Goal: Task Accomplishment & Management: Use online tool/utility

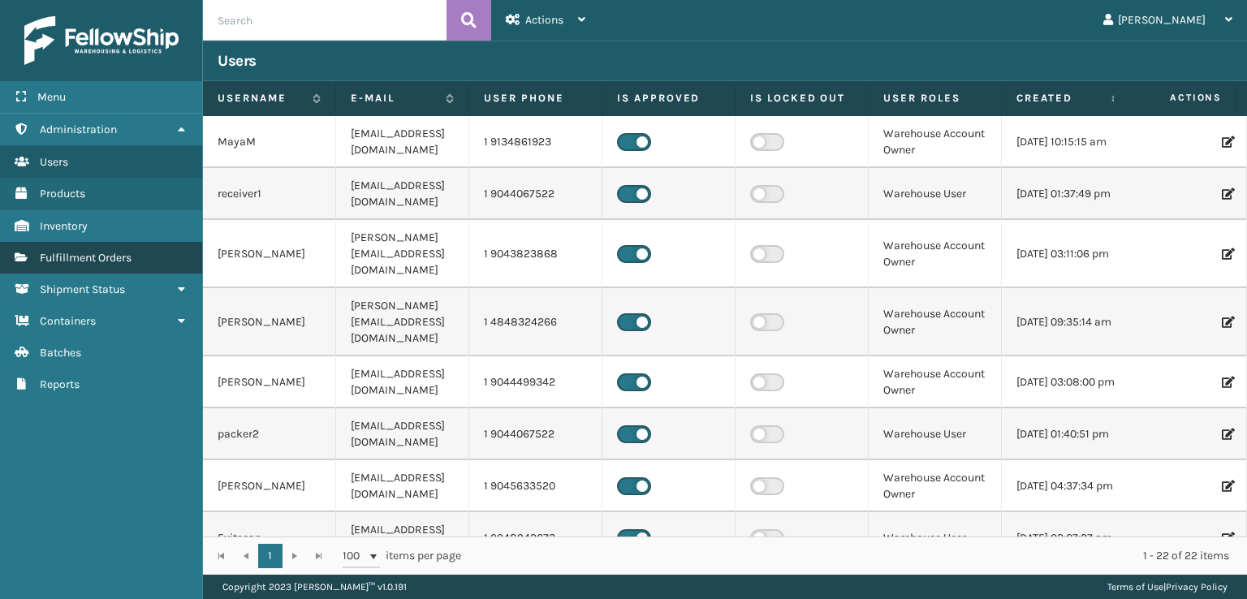
click at [71, 257] on span "Fulfillment Orders" at bounding box center [86, 258] width 92 height 14
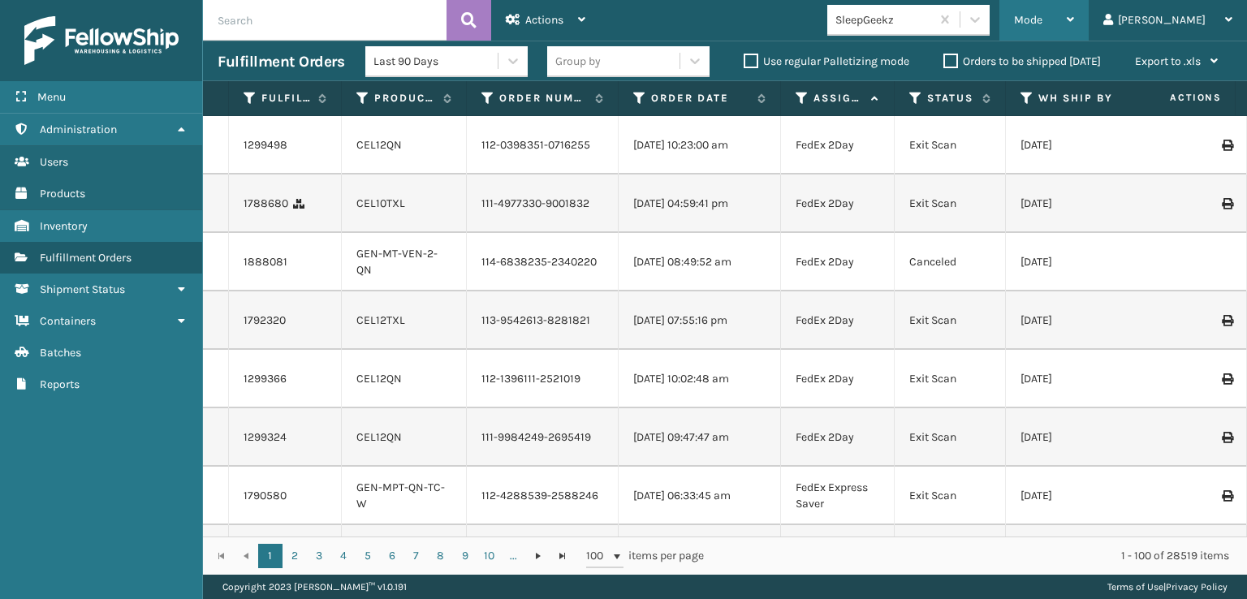
click at [1043, 22] on span "Mode" at bounding box center [1028, 20] width 28 height 14
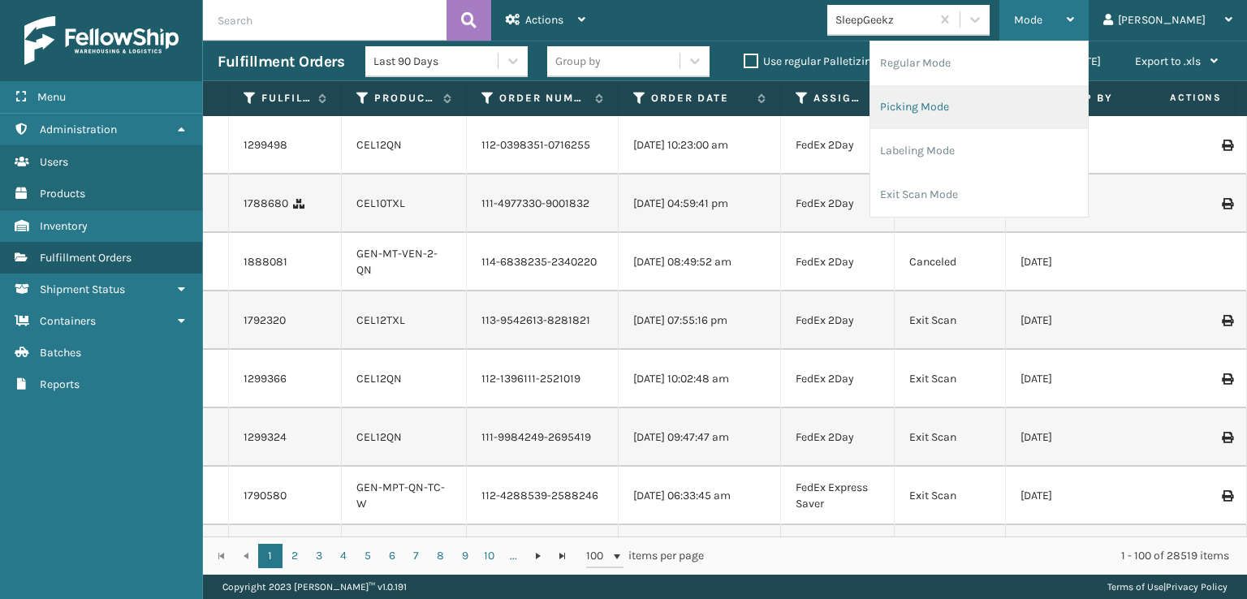
click at [971, 108] on li "Picking Mode" at bounding box center [980, 107] width 218 height 44
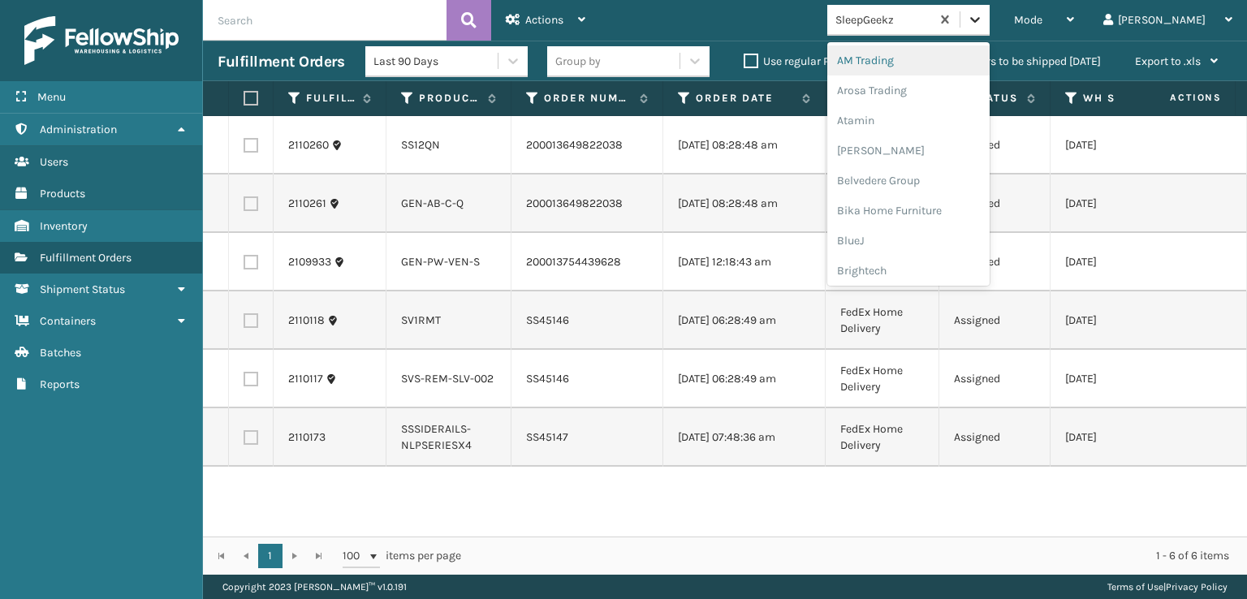
click at [983, 24] on icon at bounding box center [975, 19] width 16 height 16
click at [923, 209] on div "FoamTex" at bounding box center [909, 207] width 162 height 30
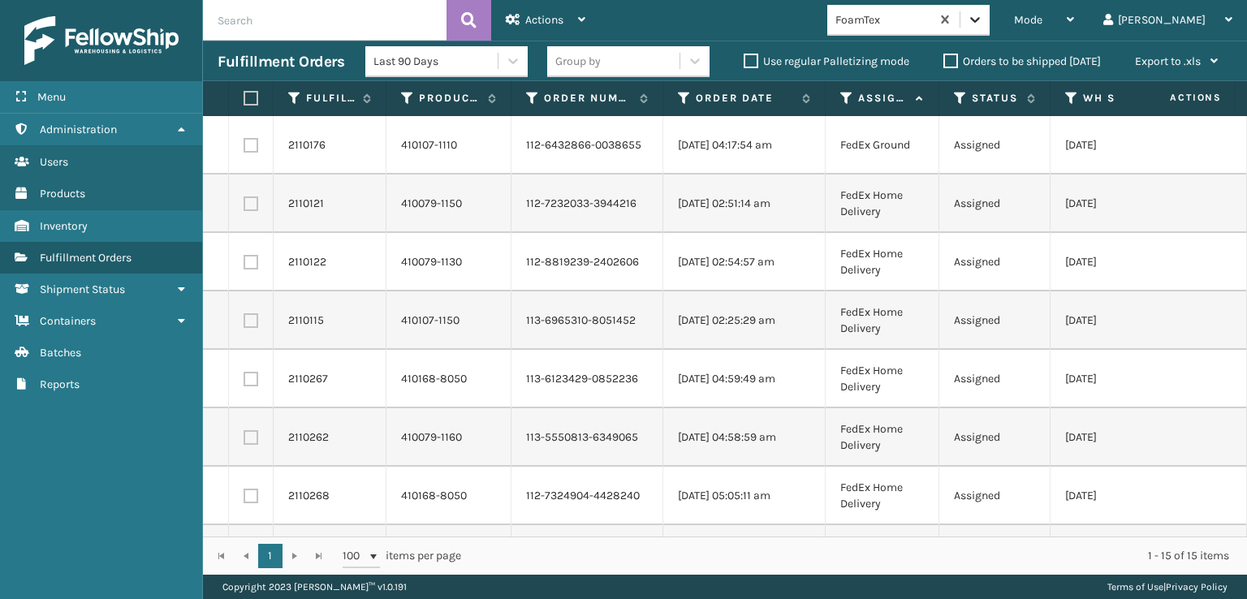
click at [983, 24] on icon at bounding box center [975, 19] width 16 height 16
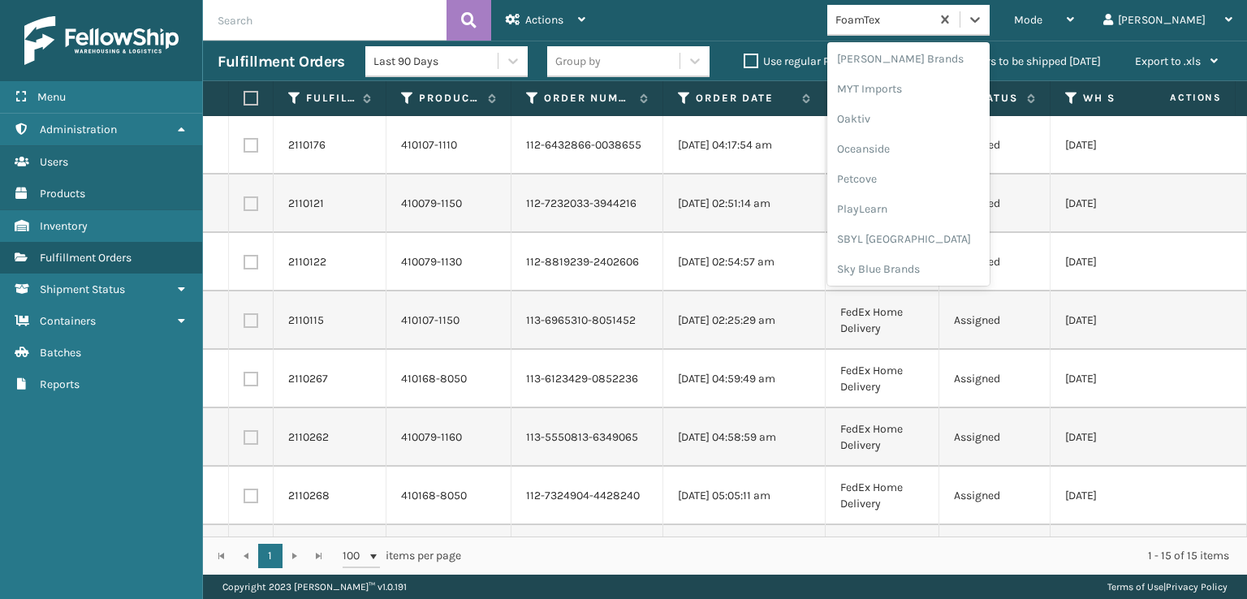
scroll to position [757, 0]
click at [931, 55] on div "[PERSON_NAME] Brands" at bounding box center [909, 55] width 162 height 30
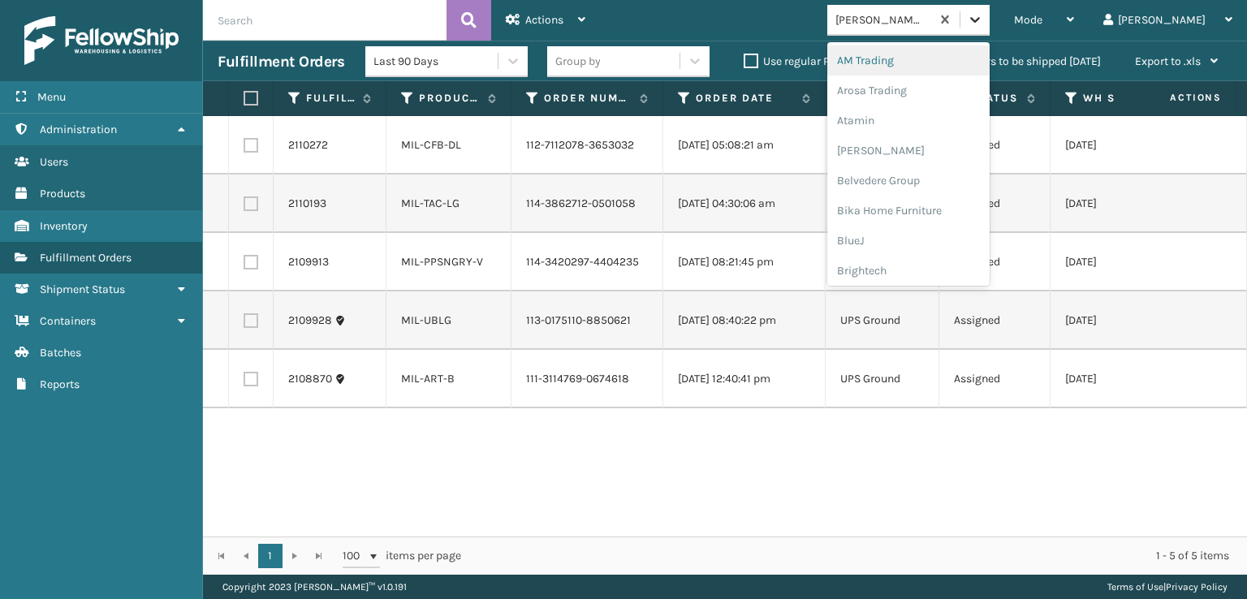
click at [990, 28] on div at bounding box center [975, 19] width 29 height 29
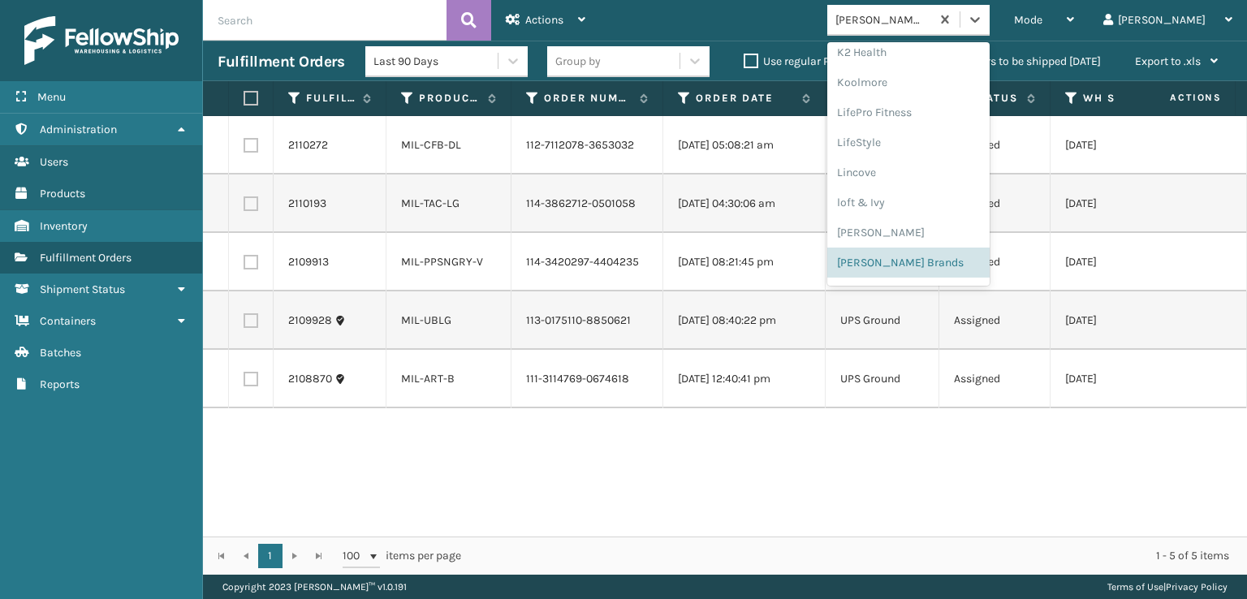
scroll to position [246, 0]
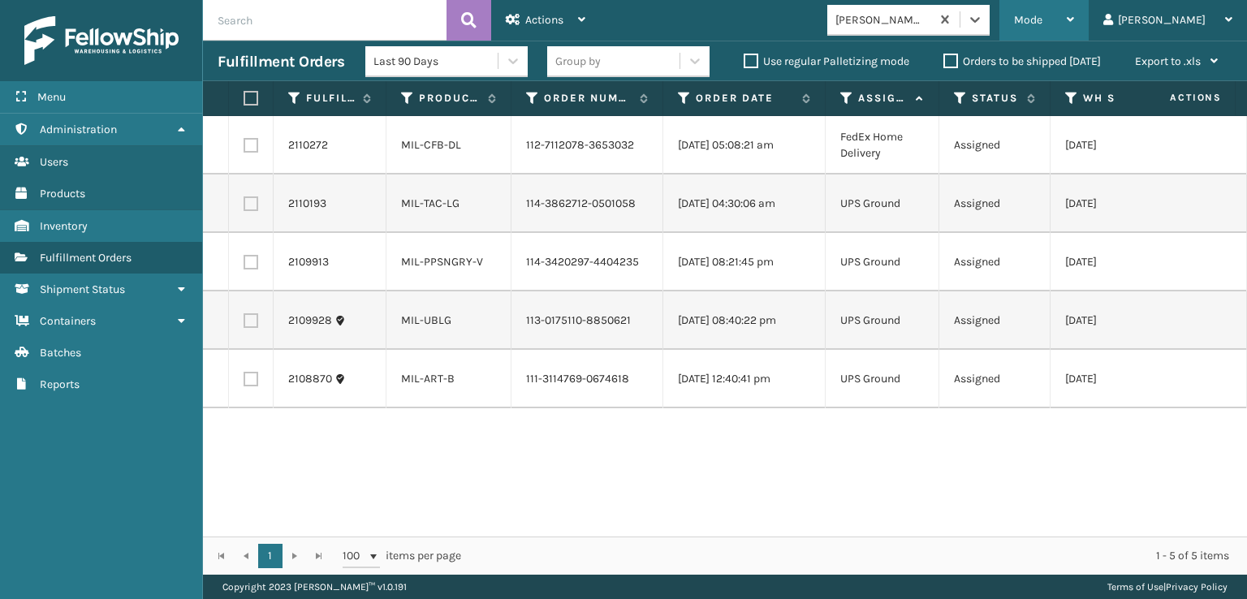
click at [1043, 20] on span "Mode" at bounding box center [1028, 20] width 28 height 14
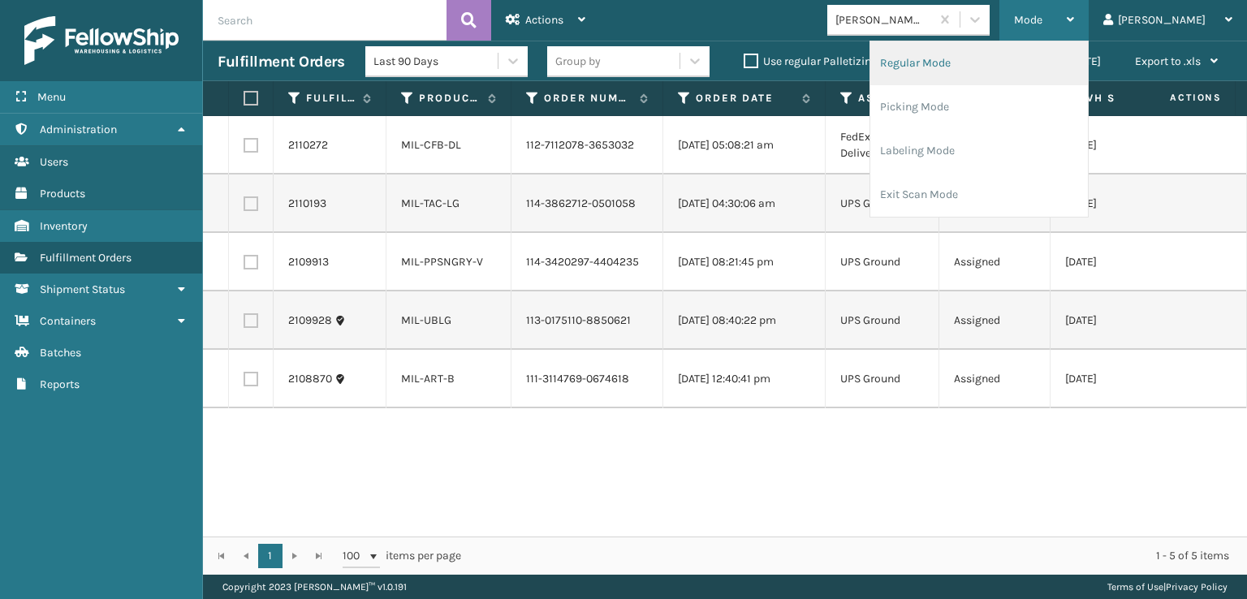
click at [969, 65] on li "Regular Mode" at bounding box center [980, 63] width 218 height 44
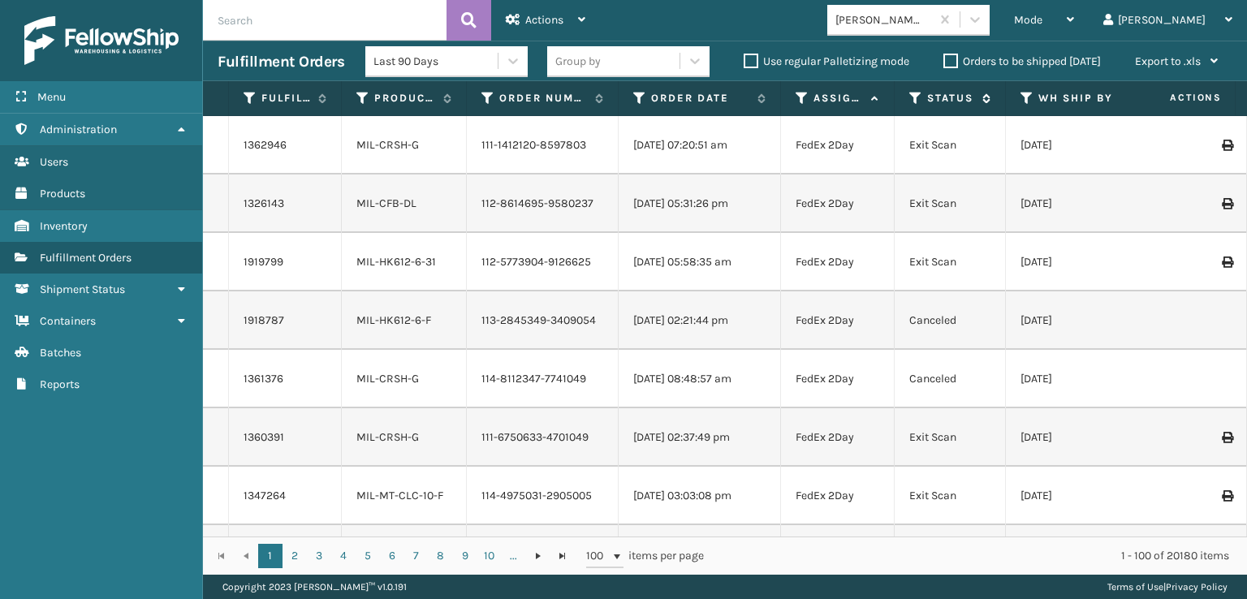
click at [916, 97] on icon at bounding box center [916, 98] width 13 height 15
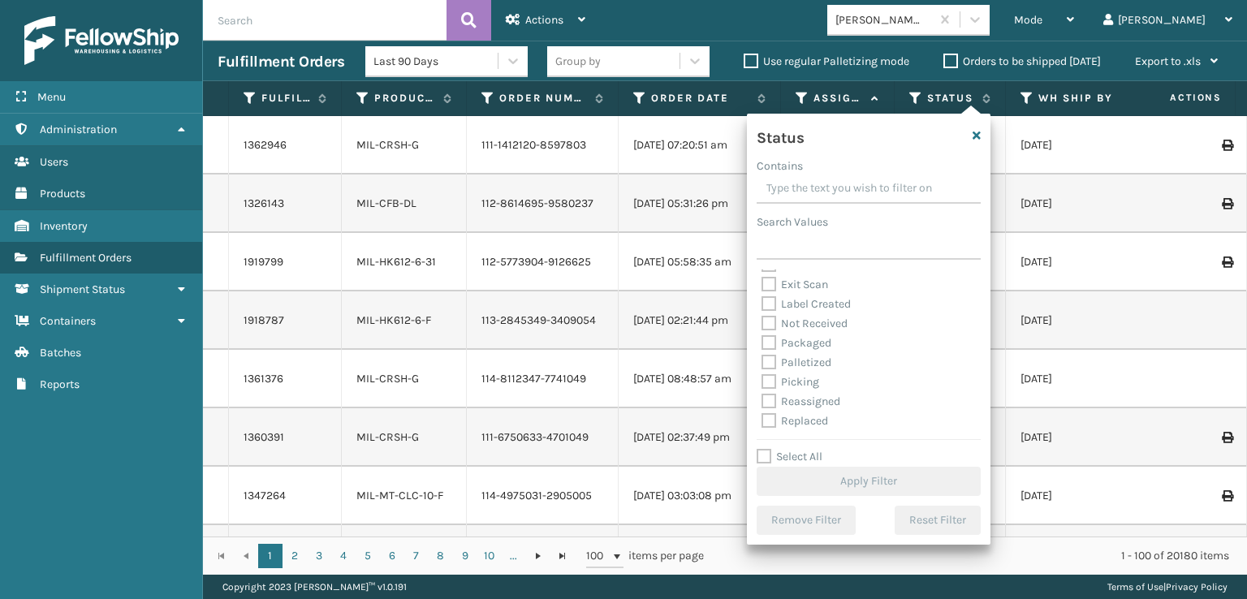
scroll to position [81, 0]
click at [775, 355] on label "Picking" at bounding box center [791, 354] width 58 height 14
click at [763, 355] on input "Picking" at bounding box center [762, 349] width 1 height 11
checkbox input "true"
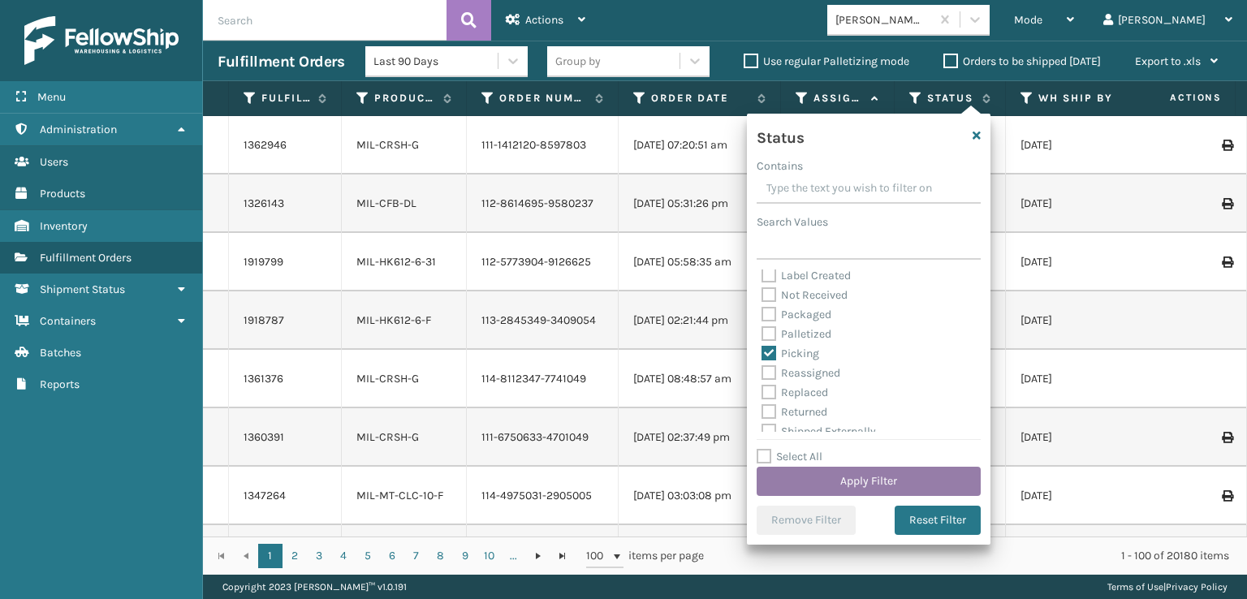
click at [831, 485] on button "Apply Filter" at bounding box center [869, 481] width 224 height 29
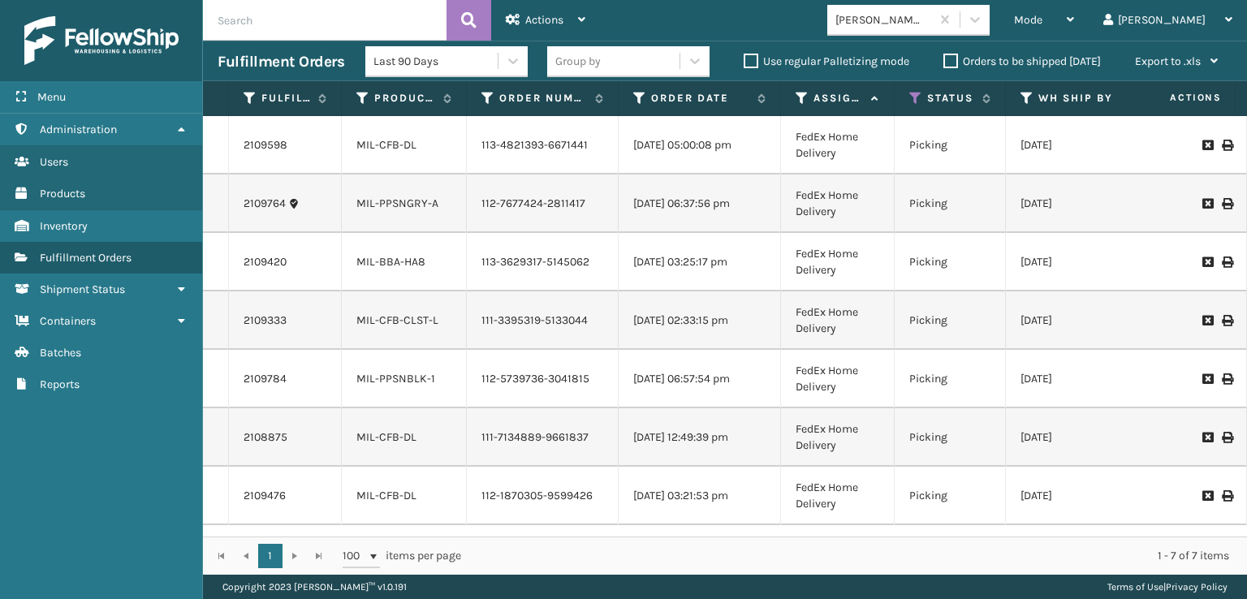
scroll to position [0, 0]
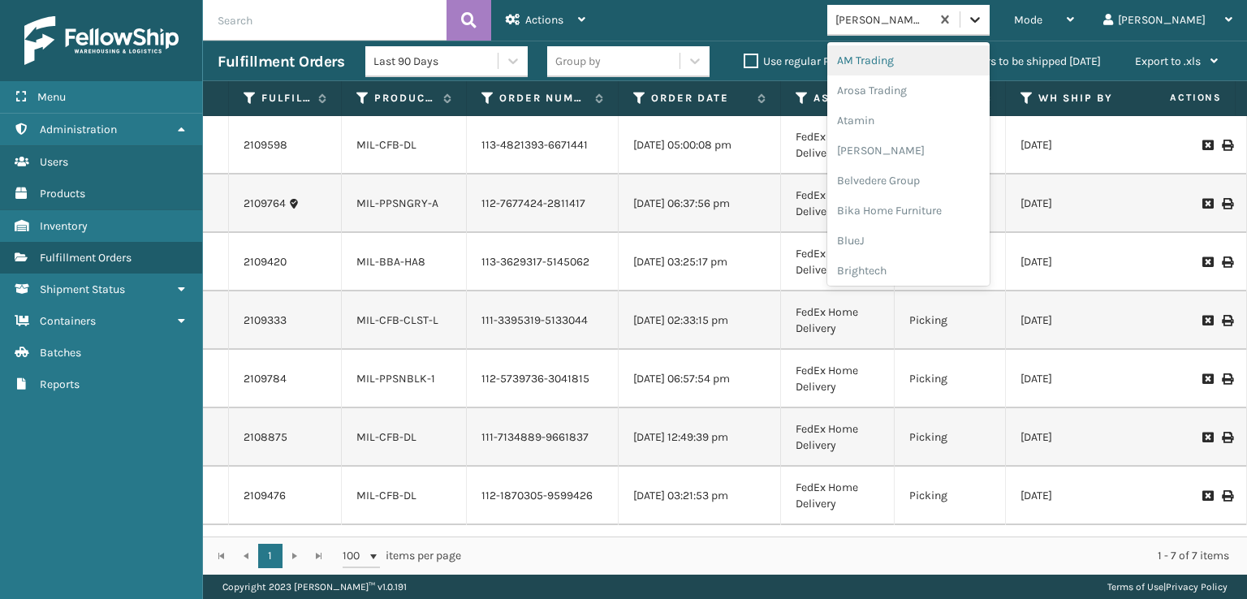
click at [980, 19] on icon at bounding box center [975, 20] width 10 height 6
click at [915, 209] on div "FoamTex" at bounding box center [909, 207] width 162 height 30
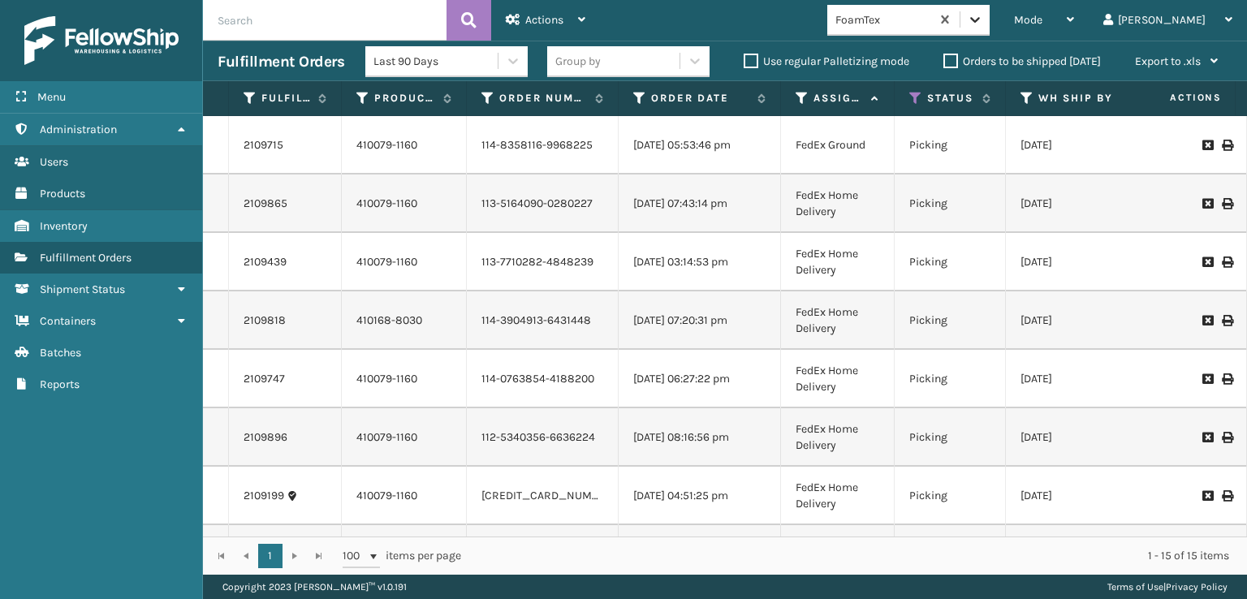
click at [983, 25] on icon at bounding box center [975, 19] width 16 height 16
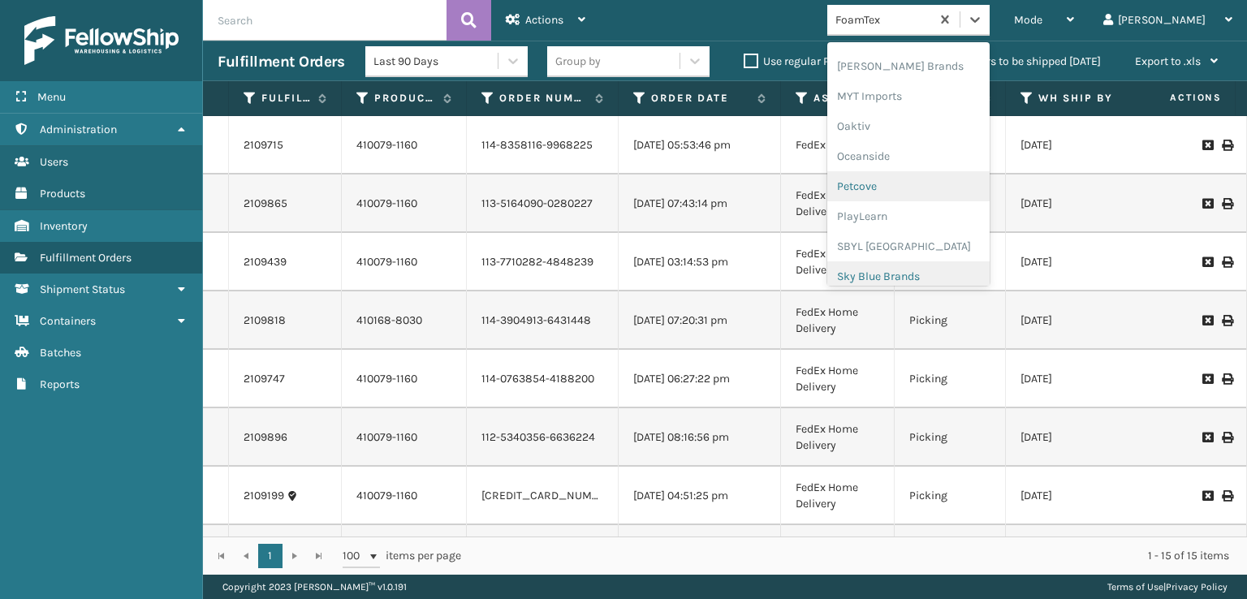
scroll to position [815, 0]
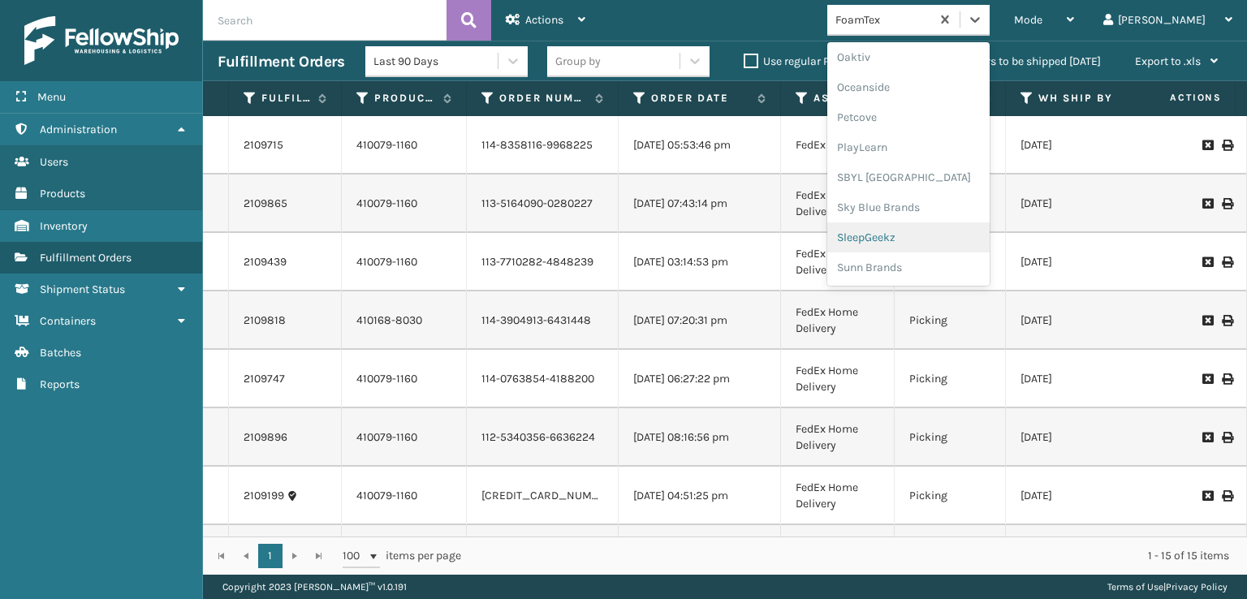
click at [929, 235] on div "SleepGeekz" at bounding box center [909, 238] width 162 height 30
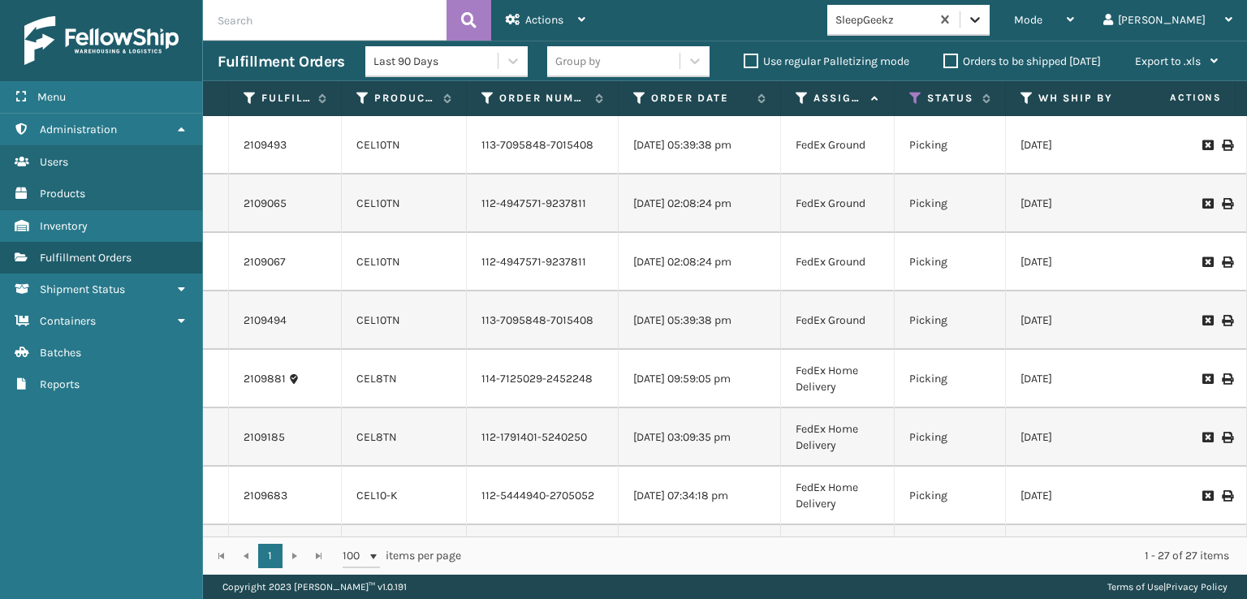
click at [980, 22] on icon at bounding box center [975, 20] width 10 height 6
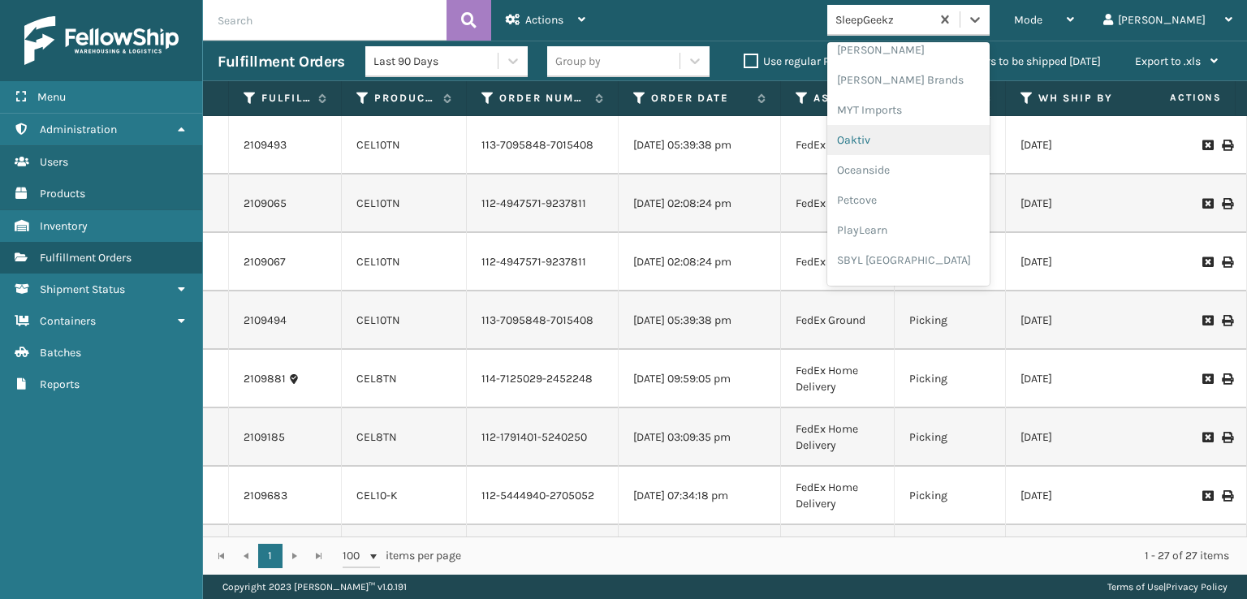
scroll to position [757, 0]
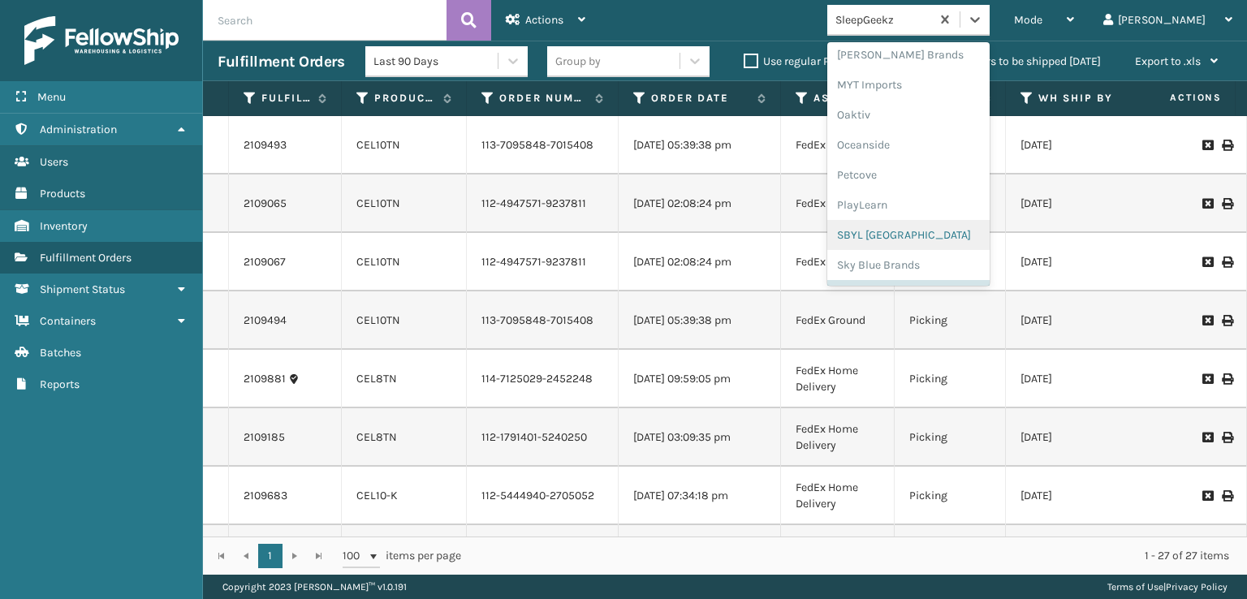
click at [927, 233] on div "SBYL [GEOGRAPHIC_DATA]" at bounding box center [909, 235] width 162 height 30
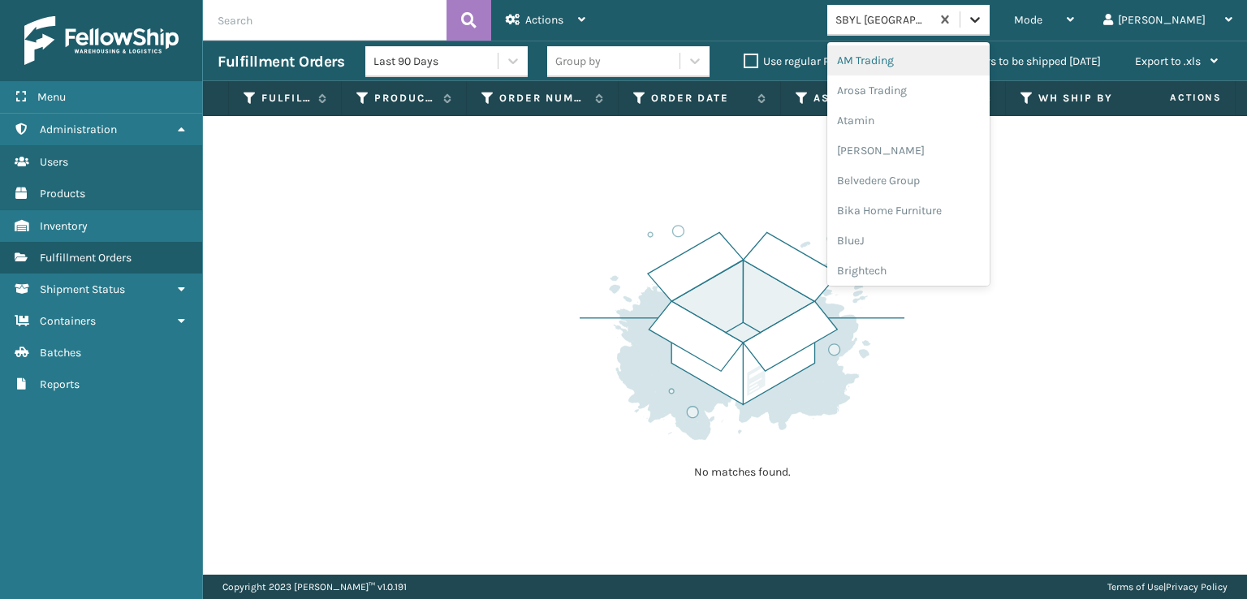
click at [990, 20] on div at bounding box center [975, 19] width 29 height 29
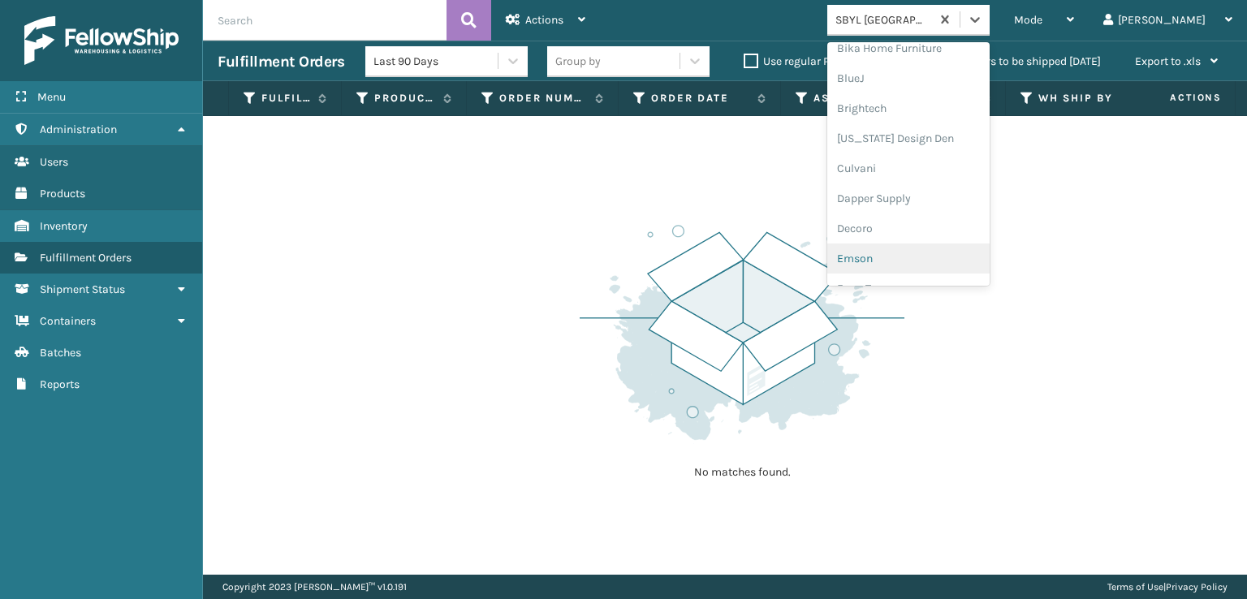
scroll to position [244, 0]
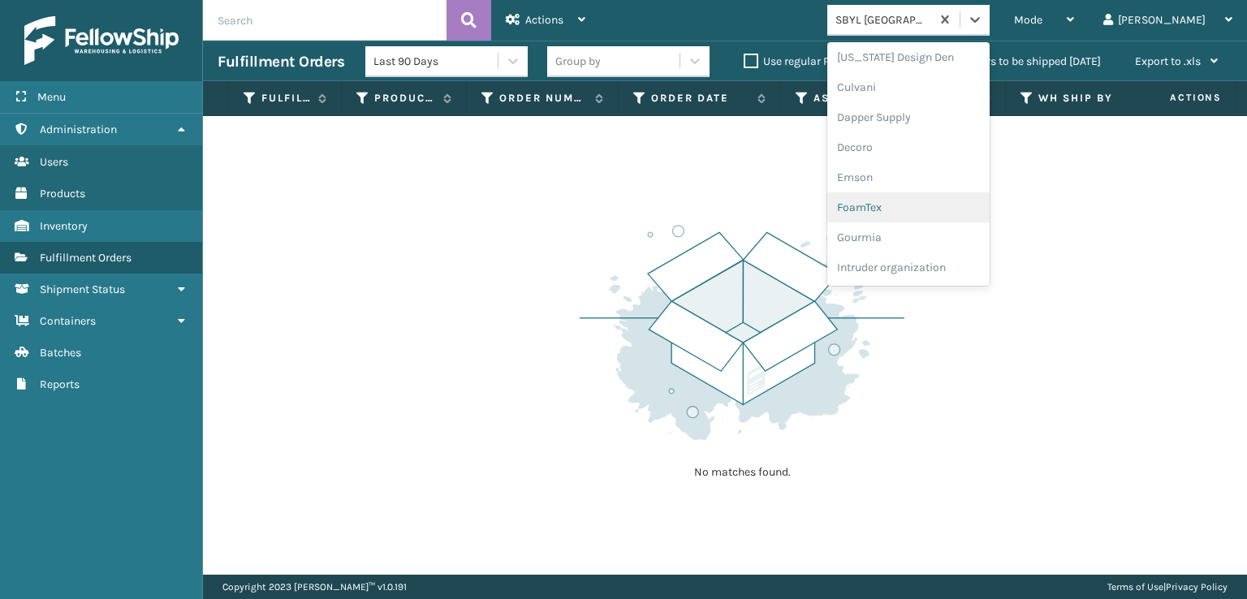
click at [925, 209] on div "FoamTex" at bounding box center [909, 207] width 162 height 30
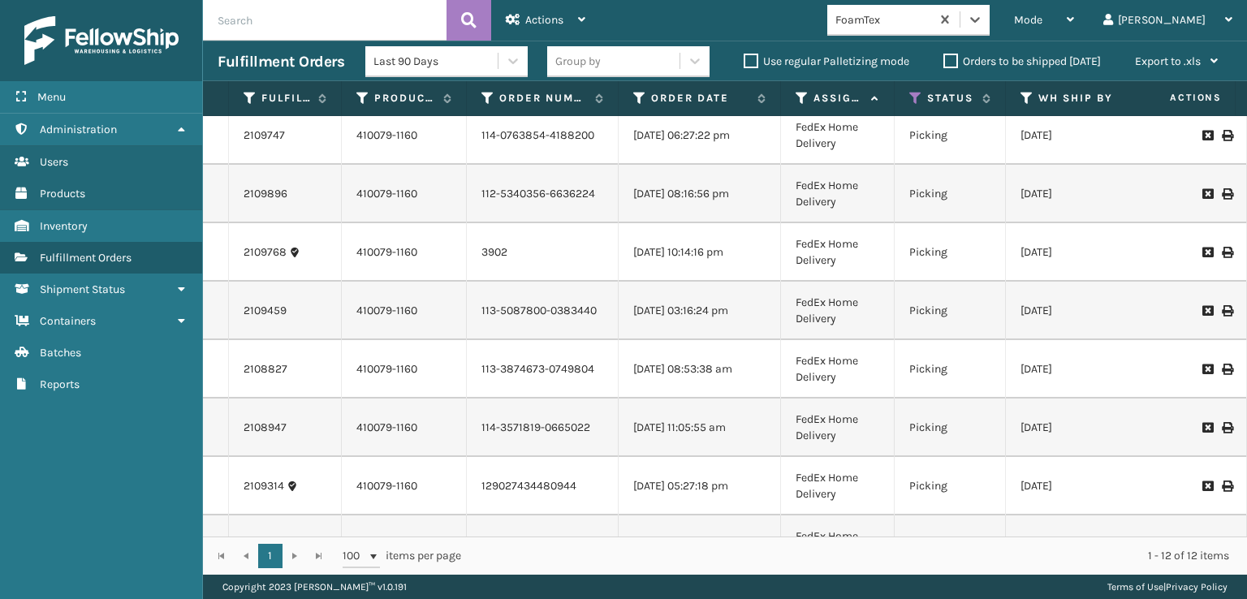
scroll to position [292, 0]
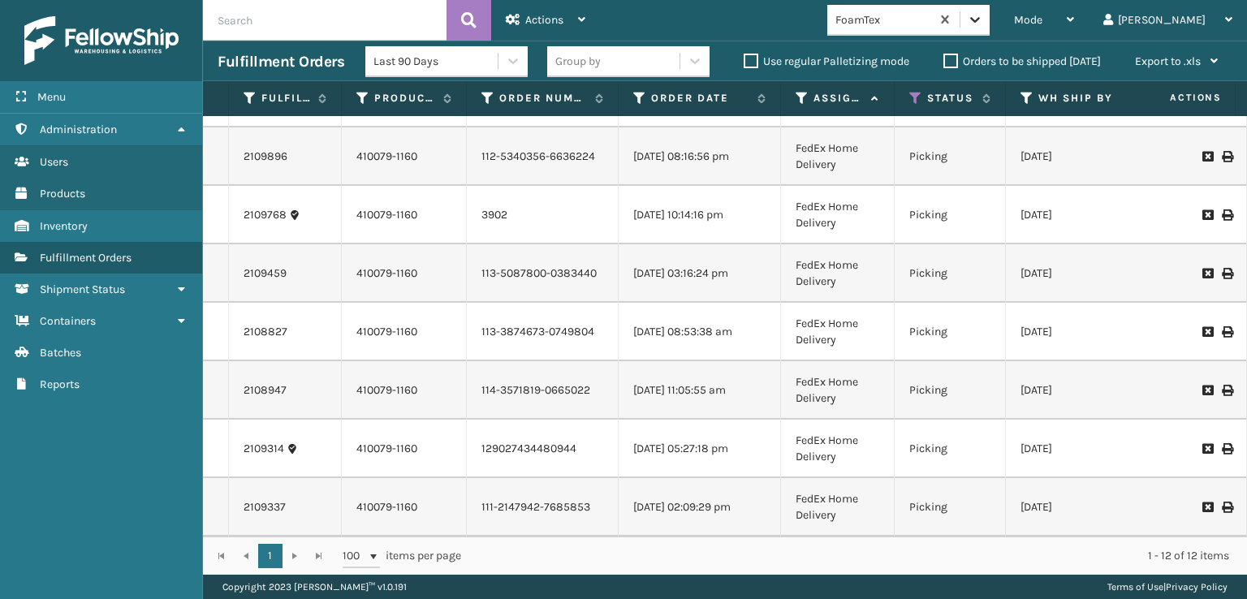
click at [983, 24] on icon at bounding box center [975, 19] width 16 height 16
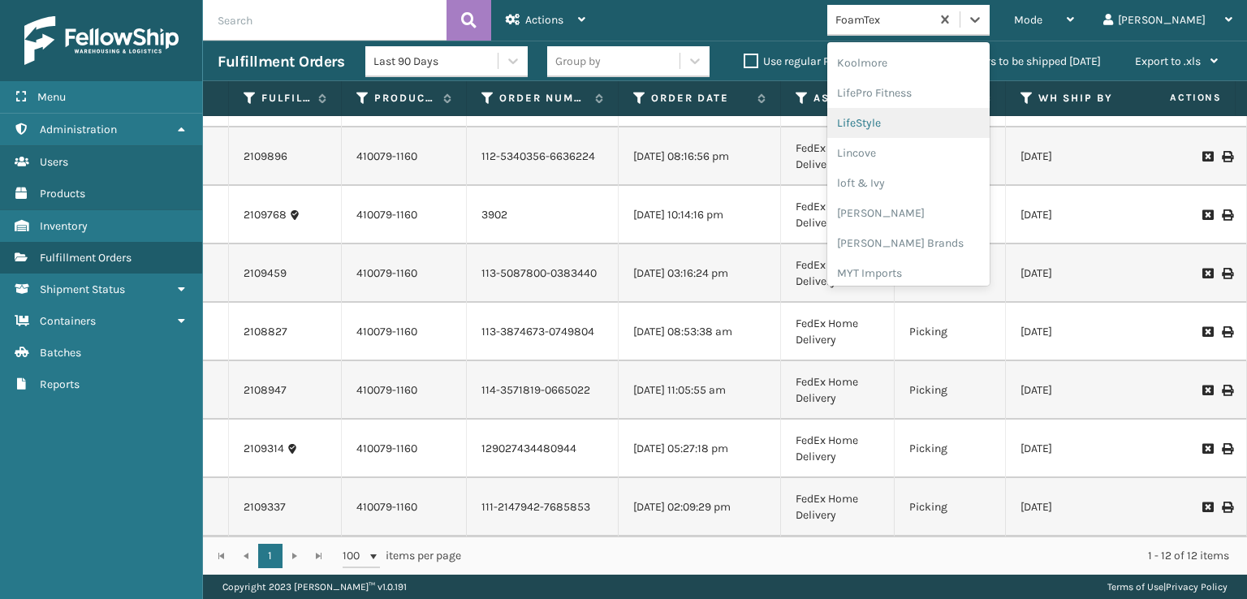
scroll to position [594, 0]
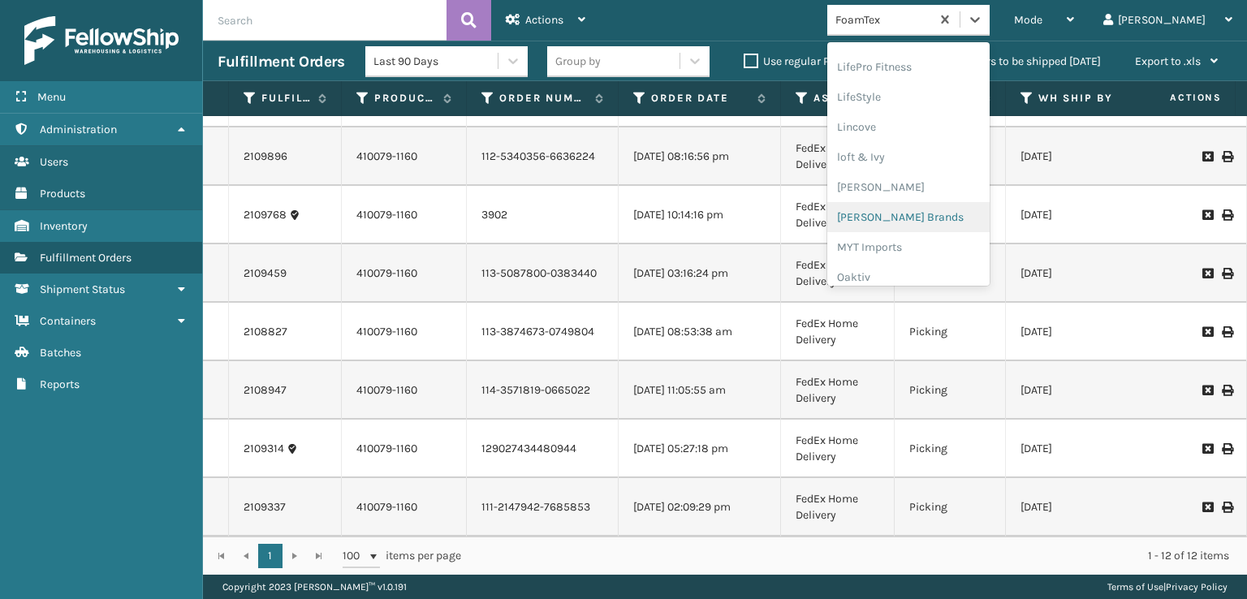
click at [940, 218] on div "[PERSON_NAME] Brands" at bounding box center [909, 217] width 162 height 30
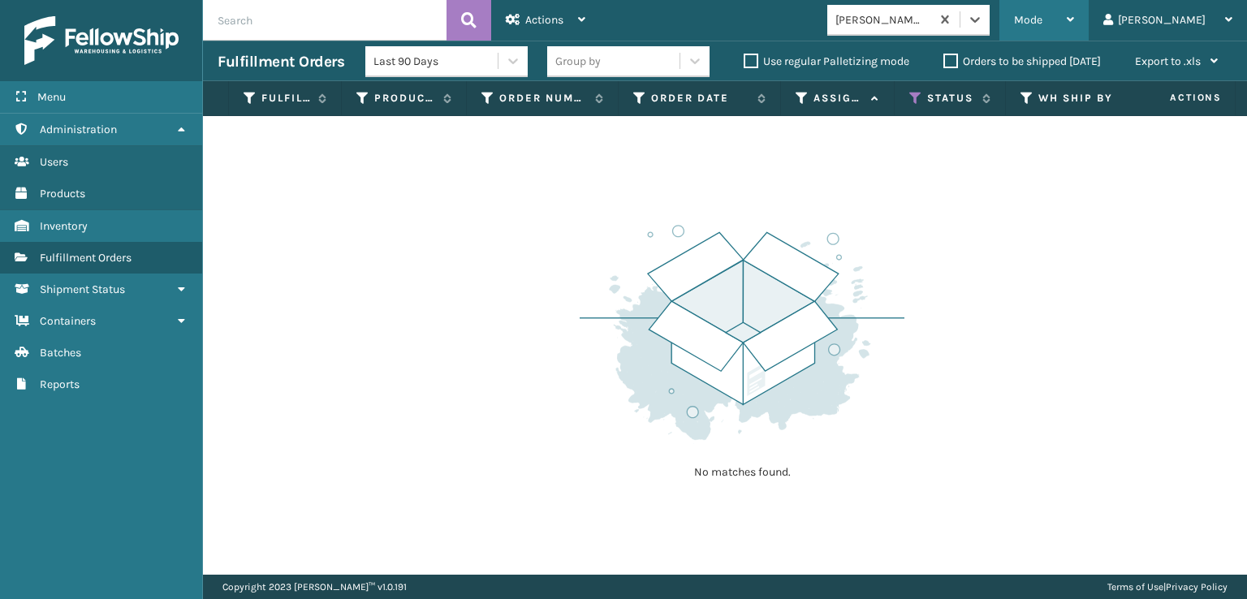
click at [1043, 22] on span "Mode" at bounding box center [1028, 20] width 28 height 14
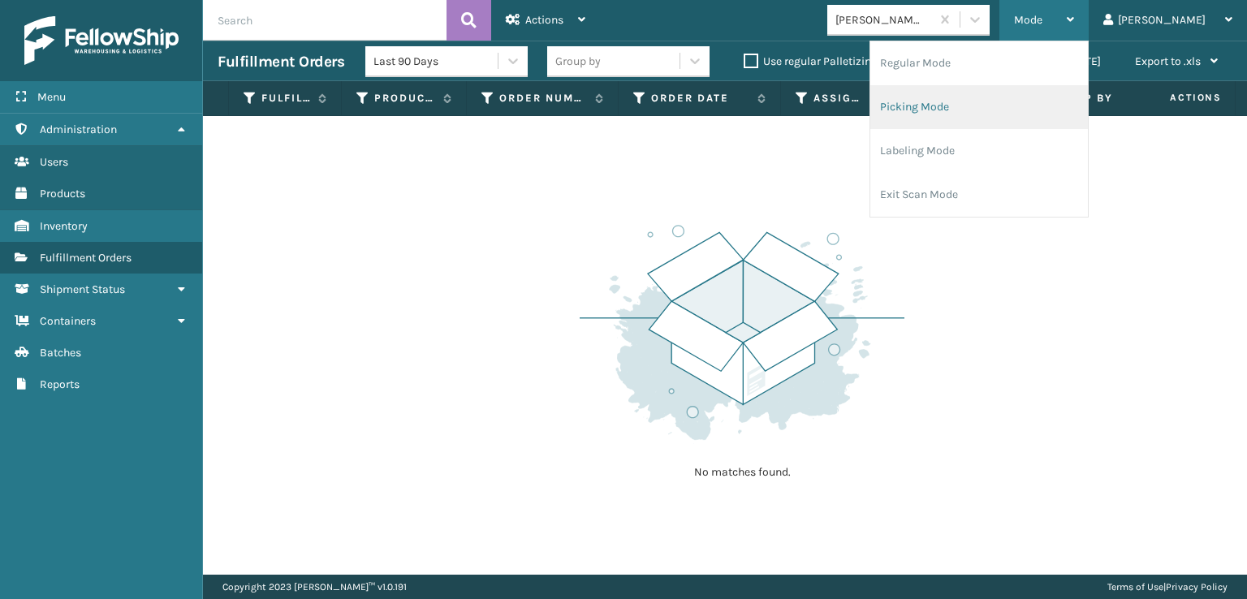
click at [1021, 105] on li "Picking Mode" at bounding box center [980, 107] width 218 height 44
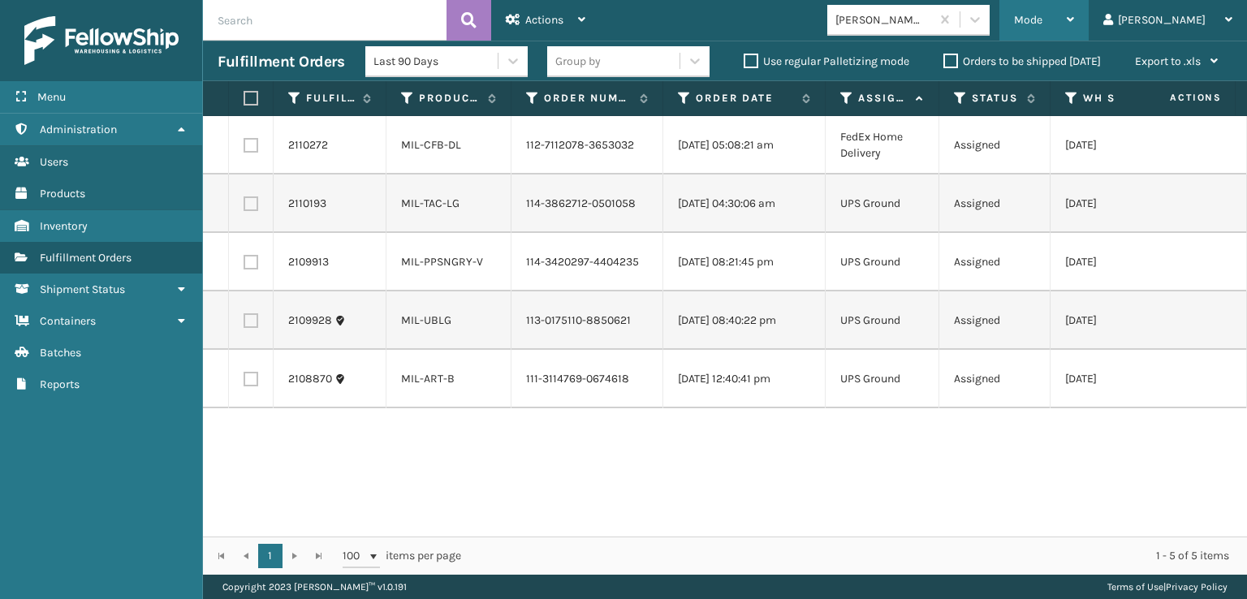
click at [1074, 5] on div "Mode" at bounding box center [1044, 20] width 60 height 41
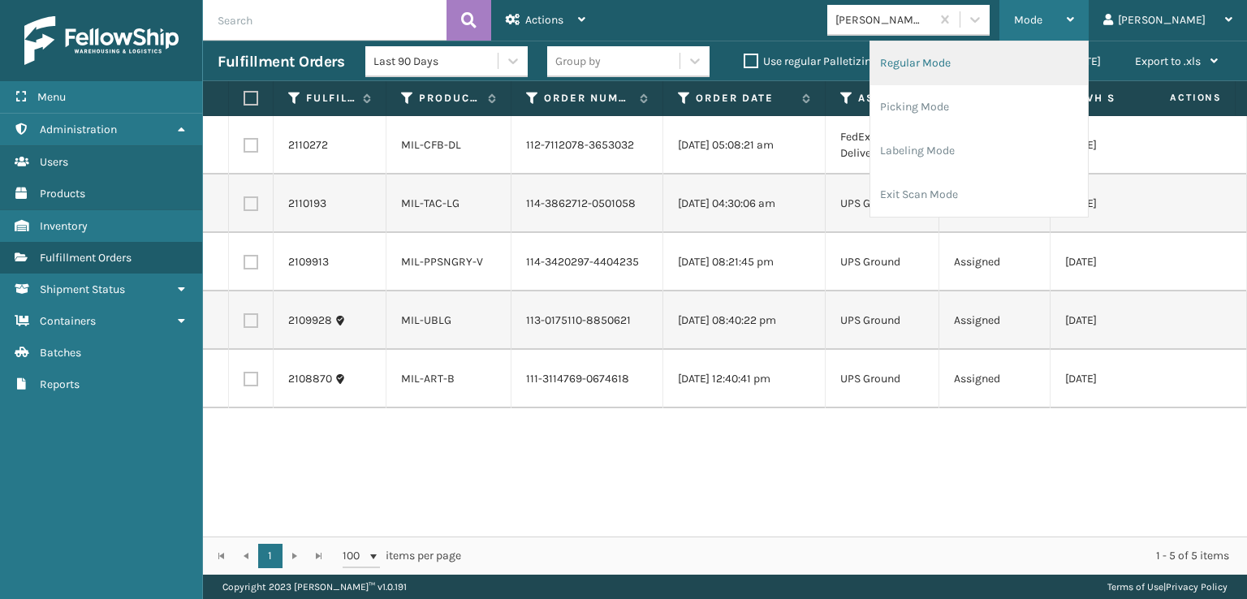
click at [988, 61] on li "Regular Mode" at bounding box center [980, 63] width 218 height 44
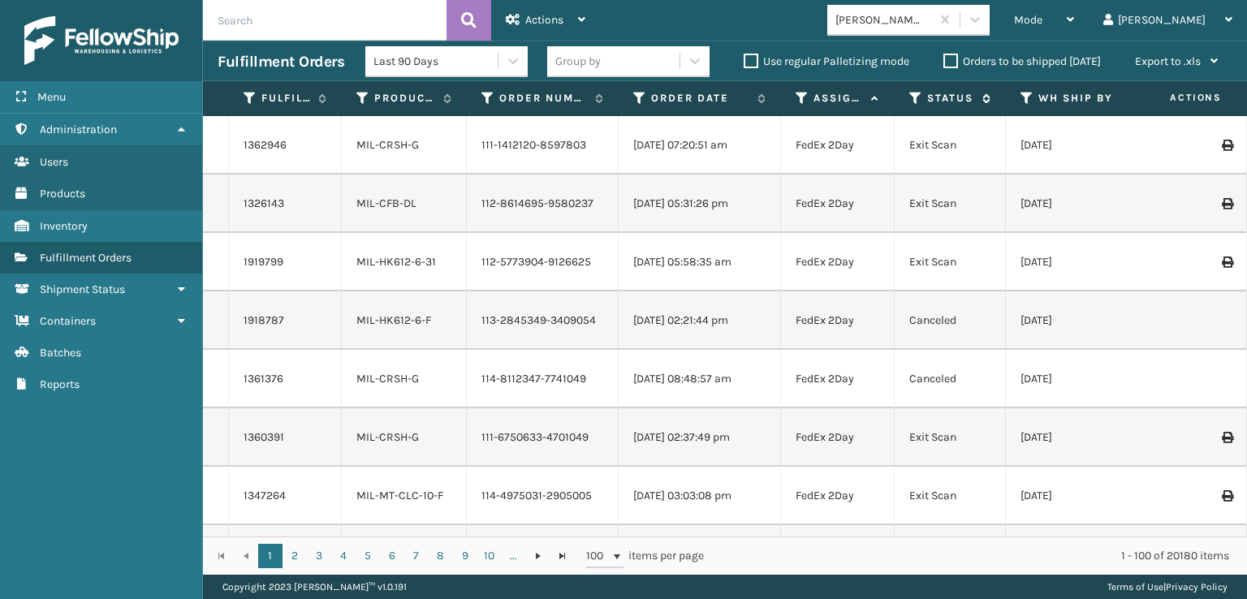
click at [917, 93] on icon at bounding box center [916, 98] width 13 height 15
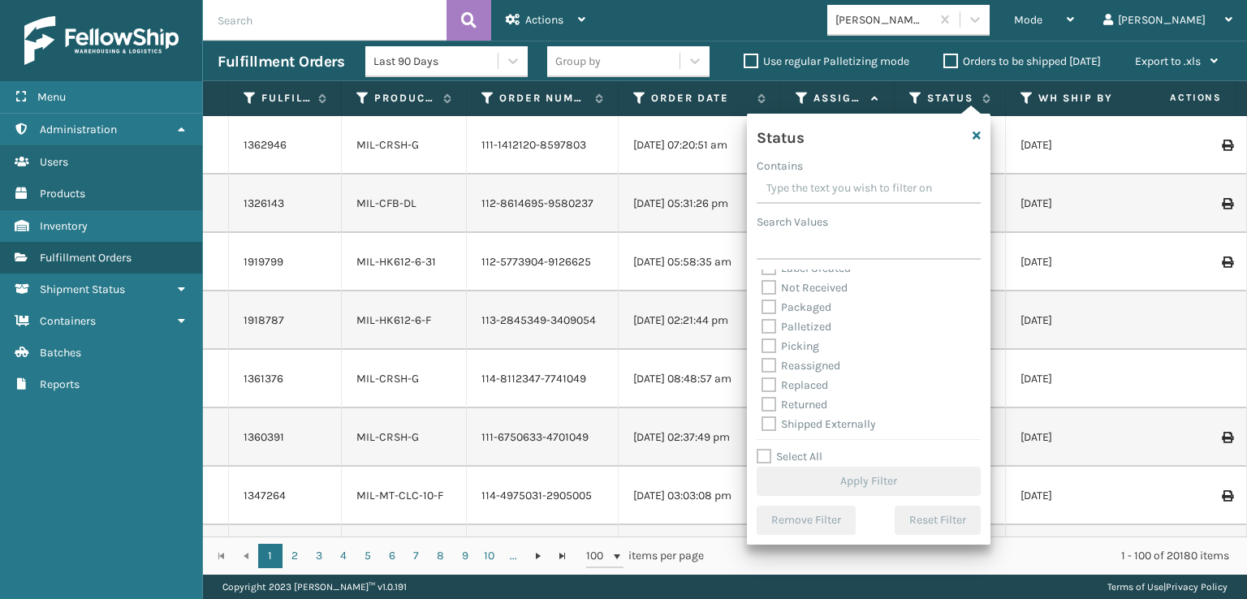
scroll to position [91, 0]
click at [767, 343] on label "Picking" at bounding box center [791, 344] width 58 height 14
click at [763, 343] on input "Picking" at bounding box center [762, 340] width 1 height 11
checkbox input "true"
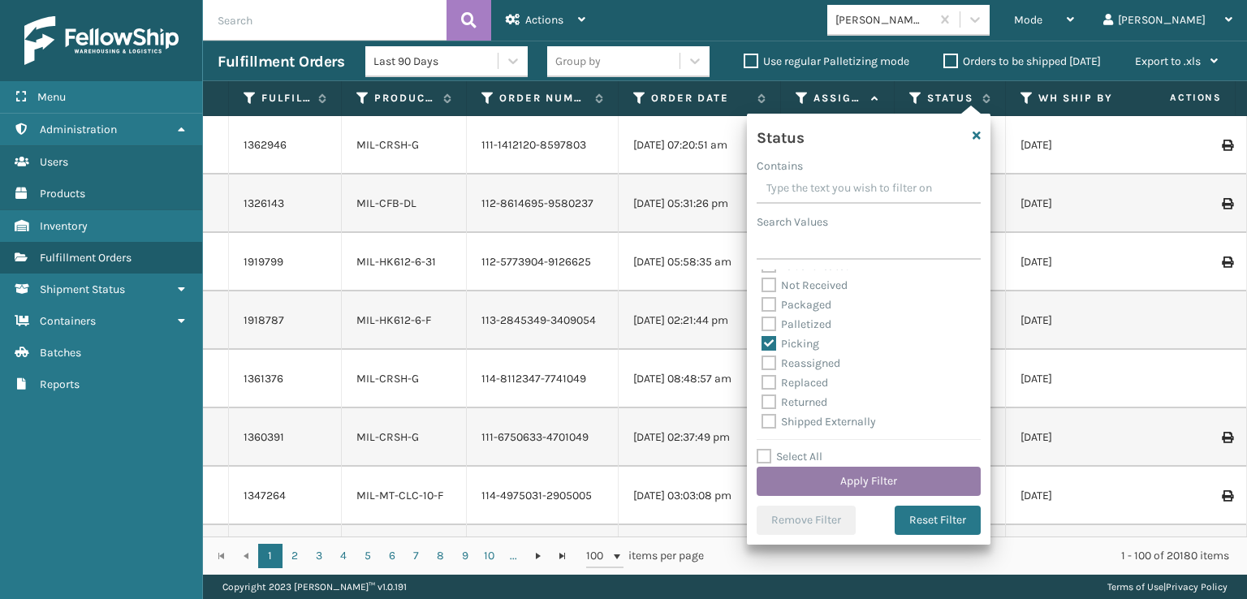
click at [806, 475] on button "Apply Filter" at bounding box center [869, 481] width 224 height 29
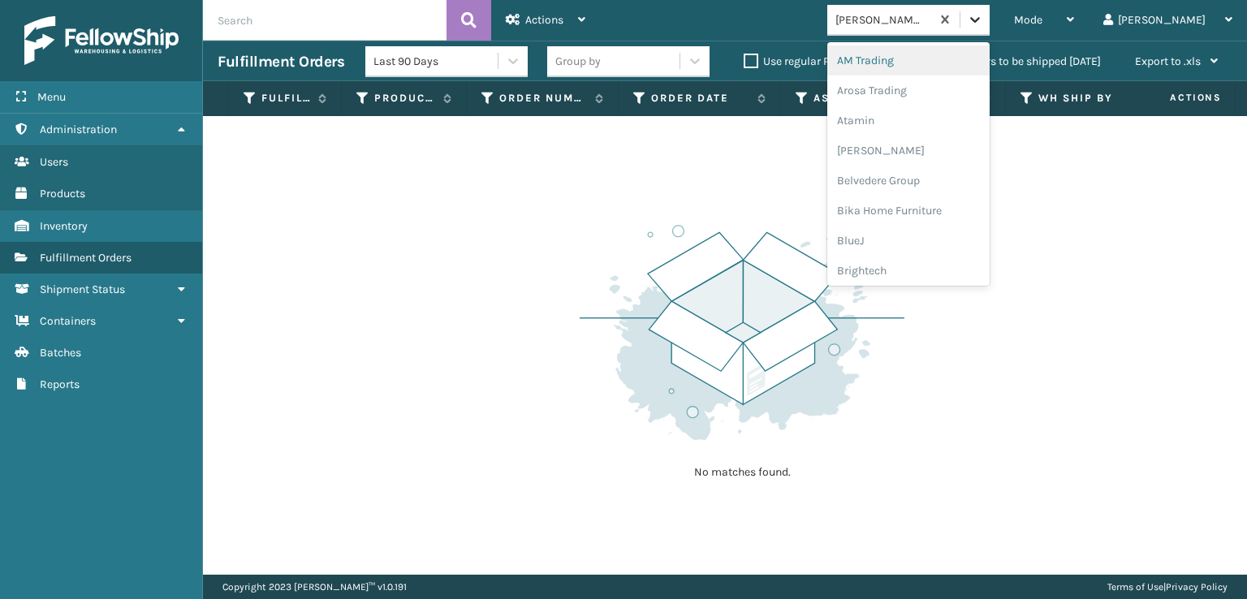
click at [983, 24] on icon at bounding box center [975, 19] width 16 height 16
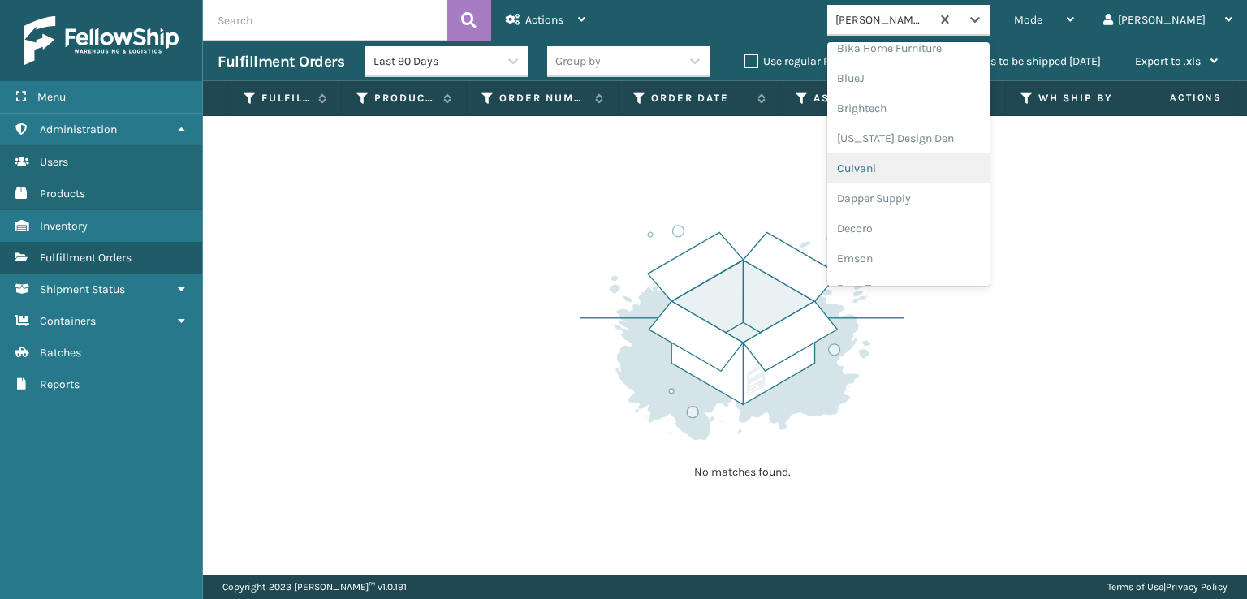
scroll to position [244, 0]
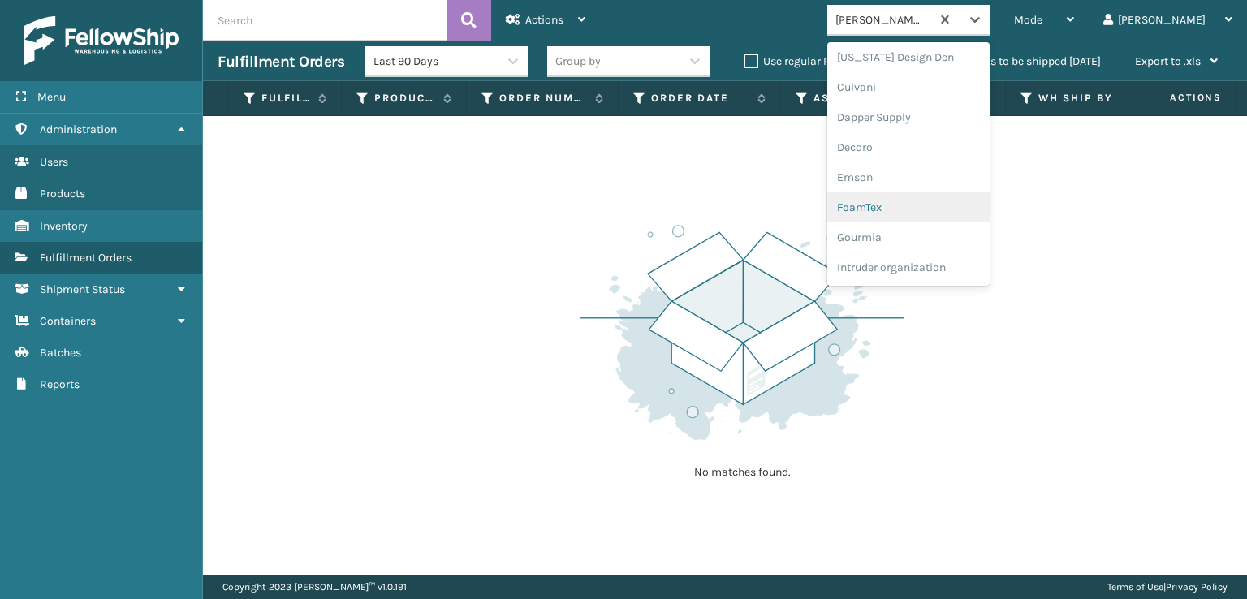
click at [913, 208] on div "FoamTex" at bounding box center [909, 207] width 162 height 30
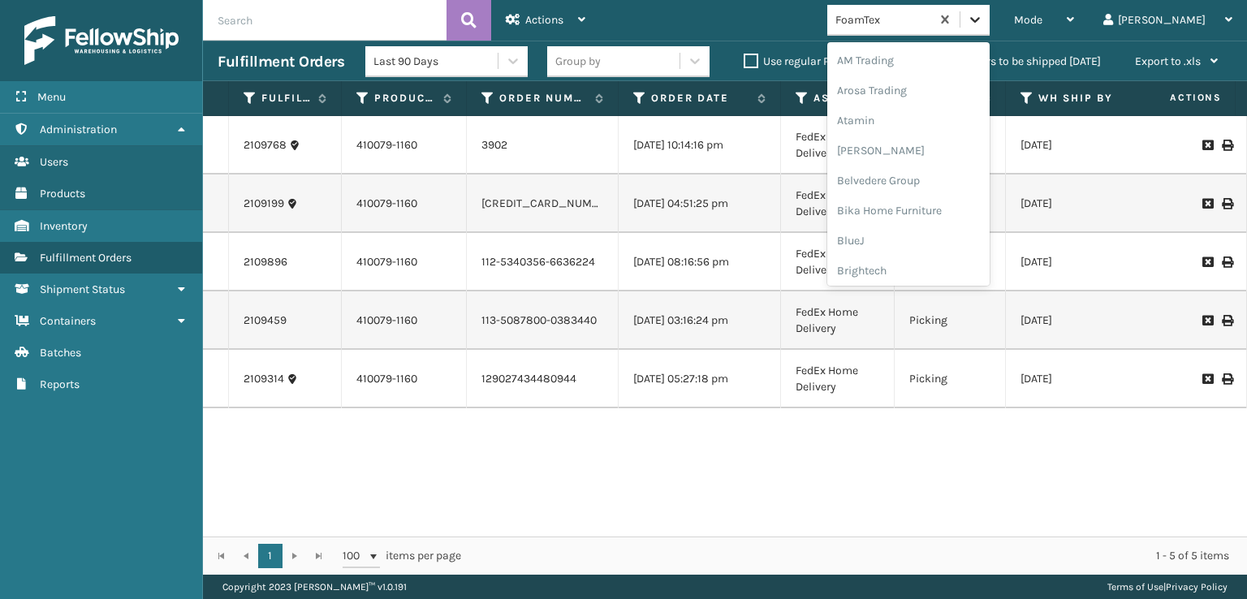
click at [980, 19] on icon at bounding box center [975, 20] width 10 height 6
click at [940, 257] on div "FoamTex" at bounding box center [909, 261] width 162 height 30
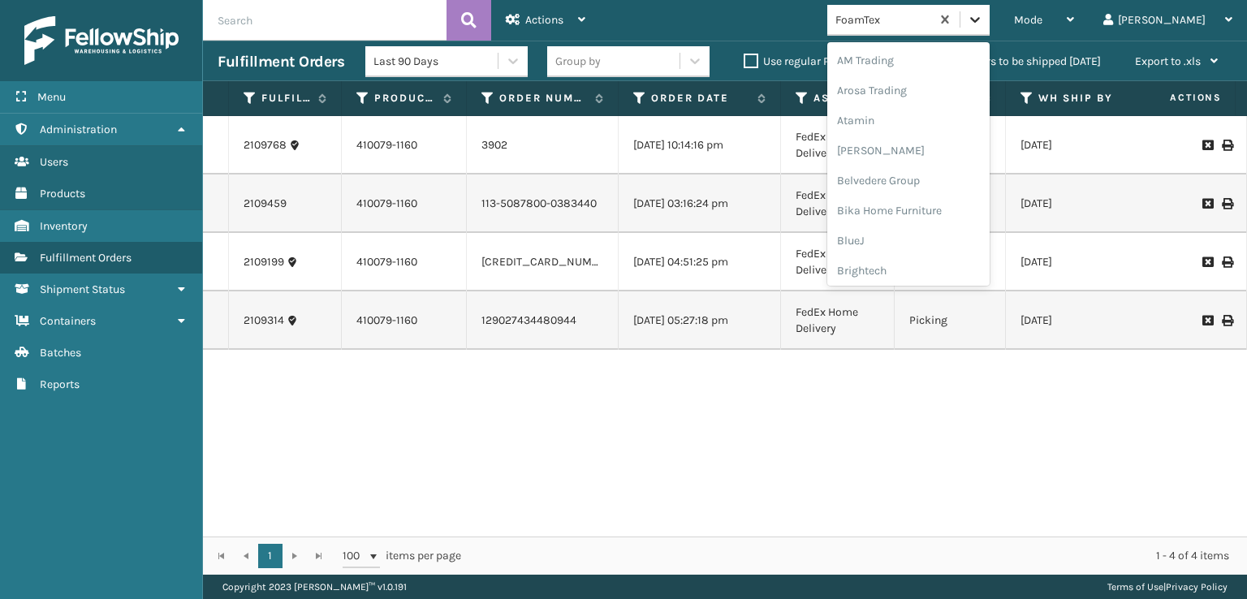
click at [980, 20] on icon at bounding box center [975, 20] width 10 height 6
click at [932, 264] on div "FoamTex" at bounding box center [909, 261] width 162 height 30
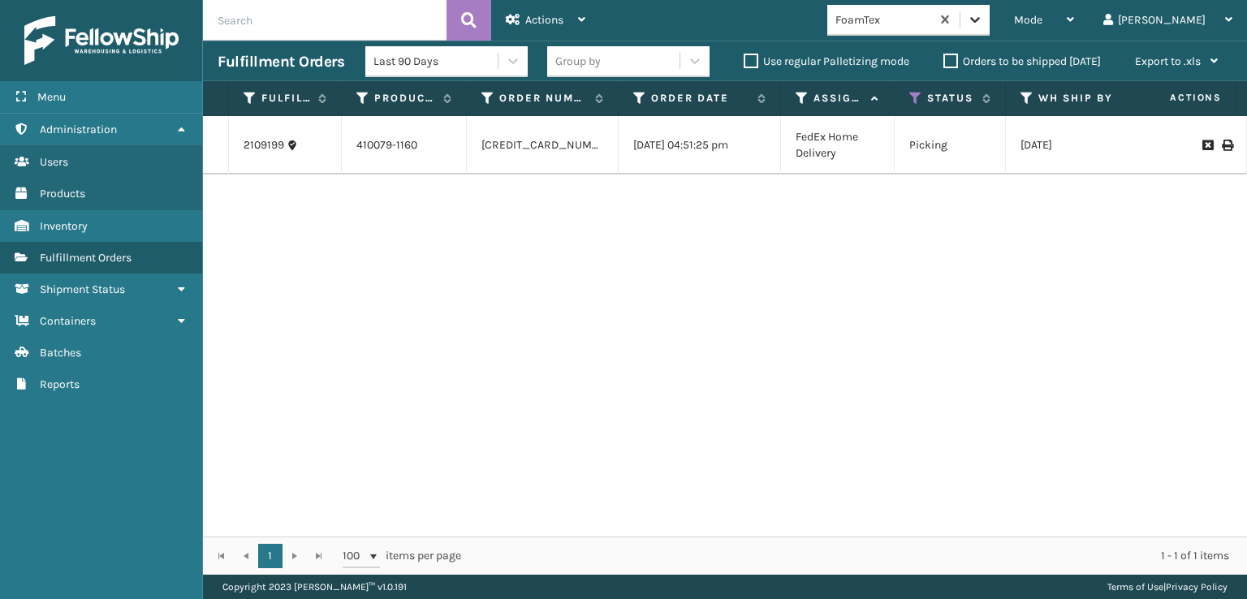
click at [983, 19] on icon at bounding box center [975, 19] width 16 height 16
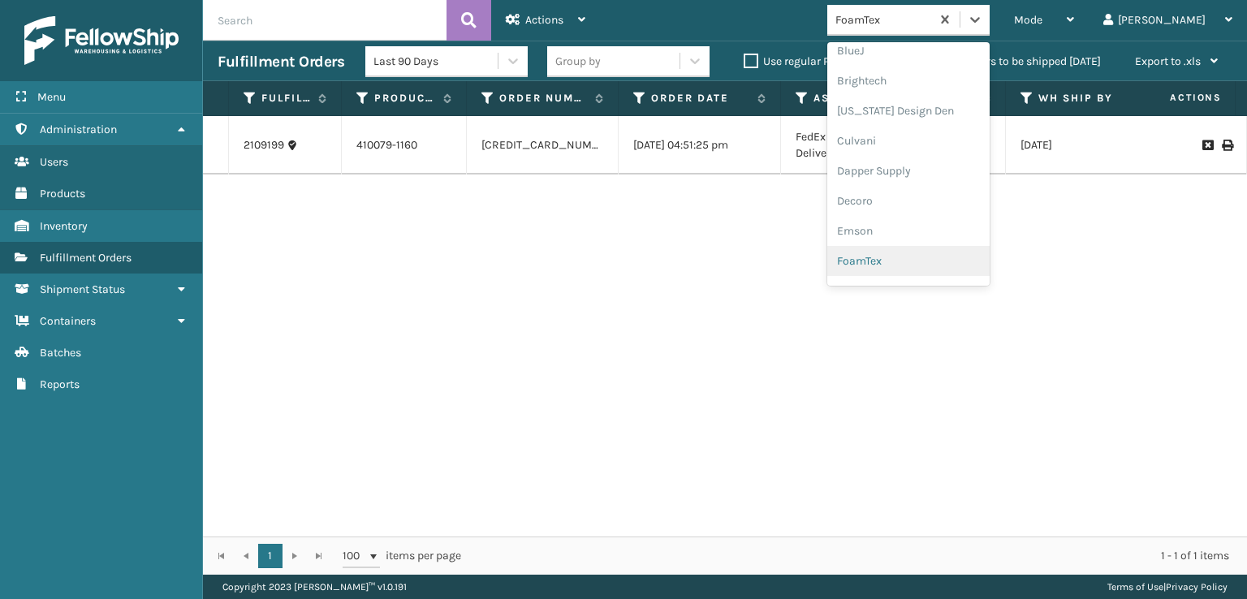
click at [936, 257] on div "FoamTex" at bounding box center [909, 261] width 162 height 30
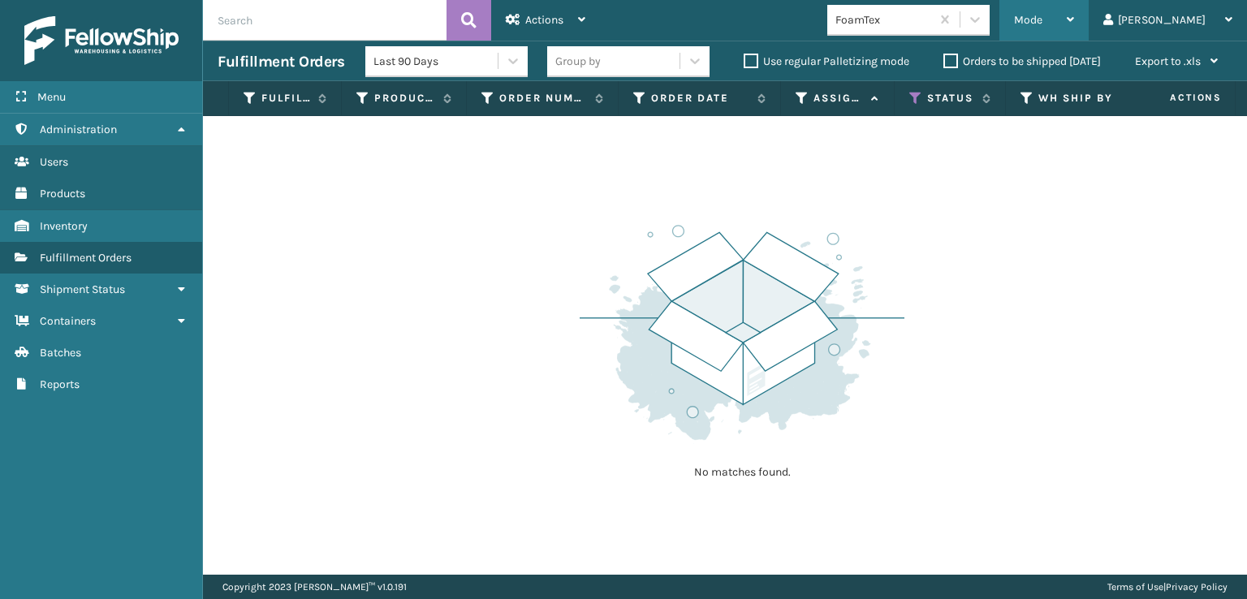
click at [1043, 19] on span "Mode" at bounding box center [1028, 20] width 28 height 14
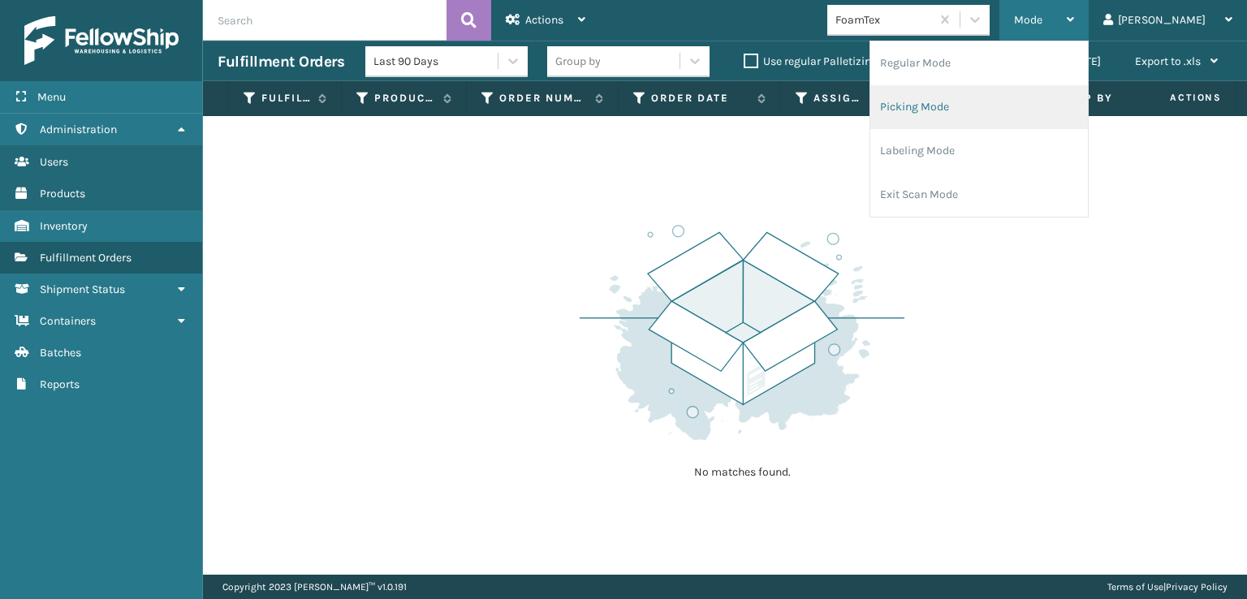
click at [973, 109] on li "Picking Mode" at bounding box center [980, 107] width 218 height 44
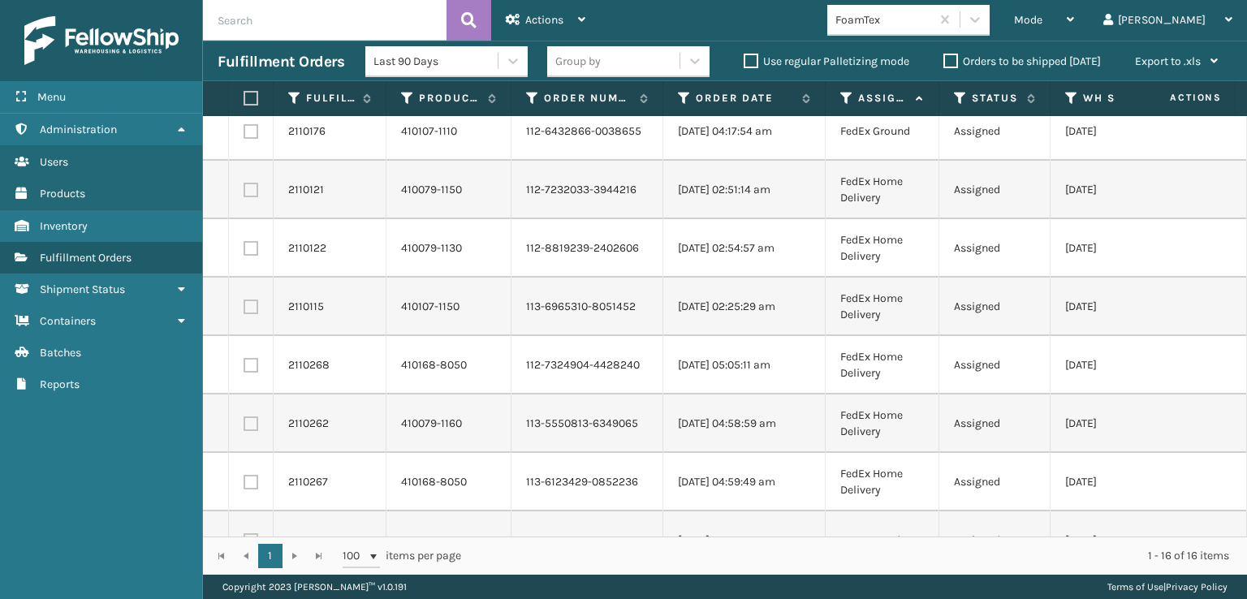
scroll to position [0, 0]
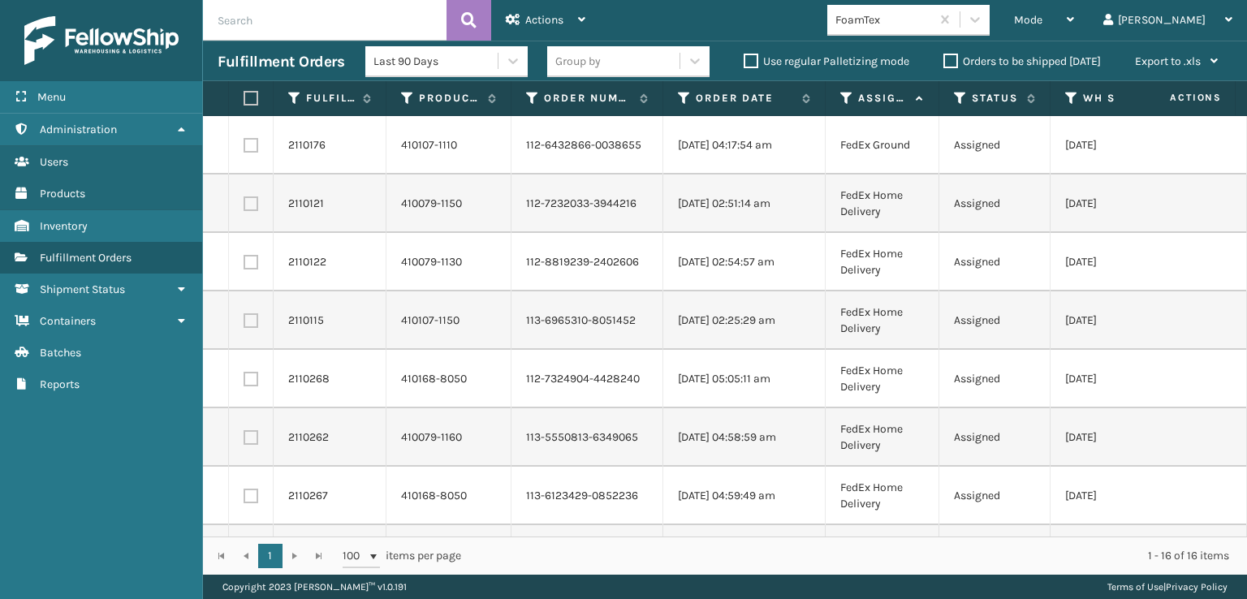
click at [247, 89] on th at bounding box center [251, 98] width 45 height 35
click at [248, 94] on label at bounding box center [249, 98] width 10 height 15
click at [244, 94] on input "checkbox" at bounding box center [244, 98] width 1 height 11
checkbox input "true"
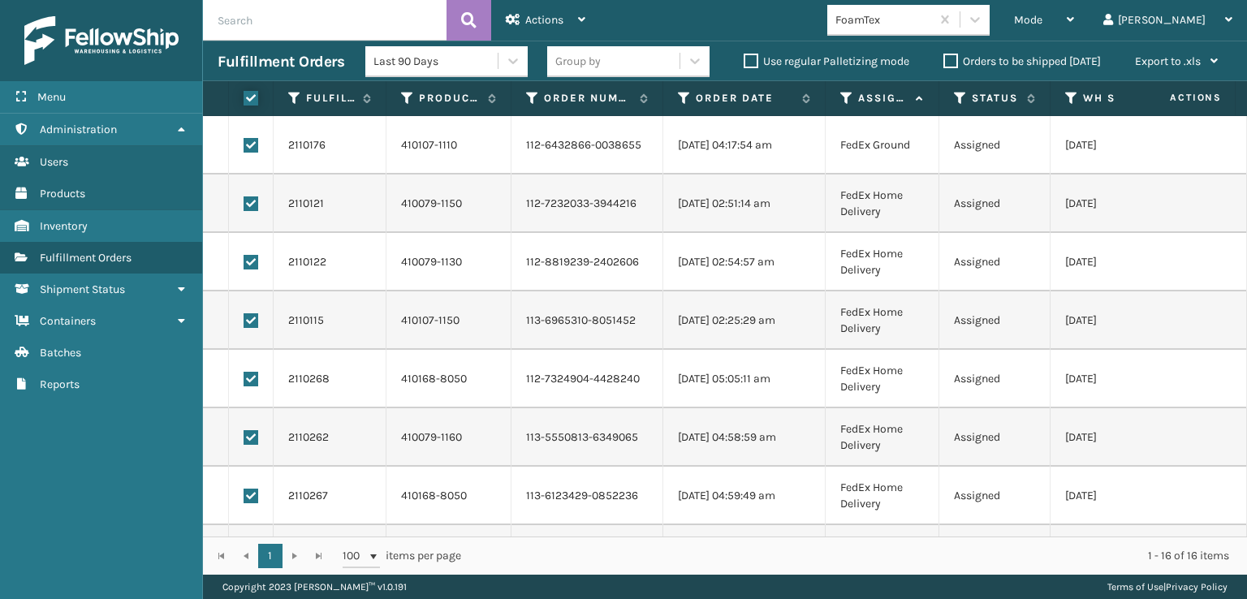
checkbox input "true"
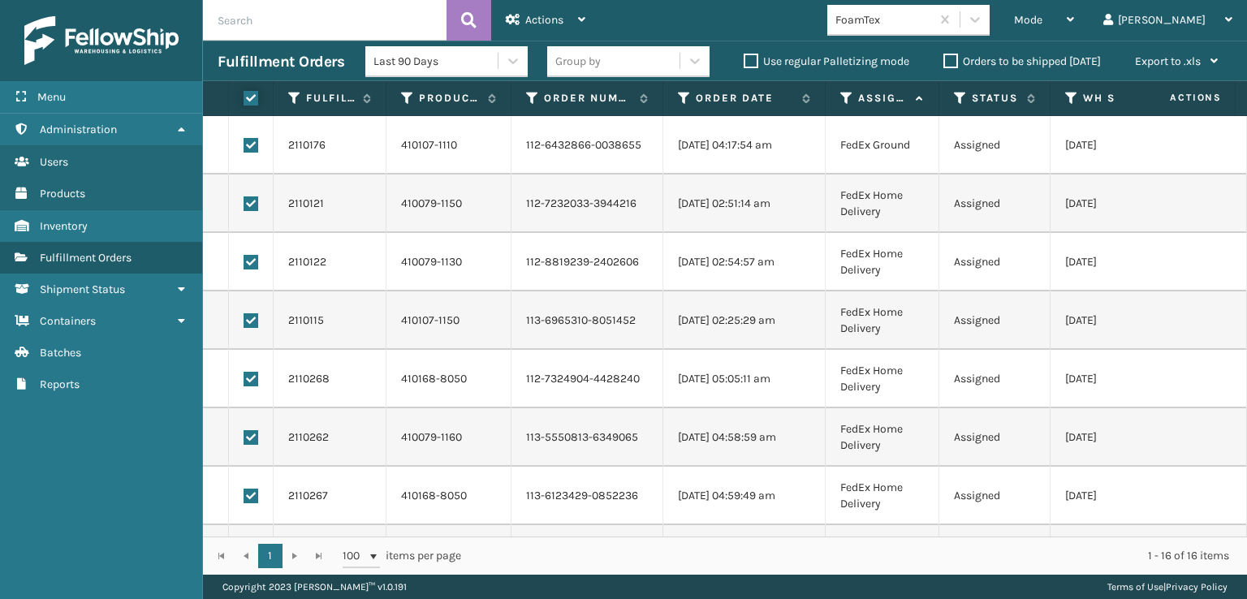
checkbox input "true"
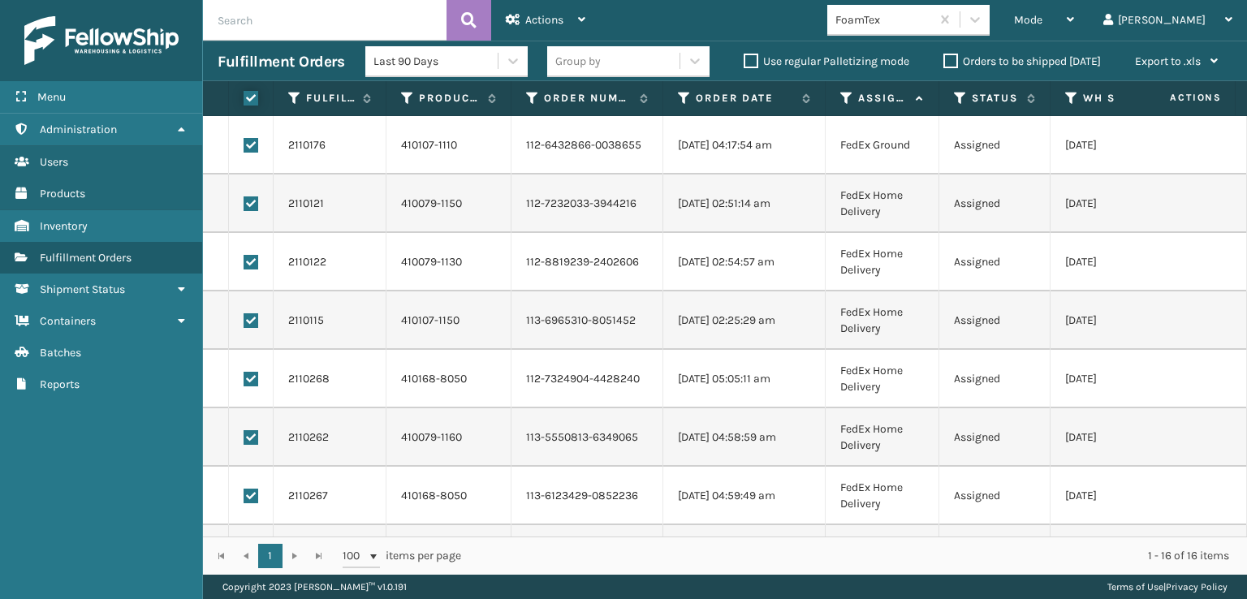
checkbox input "true"
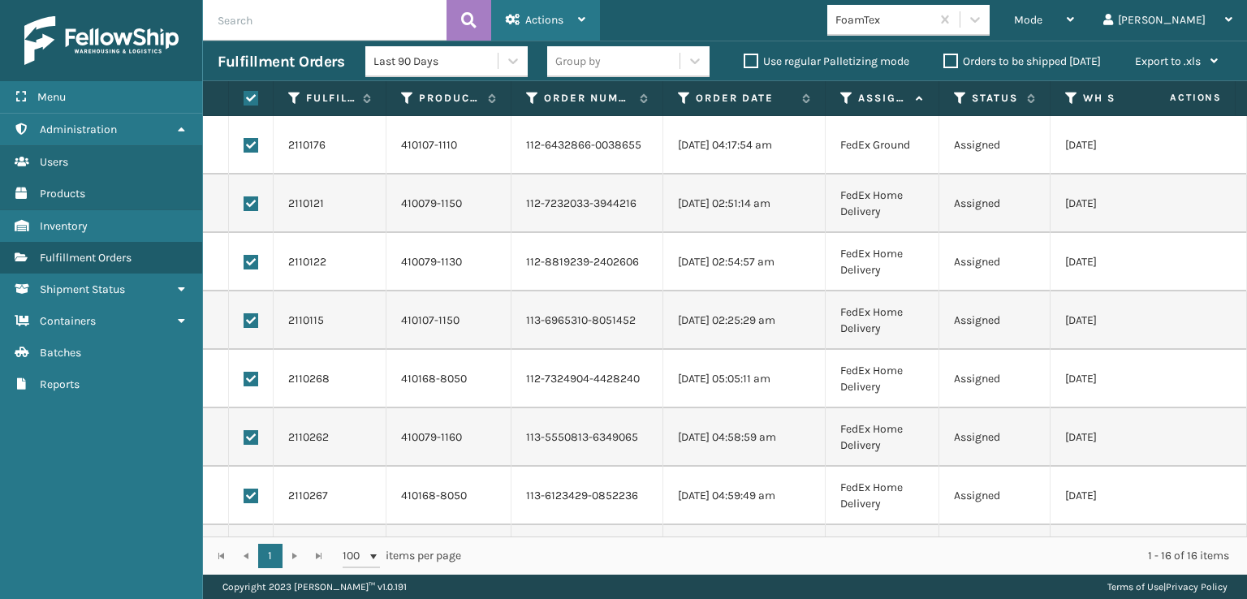
click at [536, 10] on div "Actions" at bounding box center [546, 20] width 80 height 41
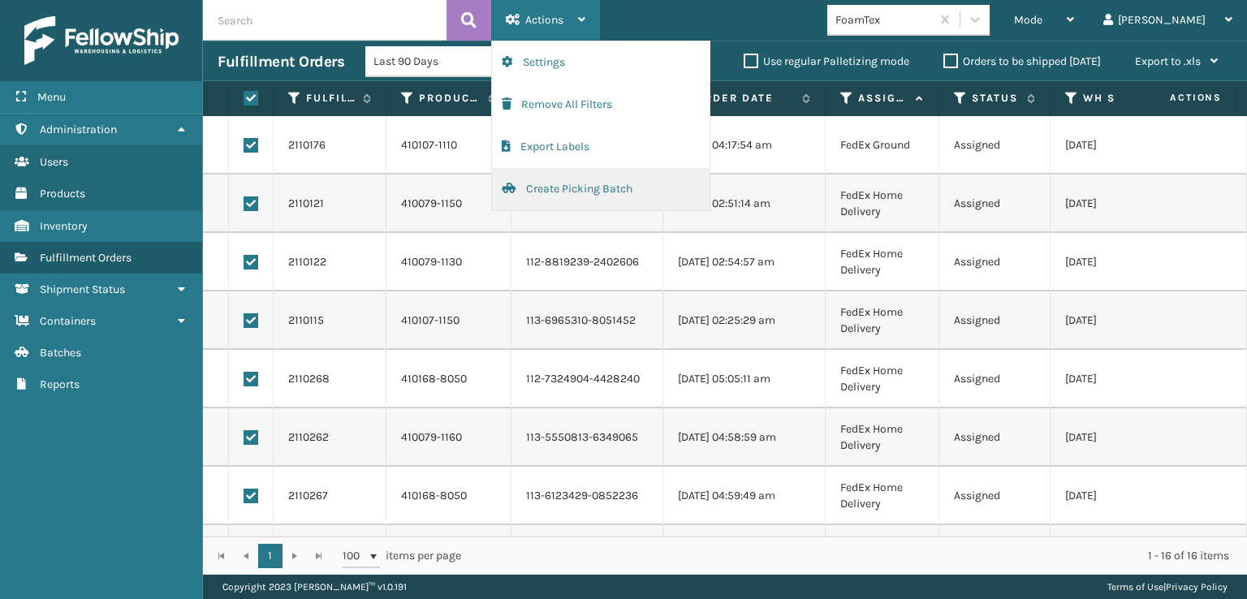
click at [576, 185] on button "Create Picking Batch" at bounding box center [601, 189] width 218 height 42
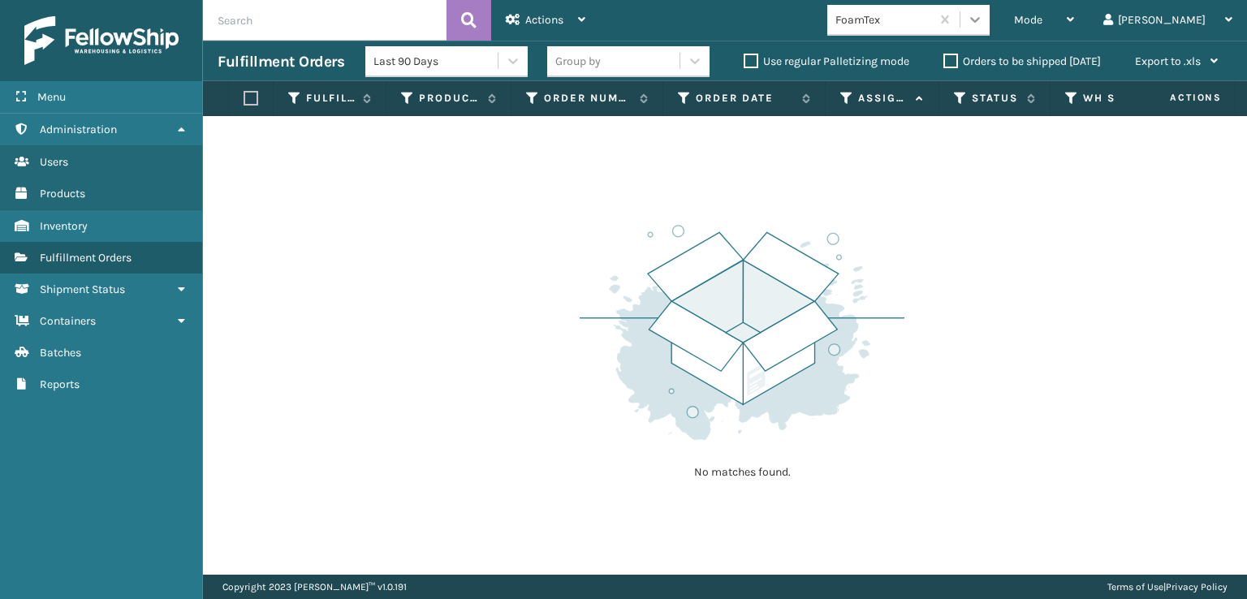
click at [983, 16] on icon at bounding box center [975, 19] width 16 height 16
click at [1074, 31] on div "Mode" at bounding box center [1044, 20] width 60 height 41
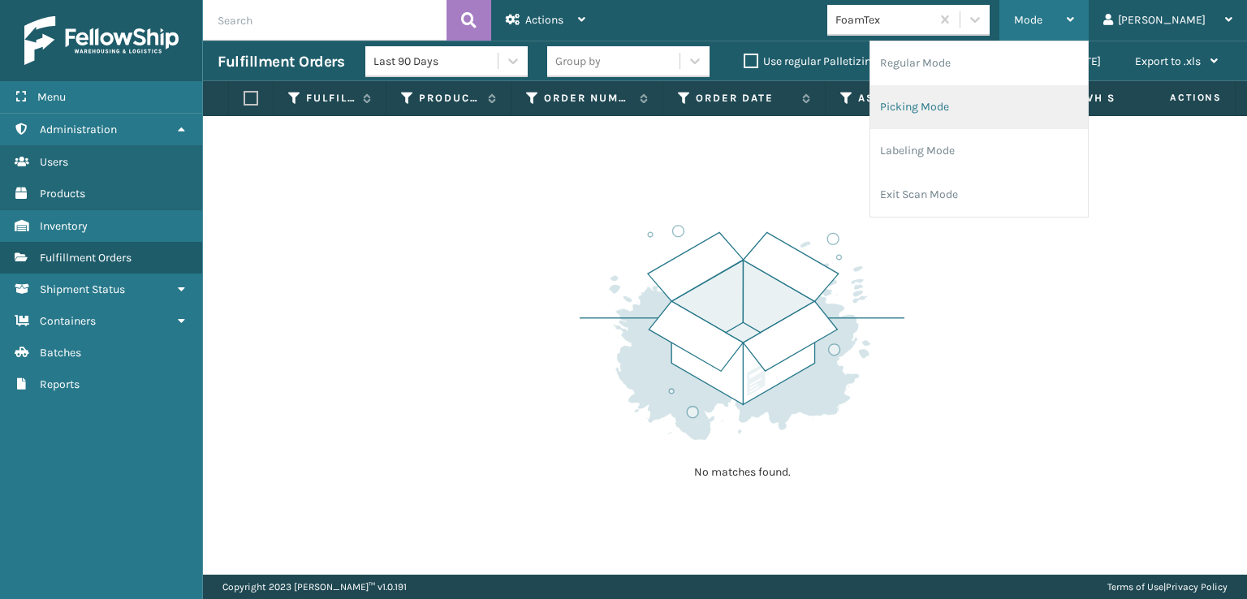
click at [963, 107] on li "Picking Mode" at bounding box center [980, 107] width 218 height 44
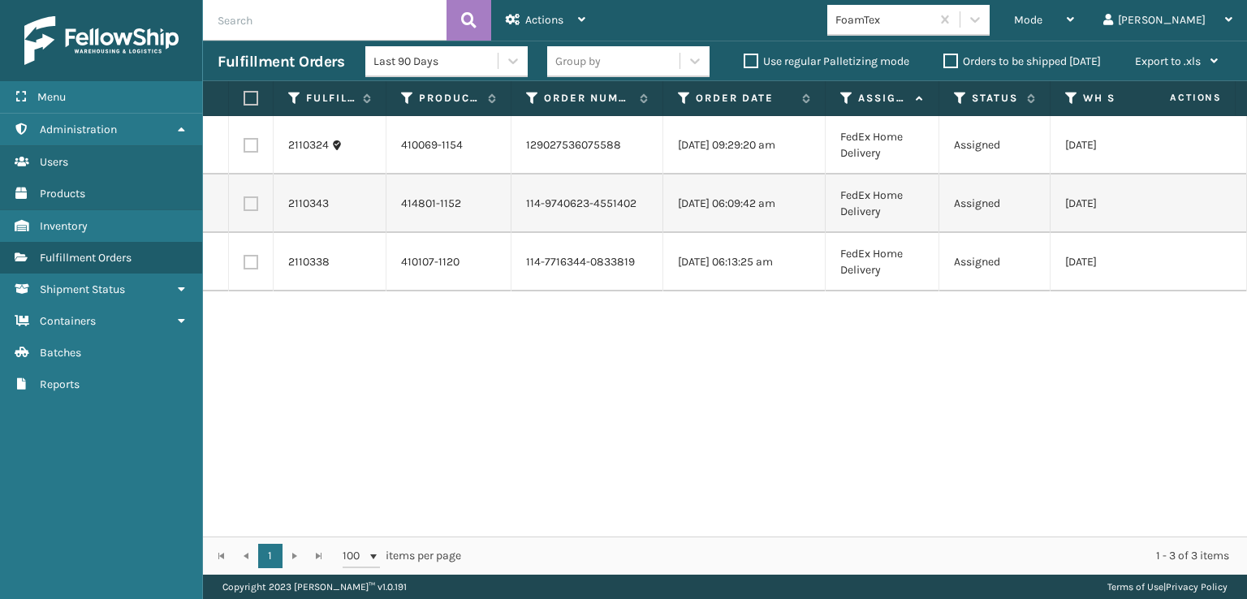
click at [246, 97] on label at bounding box center [249, 98] width 10 height 15
click at [244, 97] on input "checkbox" at bounding box center [244, 98] width 1 height 11
checkbox input "true"
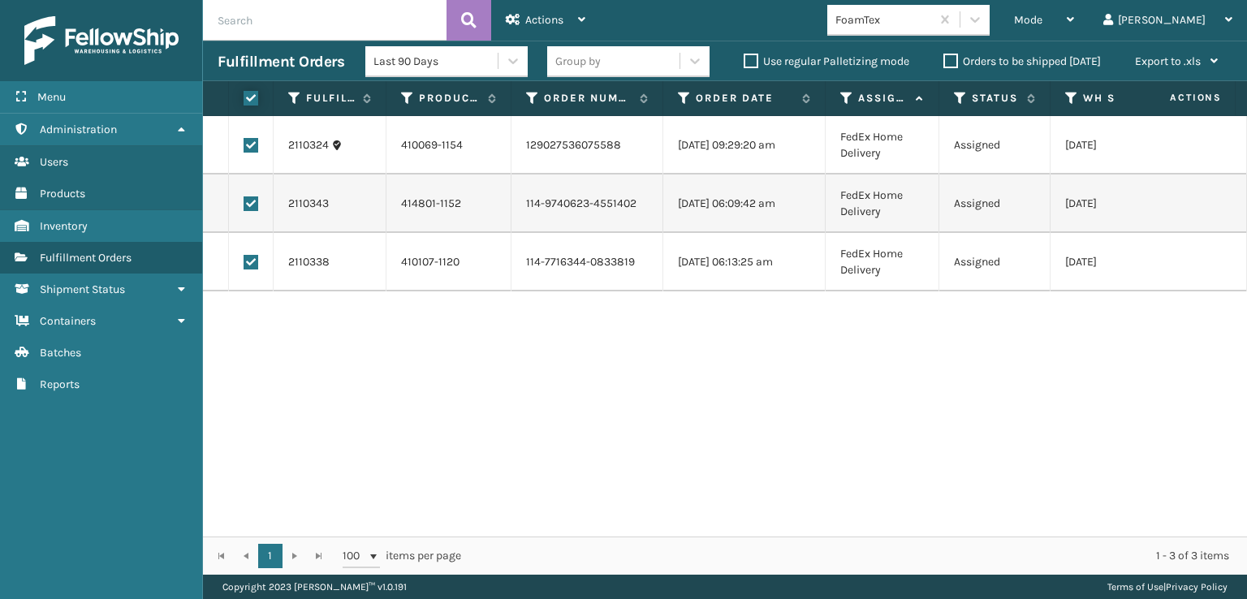
checkbox input "true"
click at [561, 15] on span "Actions" at bounding box center [544, 20] width 38 height 14
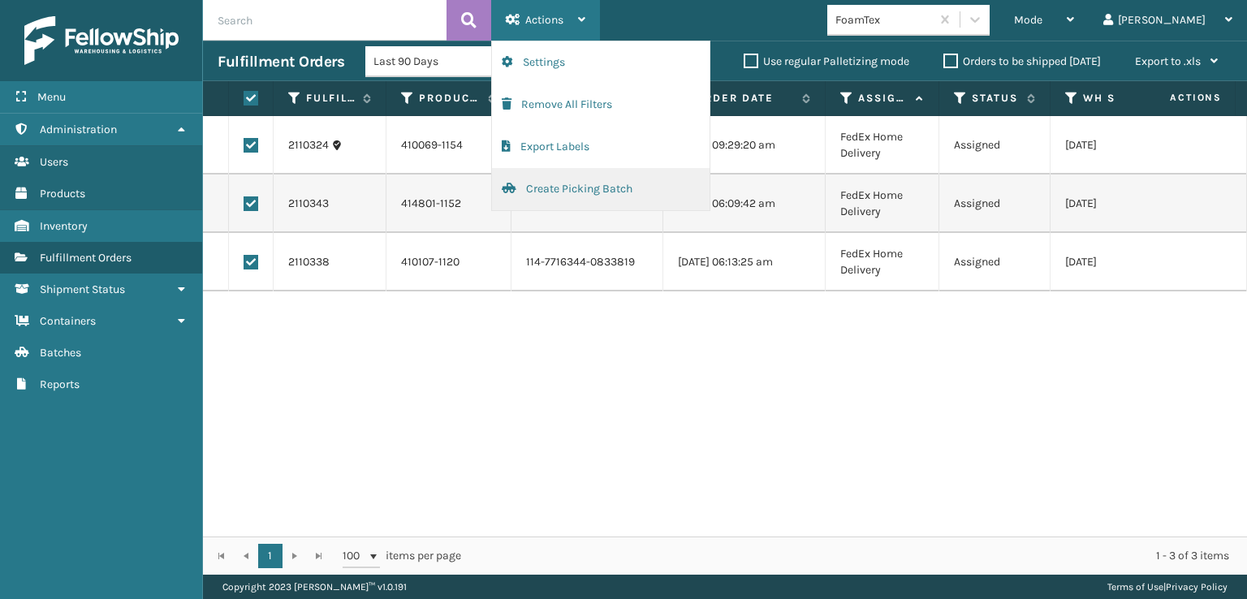
click at [559, 188] on button "Create Picking Batch" at bounding box center [601, 189] width 218 height 42
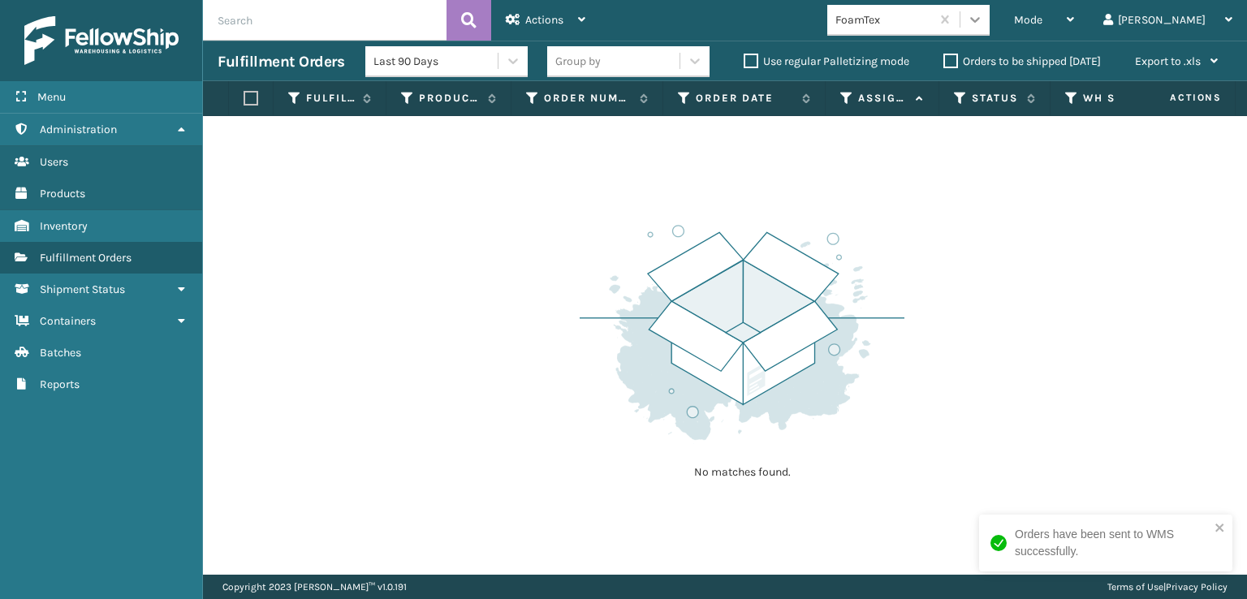
click at [983, 15] on icon at bounding box center [975, 19] width 16 height 16
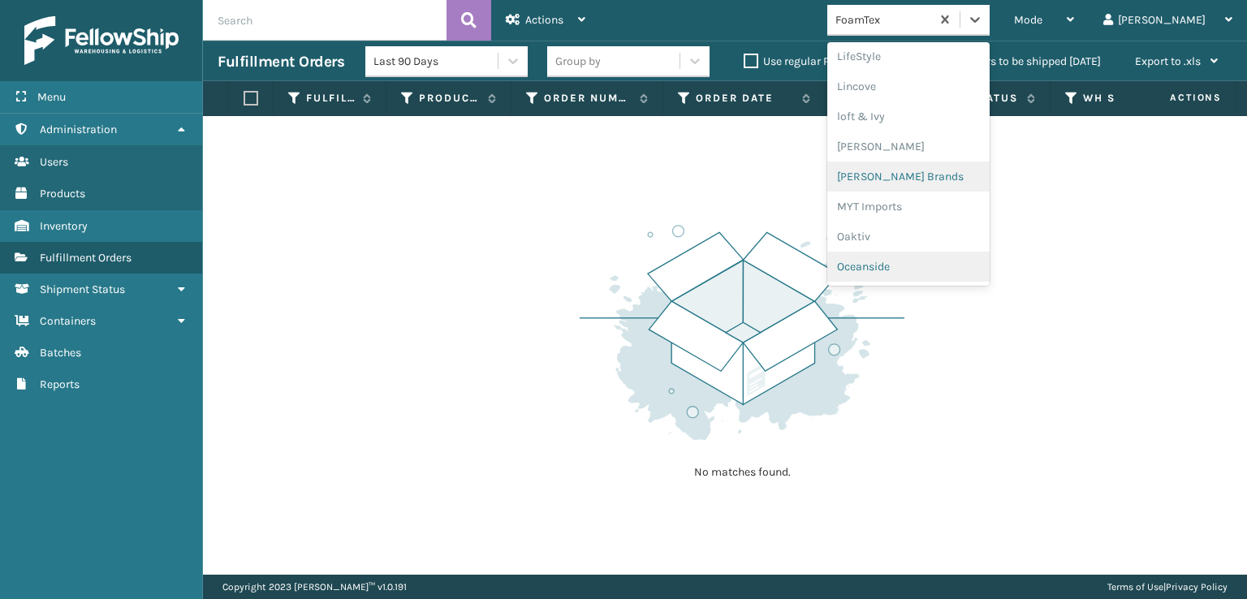
scroll to position [733, 0]
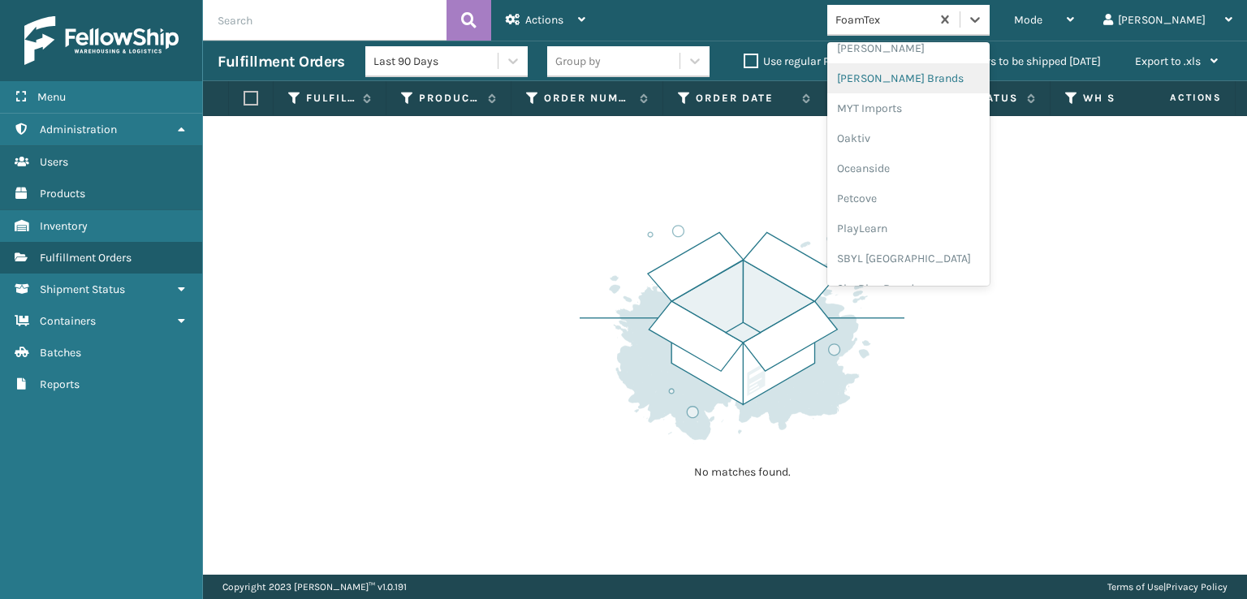
click at [917, 76] on div "[PERSON_NAME] Brands" at bounding box center [909, 78] width 162 height 30
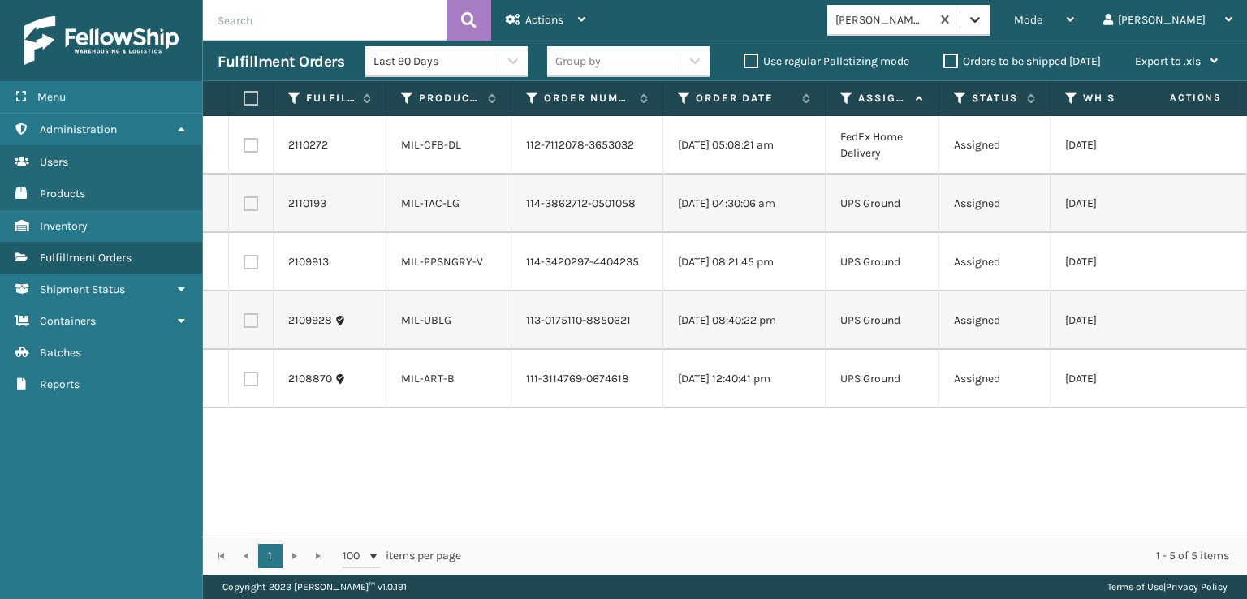
click at [983, 24] on icon at bounding box center [975, 19] width 16 height 16
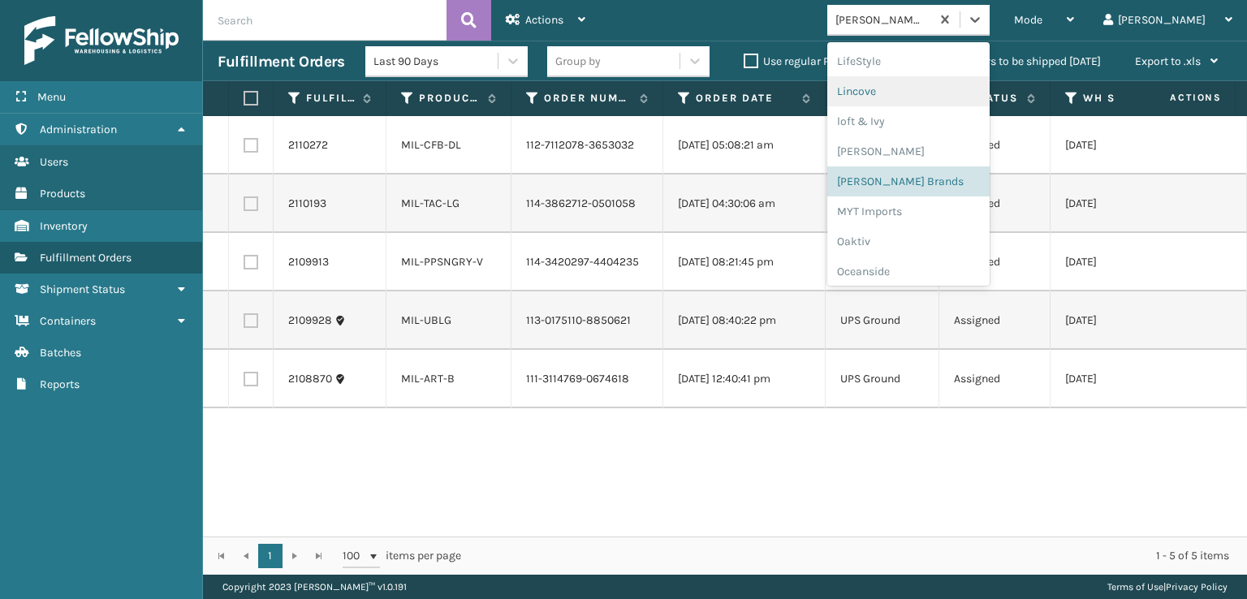
scroll to position [815, 0]
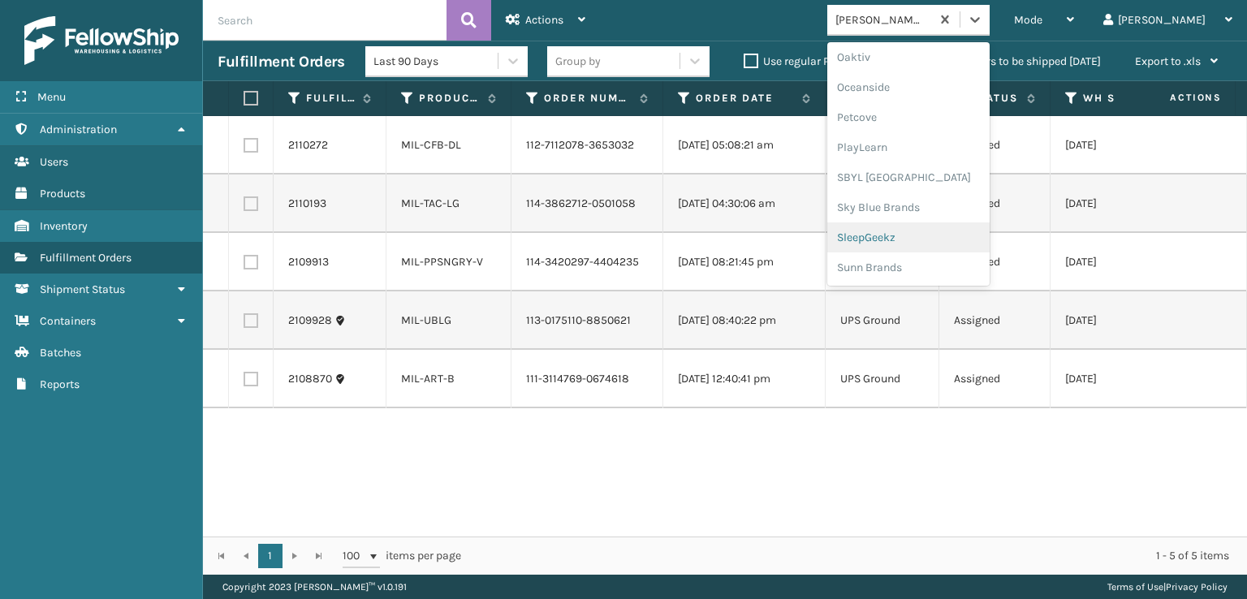
click at [939, 238] on div "SleepGeekz" at bounding box center [909, 238] width 162 height 30
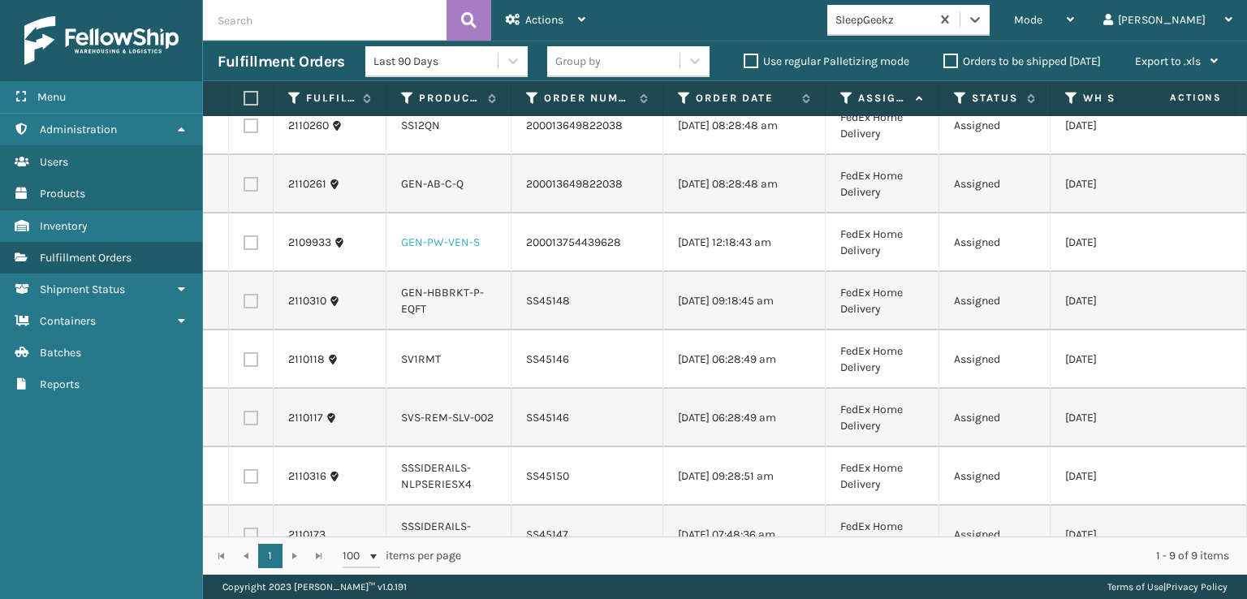
scroll to position [0, 0]
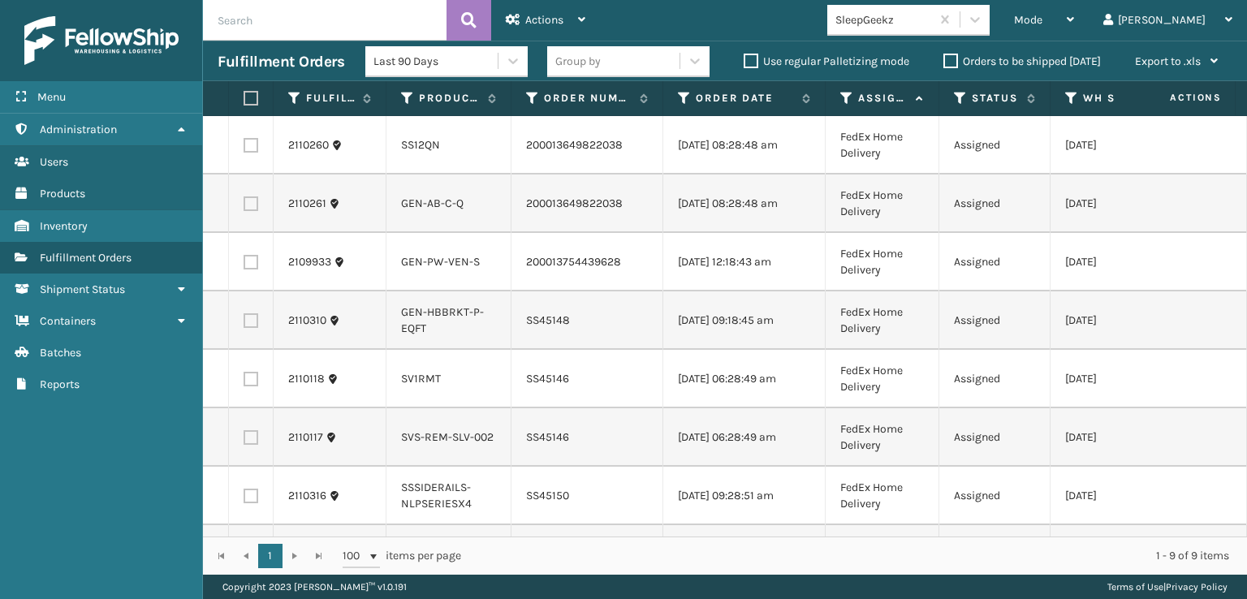
click at [250, 97] on label at bounding box center [249, 98] width 10 height 15
click at [244, 97] on input "checkbox" at bounding box center [244, 98] width 1 height 11
checkbox input "true"
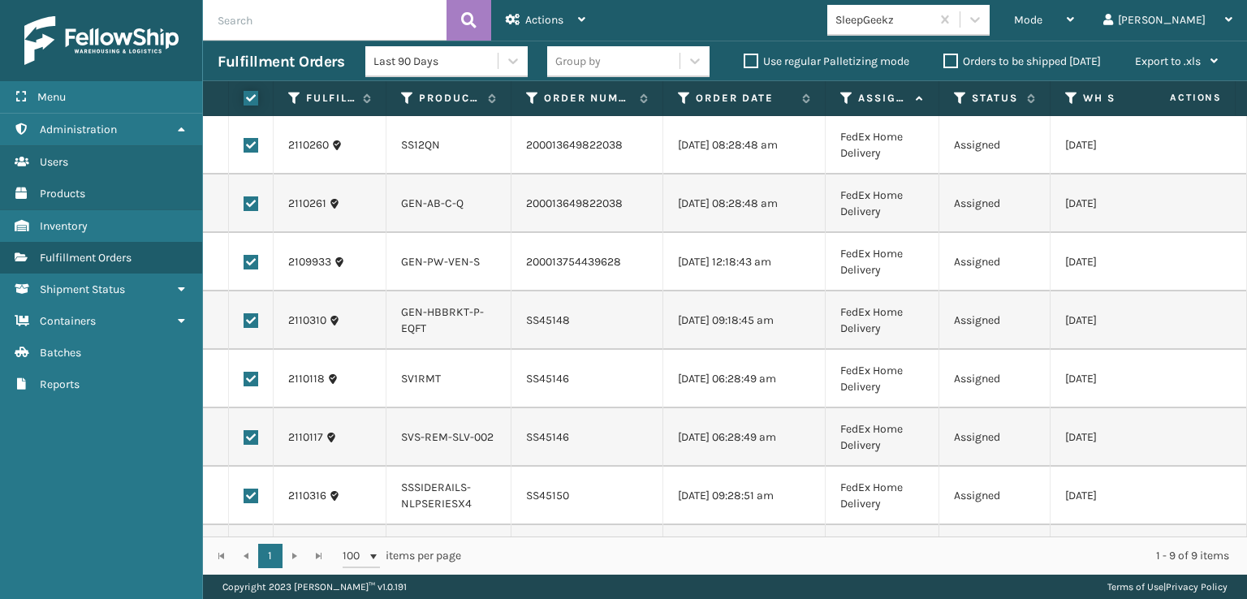
checkbox input "true"
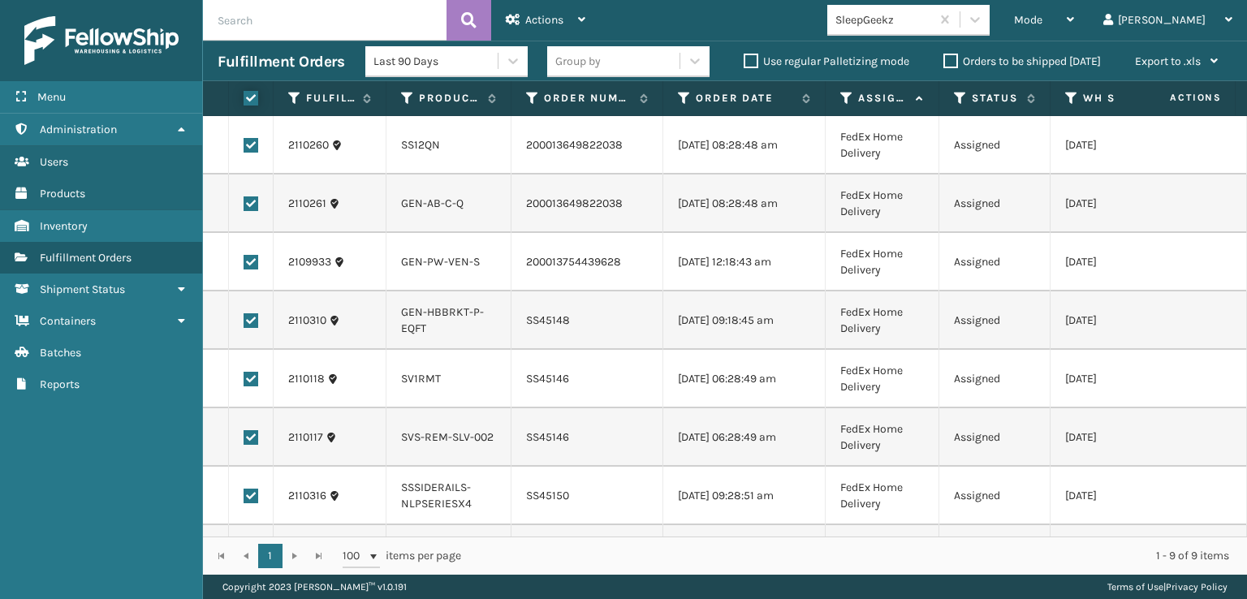
checkbox input "true"
click at [249, 211] on label at bounding box center [251, 204] width 15 height 15
click at [244, 207] on input "checkbox" at bounding box center [244, 202] width 1 height 11
checkbox input "false"
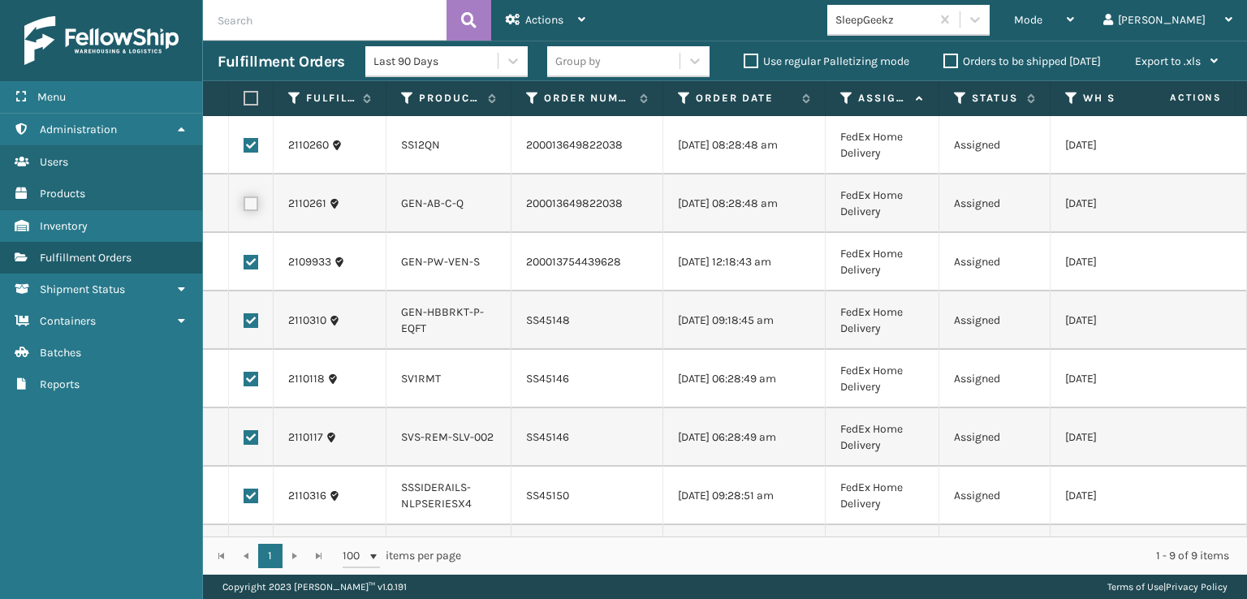
checkbox input "false"
click at [249, 150] on label at bounding box center [251, 145] width 15 height 15
click at [244, 149] on input "checkbox" at bounding box center [244, 143] width 1 height 11
checkbox input "false"
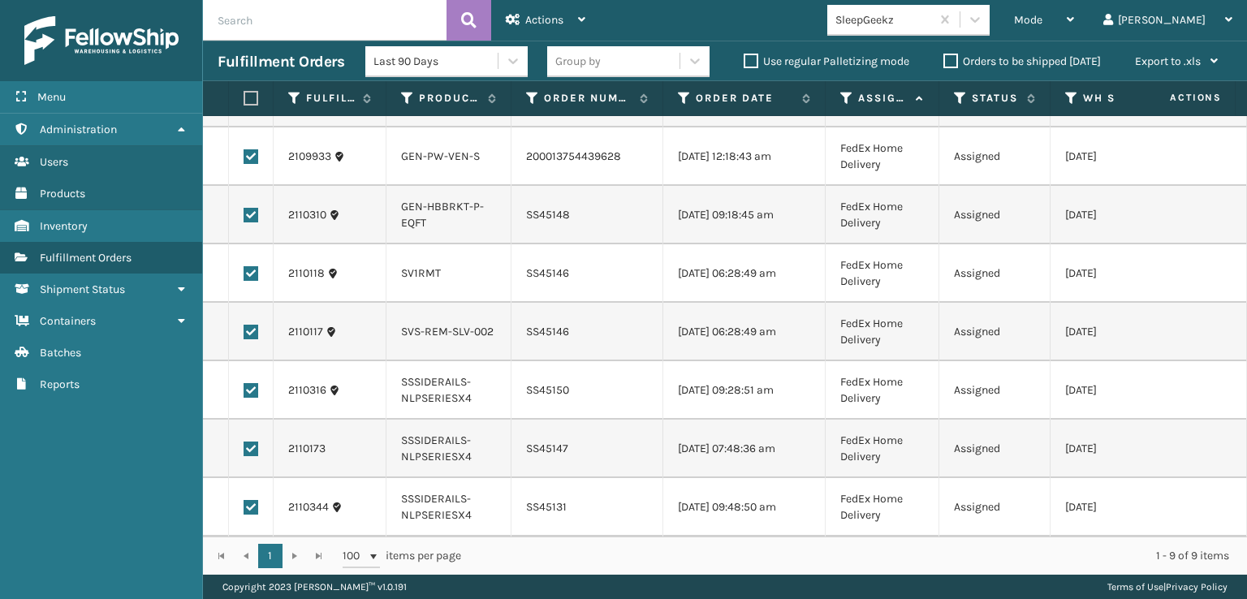
scroll to position [136, 0]
click at [536, 23] on span "Actions" at bounding box center [544, 20] width 38 height 14
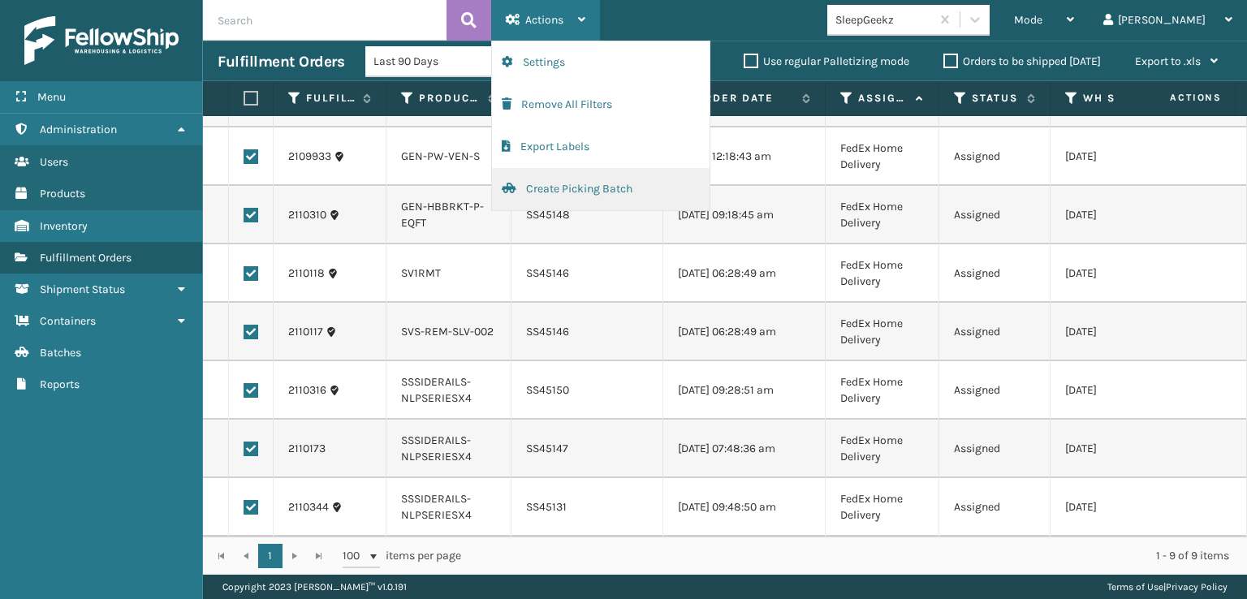
click at [559, 185] on button "Create Picking Batch" at bounding box center [601, 189] width 218 height 42
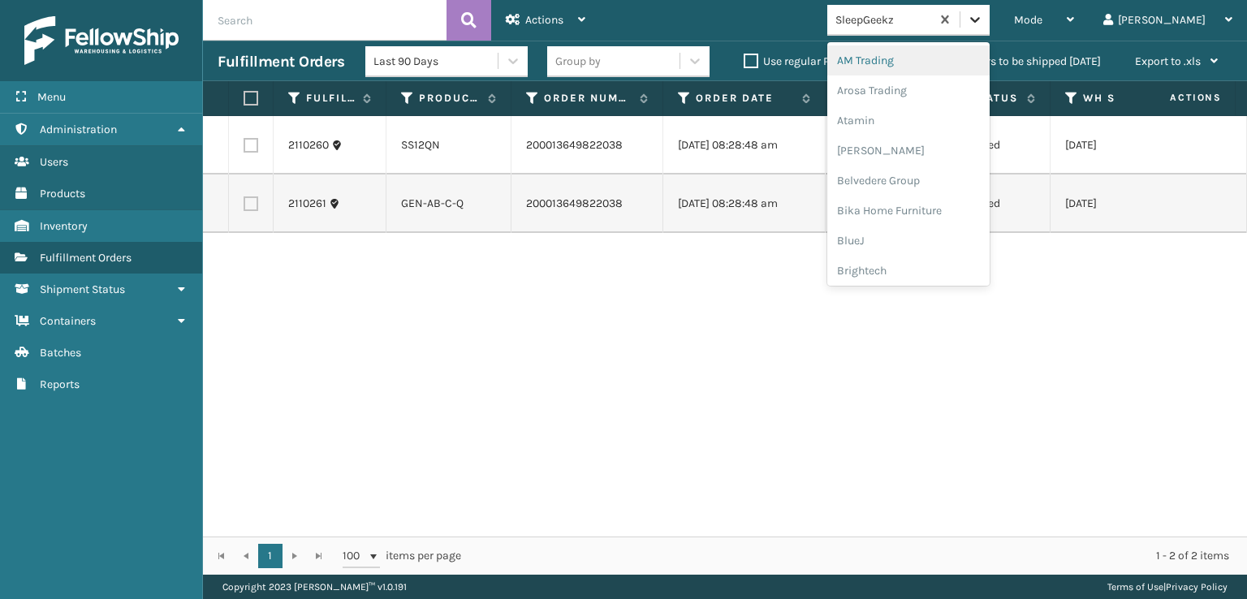
click at [983, 16] on icon at bounding box center [975, 19] width 16 height 16
click at [931, 155] on div "[PERSON_NAME] Brands" at bounding box center [909, 160] width 162 height 30
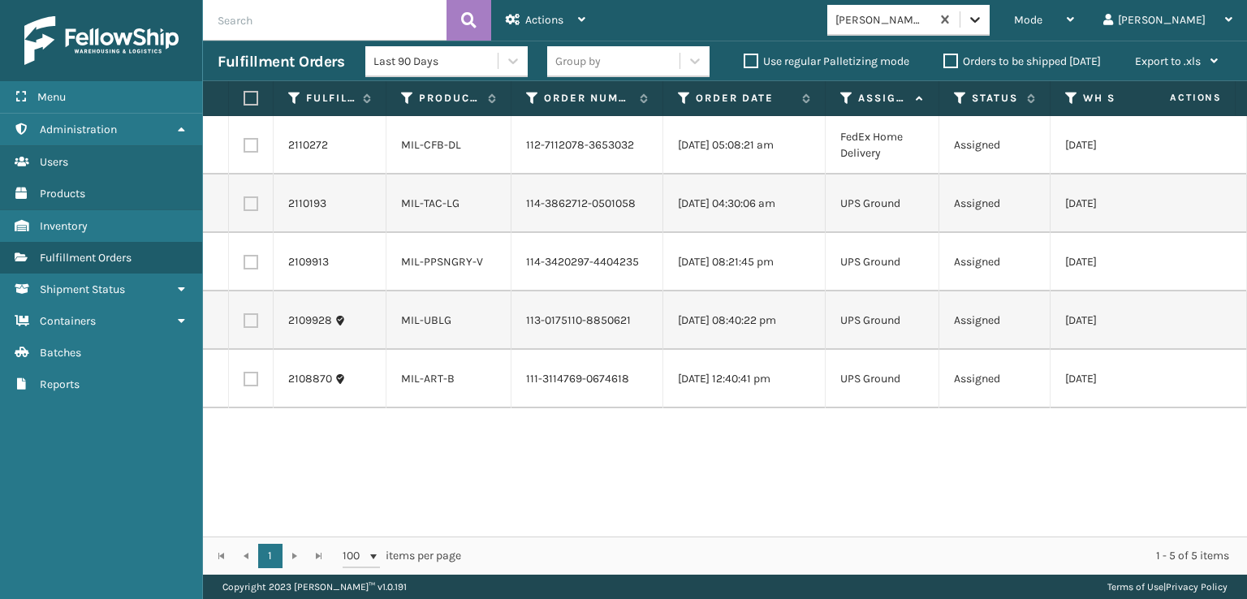
click at [983, 15] on icon at bounding box center [975, 19] width 16 height 16
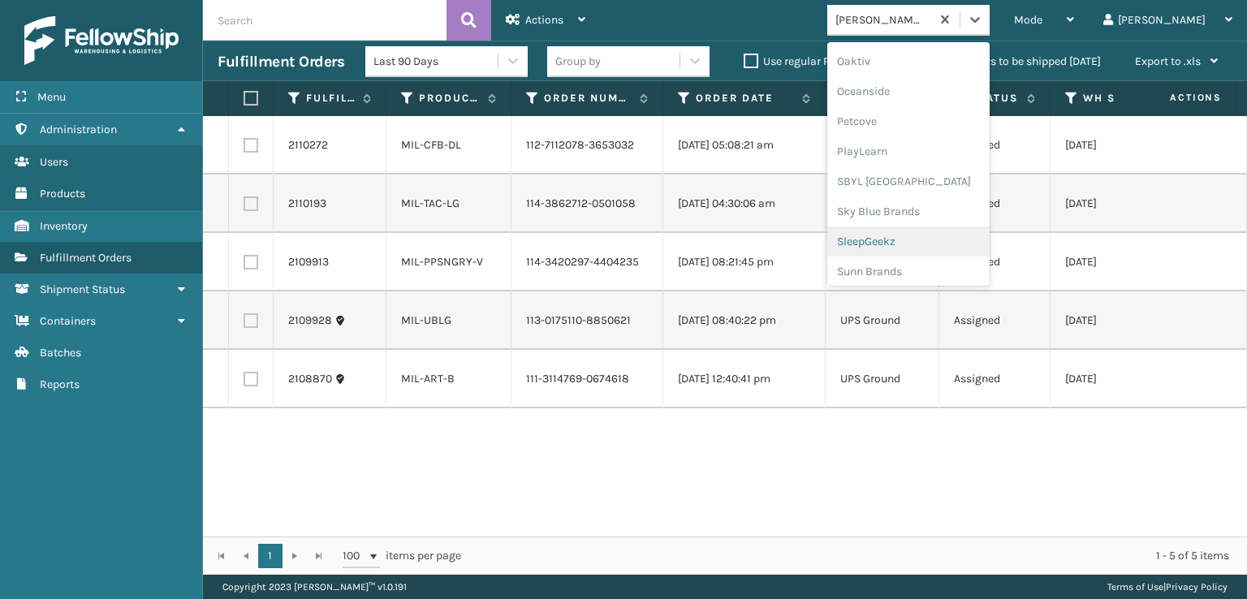
scroll to position [815, 0]
click at [912, 175] on div "SBYL [GEOGRAPHIC_DATA]" at bounding box center [909, 177] width 162 height 30
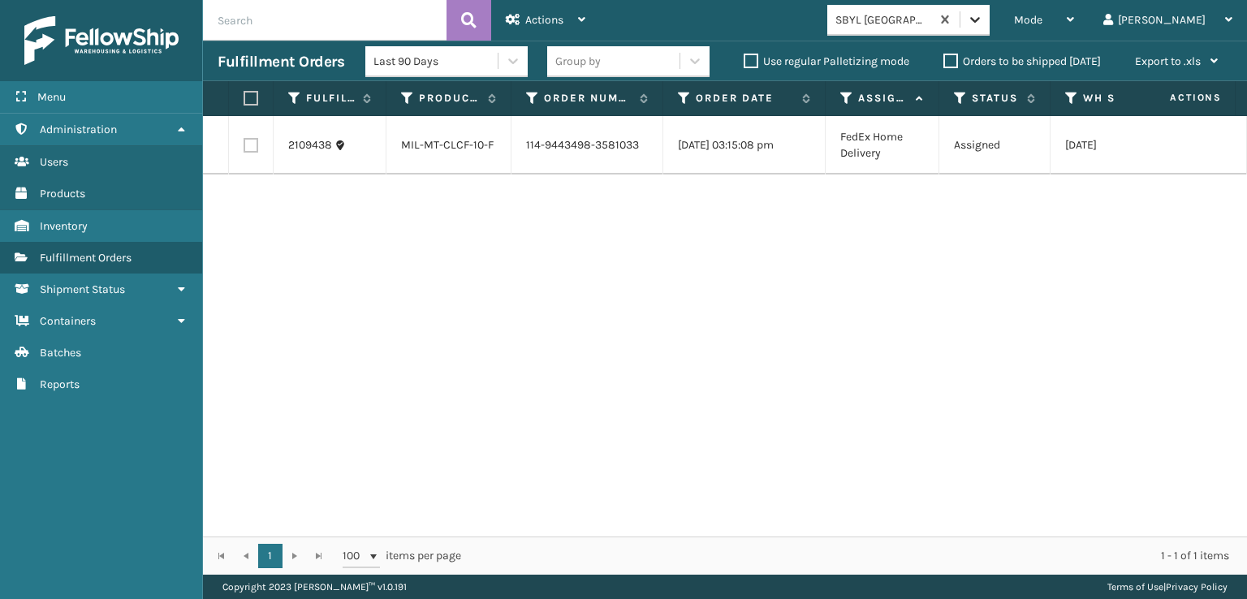
click at [983, 20] on icon at bounding box center [975, 19] width 16 height 16
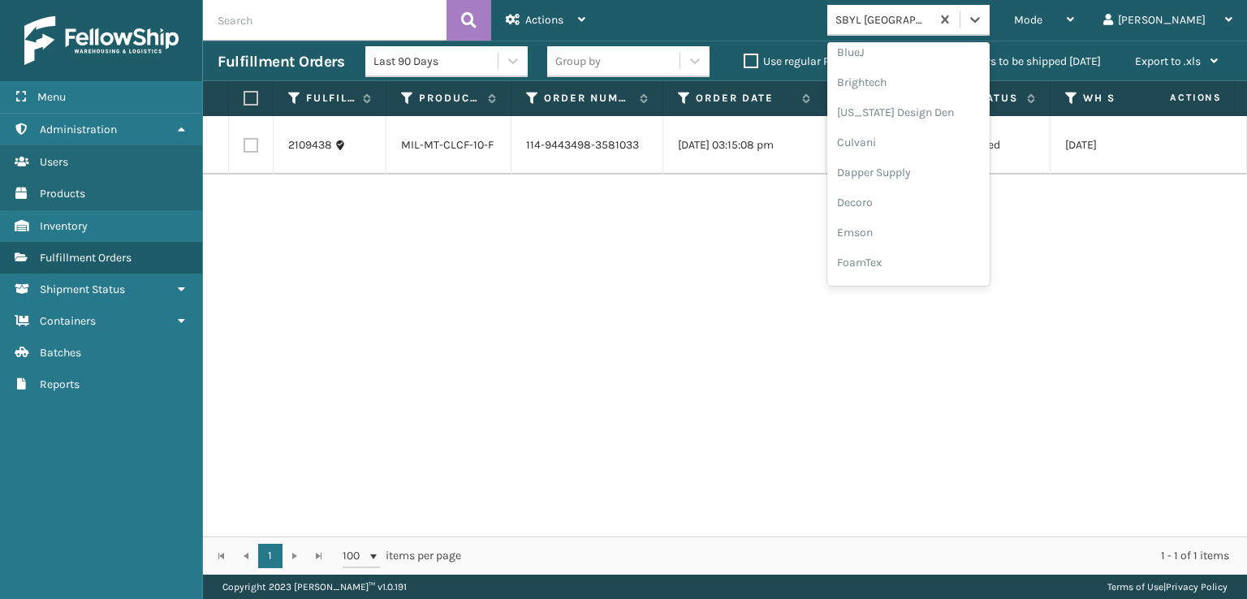
scroll to position [244, 0]
click at [929, 201] on div "FoamTex" at bounding box center [909, 207] width 162 height 30
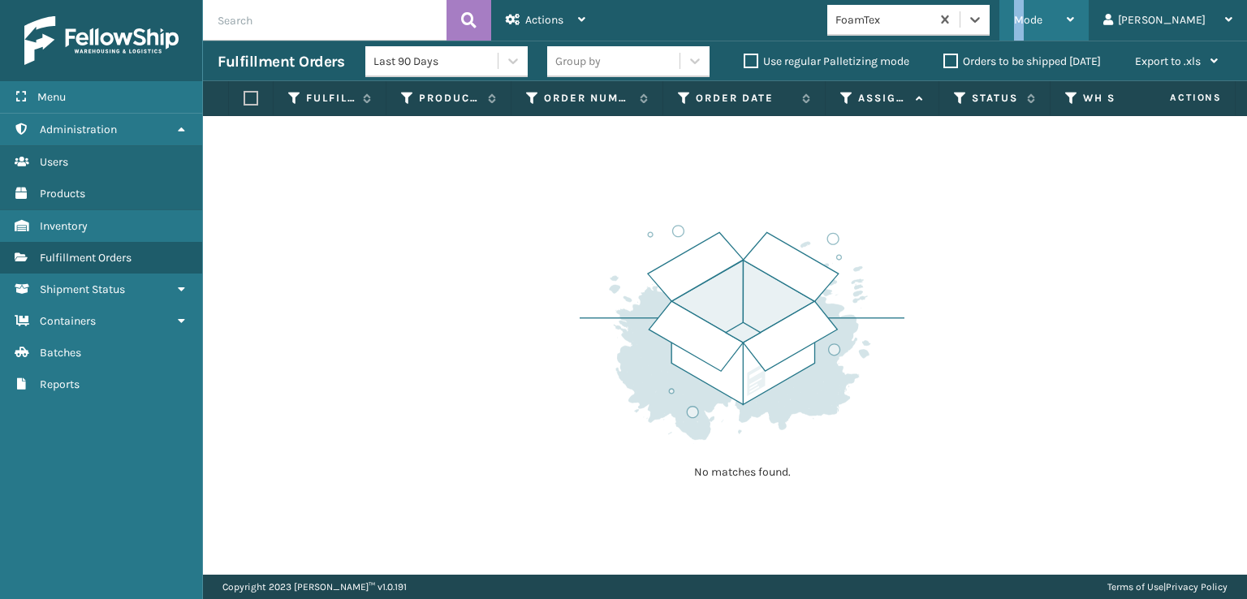
click at [1043, 21] on span "Mode" at bounding box center [1028, 20] width 28 height 14
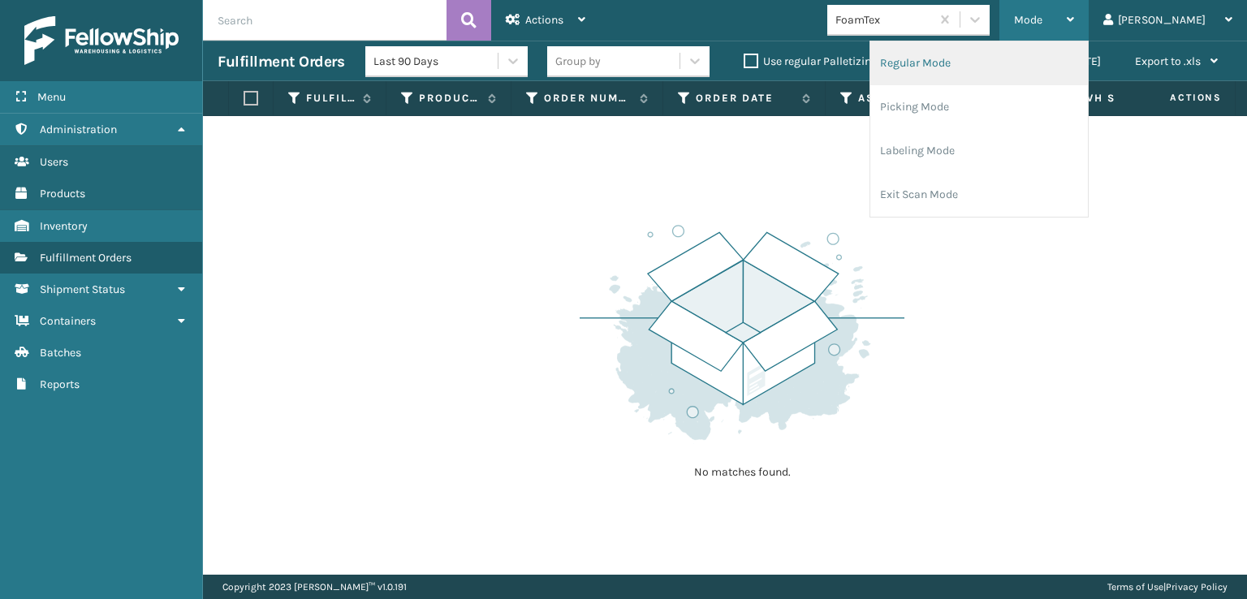
click at [958, 57] on li "Regular Mode" at bounding box center [980, 63] width 218 height 44
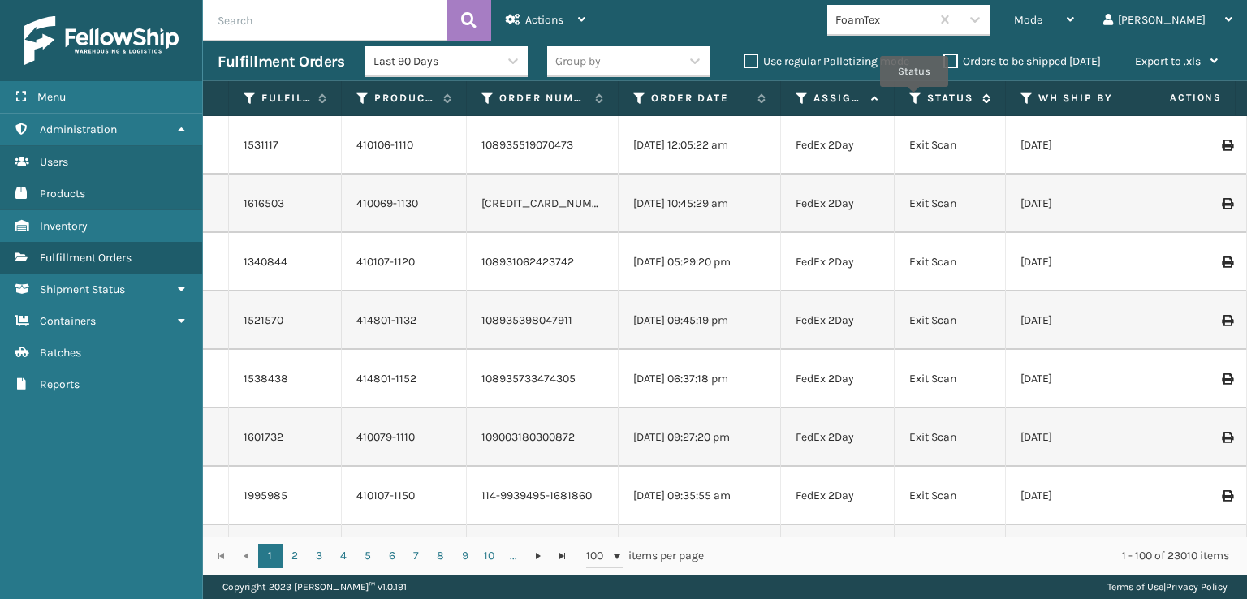
click at [914, 98] on icon at bounding box center [916, 98] width 13 height 15
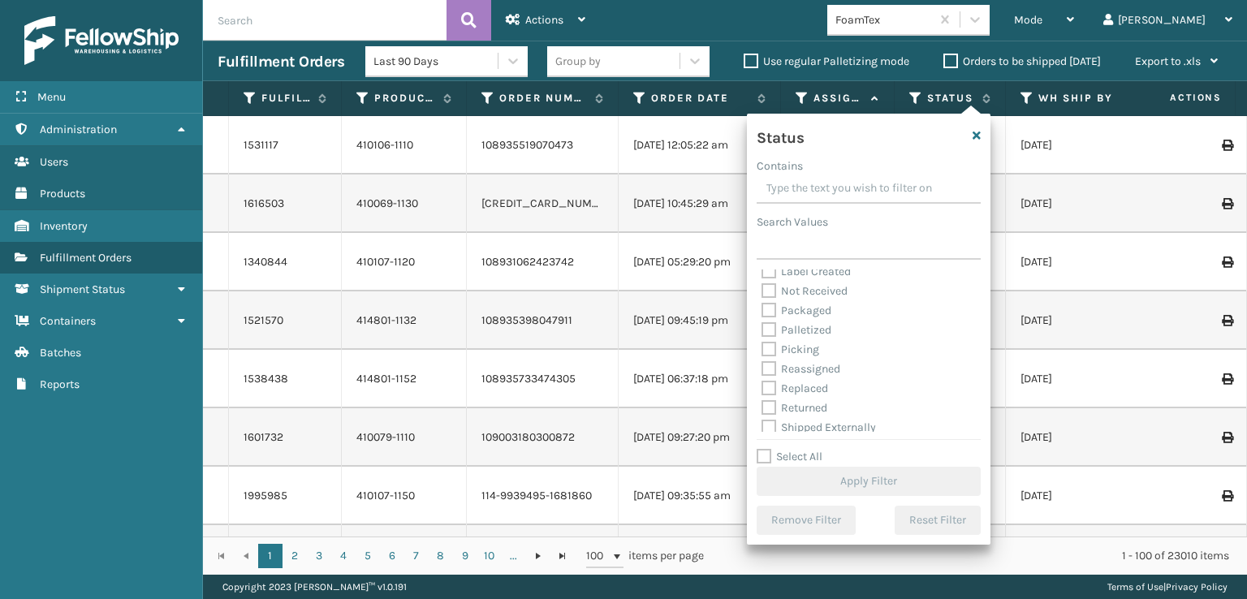
scroll to position [91, 0]
click at [770, 341] on label "Picking" at bounding box center [791, 344] width 58 height 14
click at [763, 341] on input "Picking" at bounding box center [762, 340] width 1 height 11
checkbox input "true"
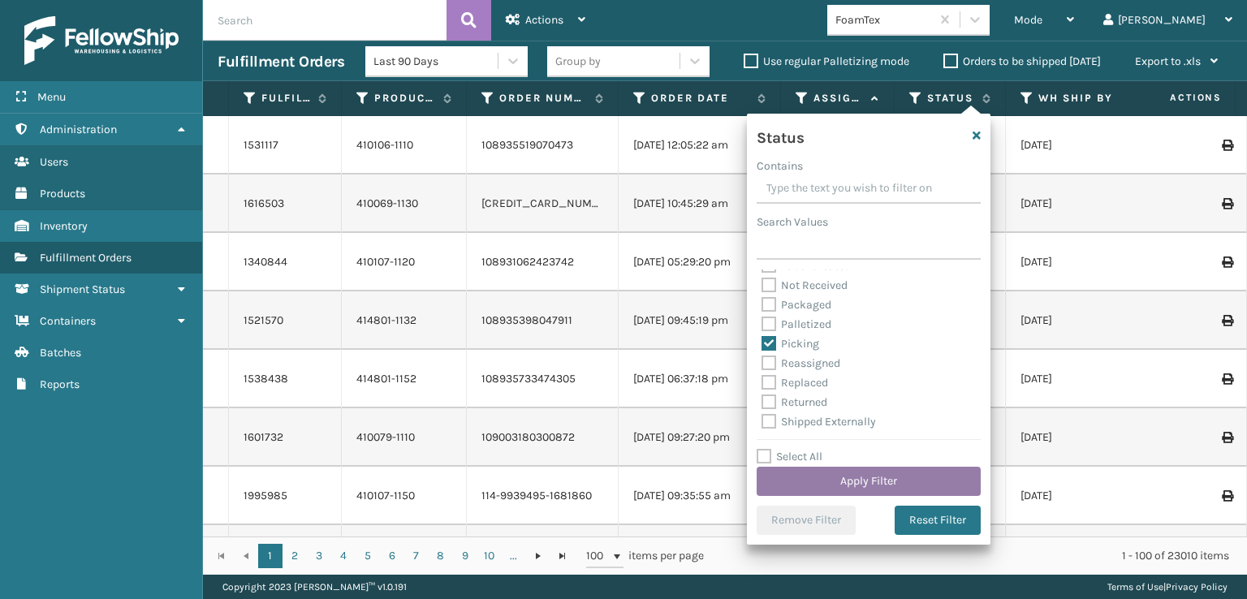
click at [858, 482] on button "Apply Filter" at bounding box center [869, 481] width 224 height 29
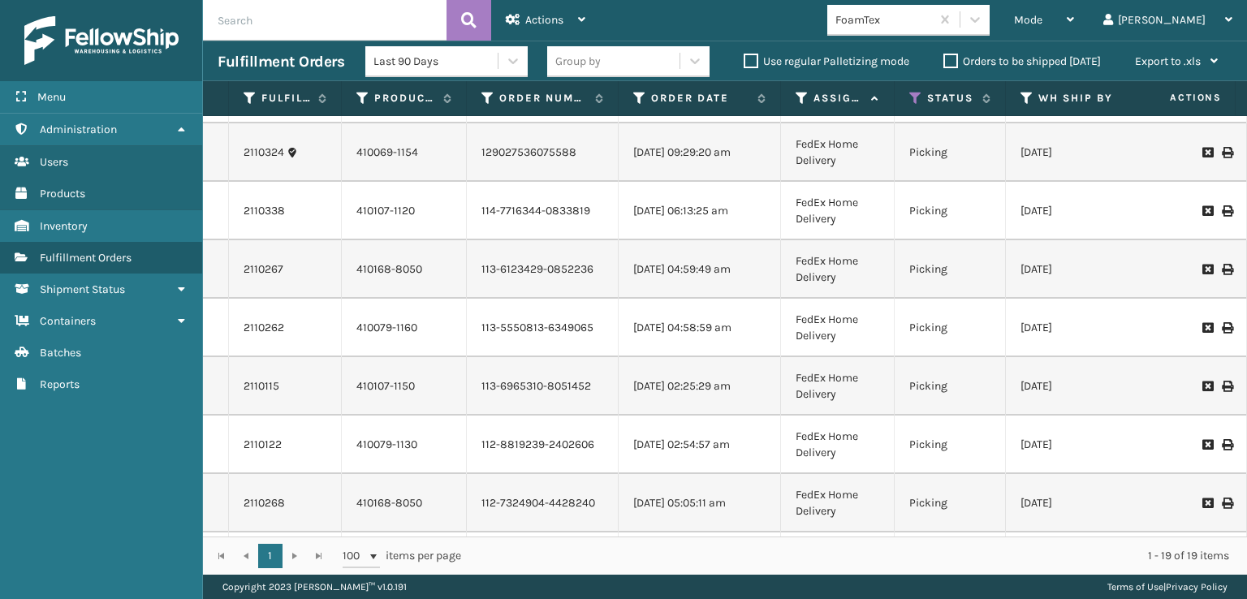
scroll to position [0, 0]
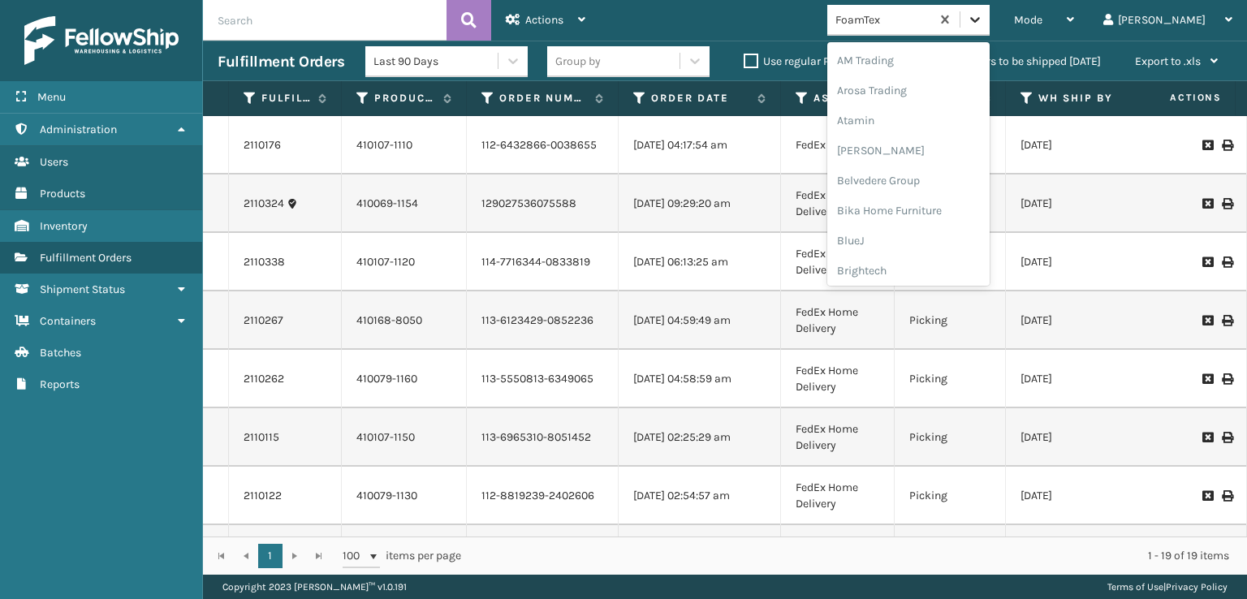
click at [983, 17] on icon at bounding box center [975, 19] width 16 height 16
click at [923, 239] on div "SleepGeekz" at bounding box center [909, 238] width 162 height 30
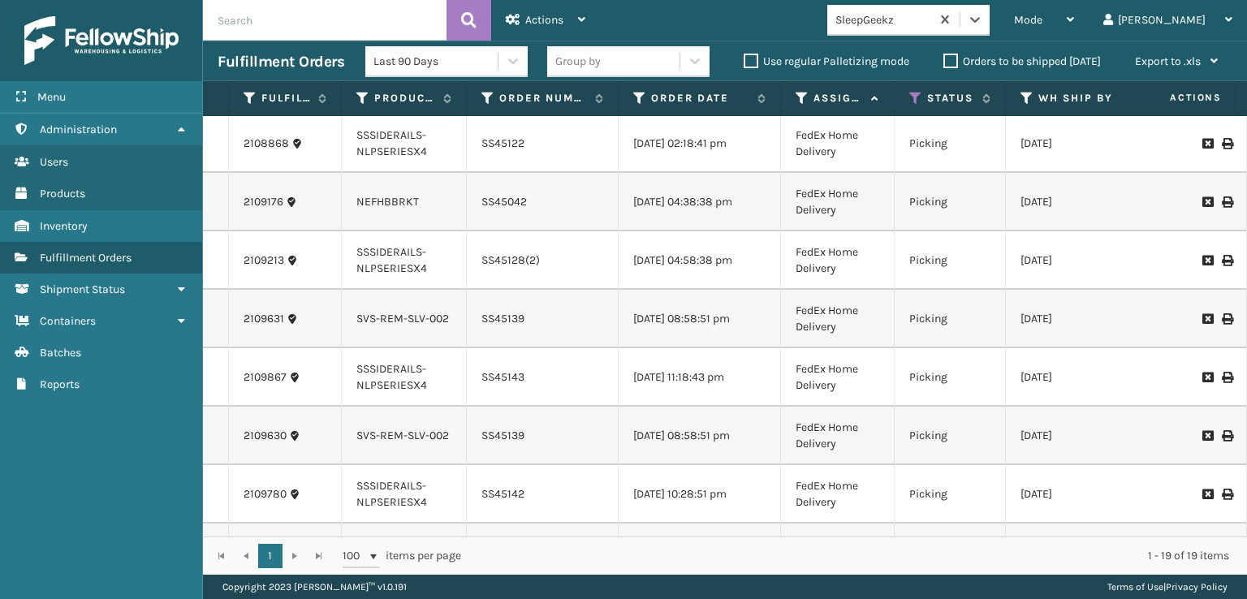
scroll to position [0, 0]
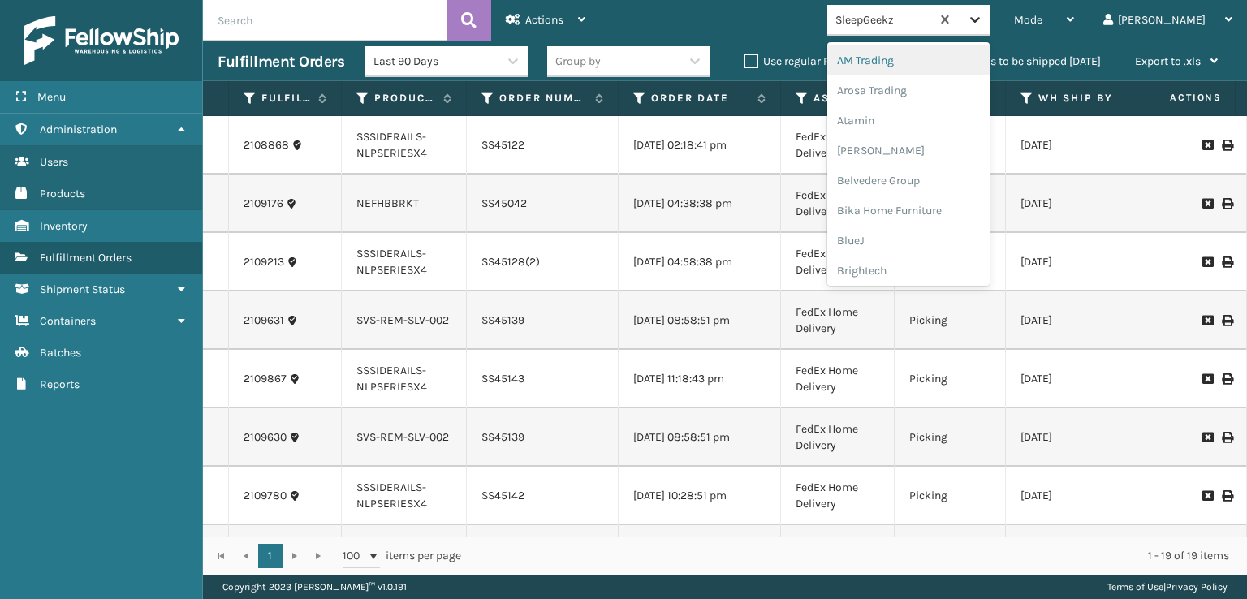
click at [983, 24] on icon at bounding box center [975, 19] width 16 height 16
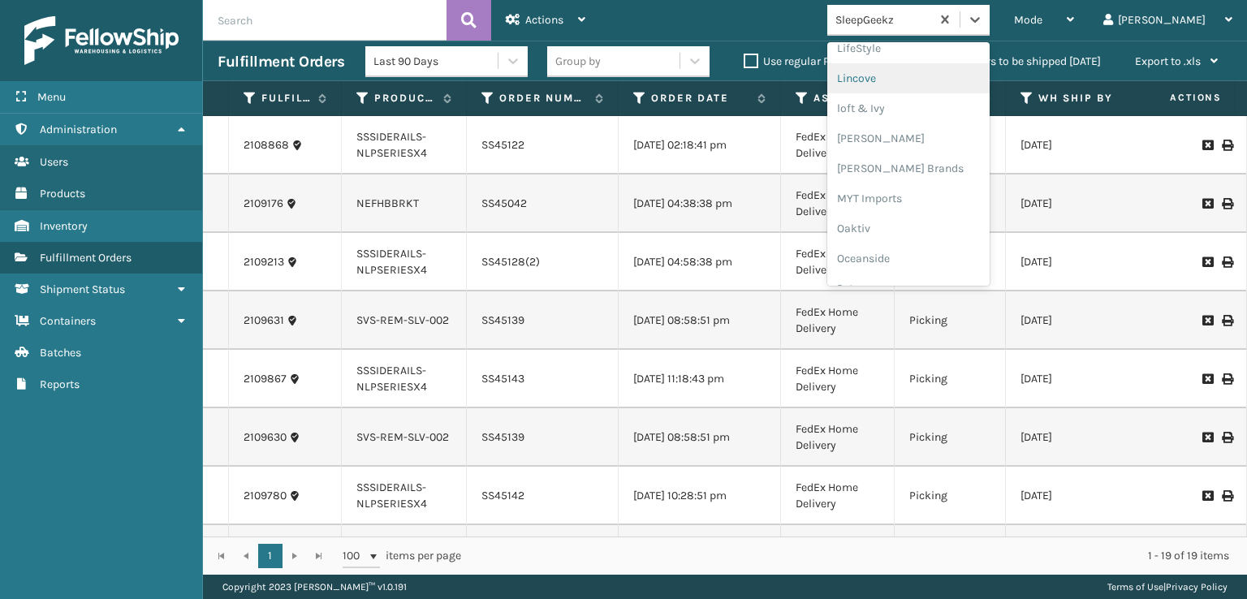
scroll to position [652, 0]
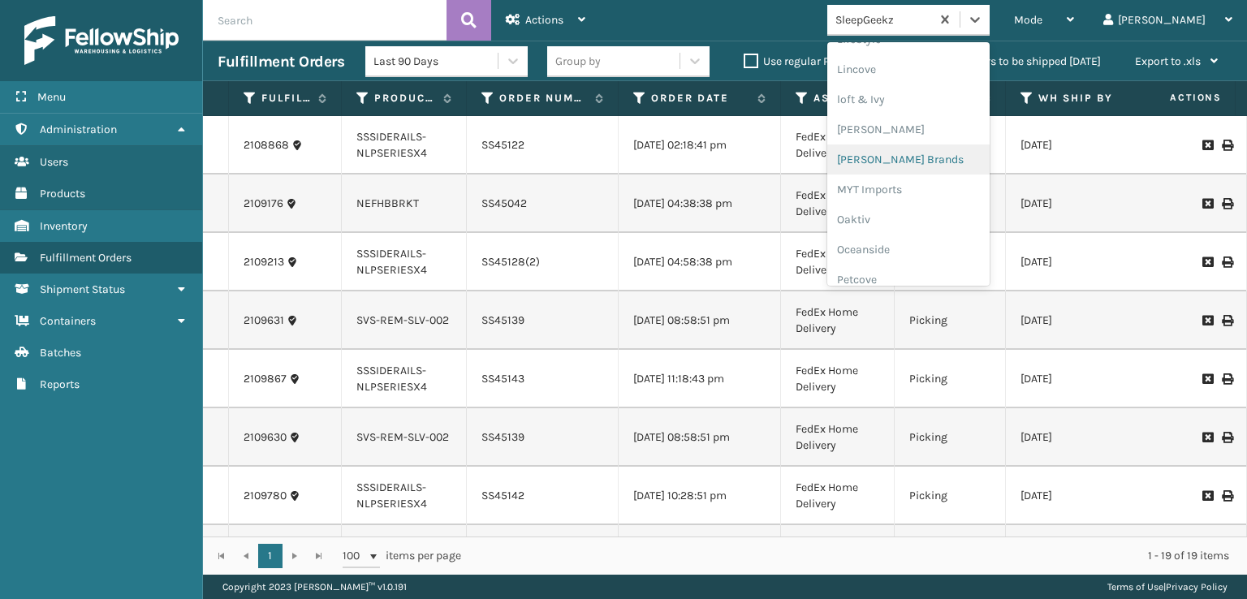
click at [920, 153] on div "[PERSON_NAME] Brands" at bounding box center [909, 160] width 162 height 30
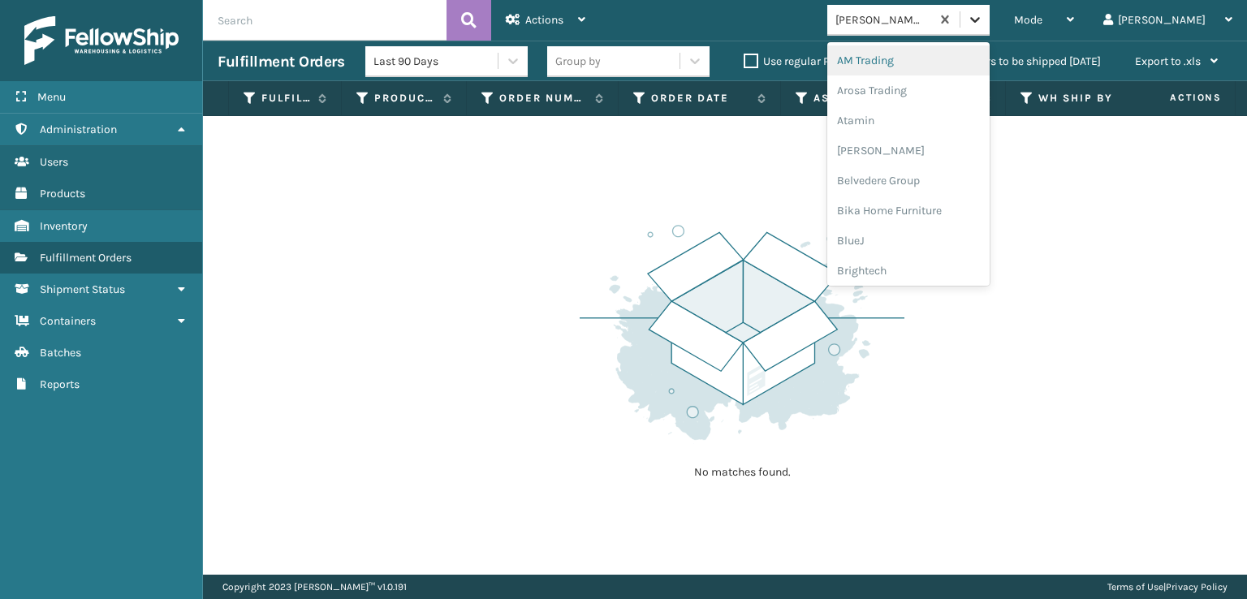
click at [983, 24] on icon at bounding box center [975, 19] width 16 height 16
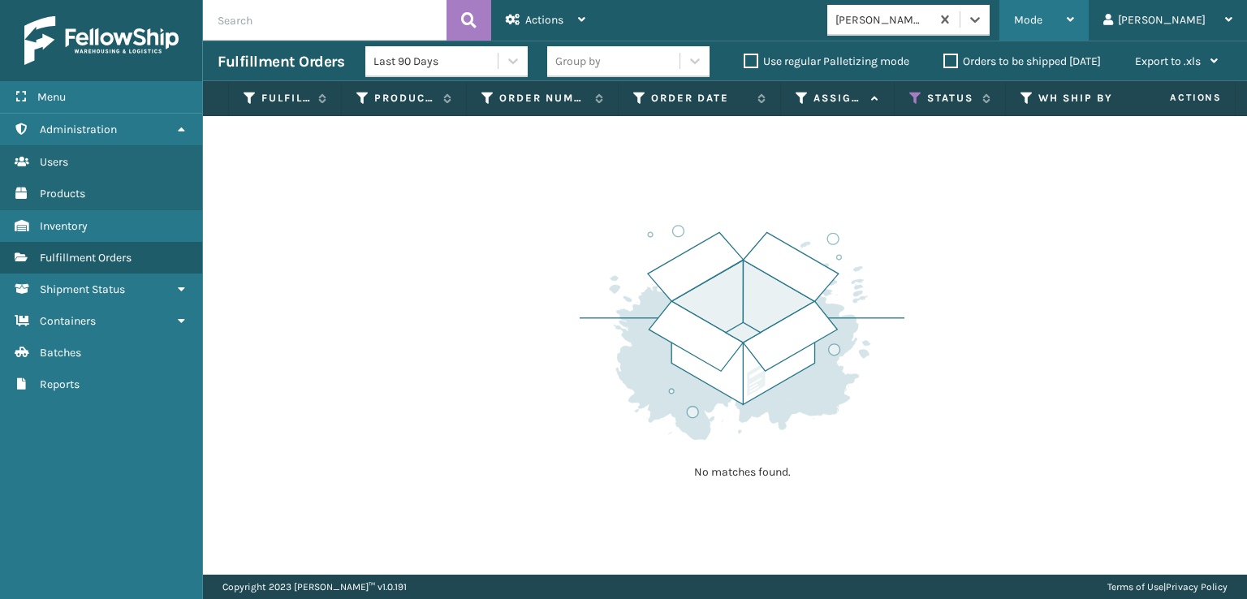
click at [1074, 12] on div "Mode" at bounding box center [1044, 20] width 60 height 41
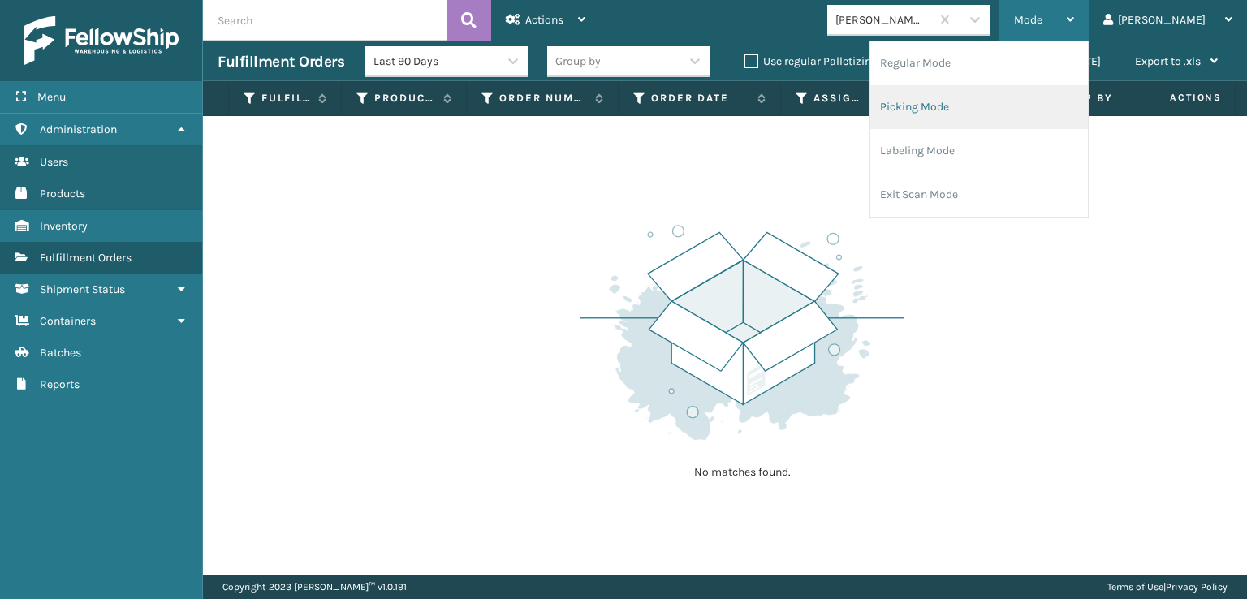
click at [965, 103] on li "Picking Mode" at bounding box center [980, 107] width 218 height 44
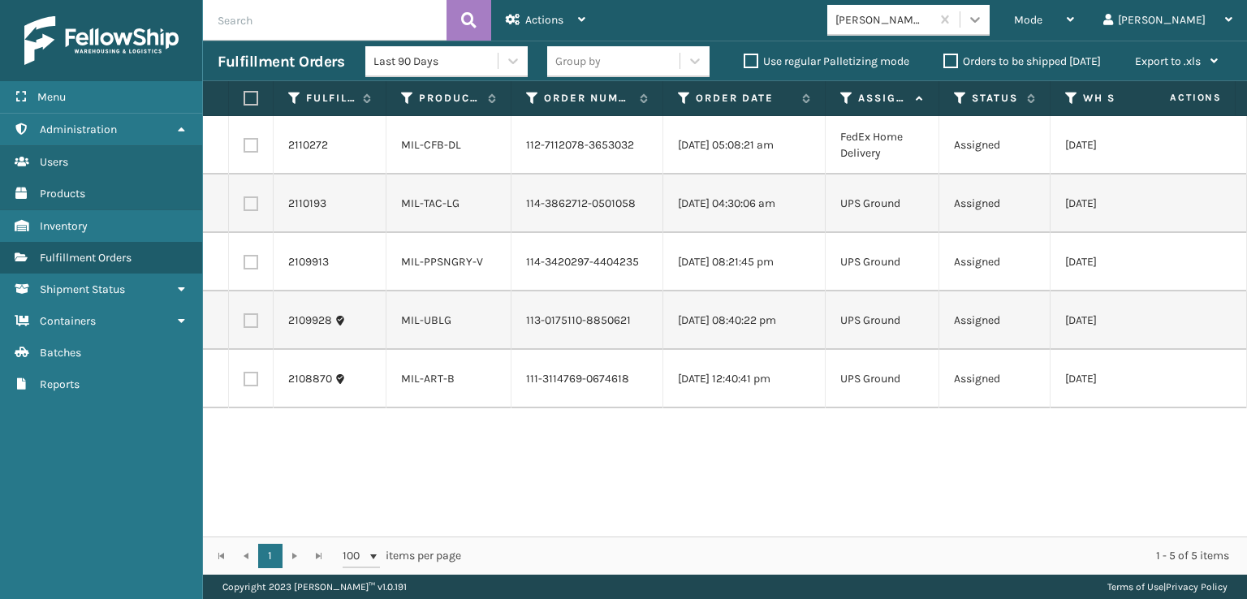
click at [983, 27] on icon at bounding box center [975, 19] width 16 height 16
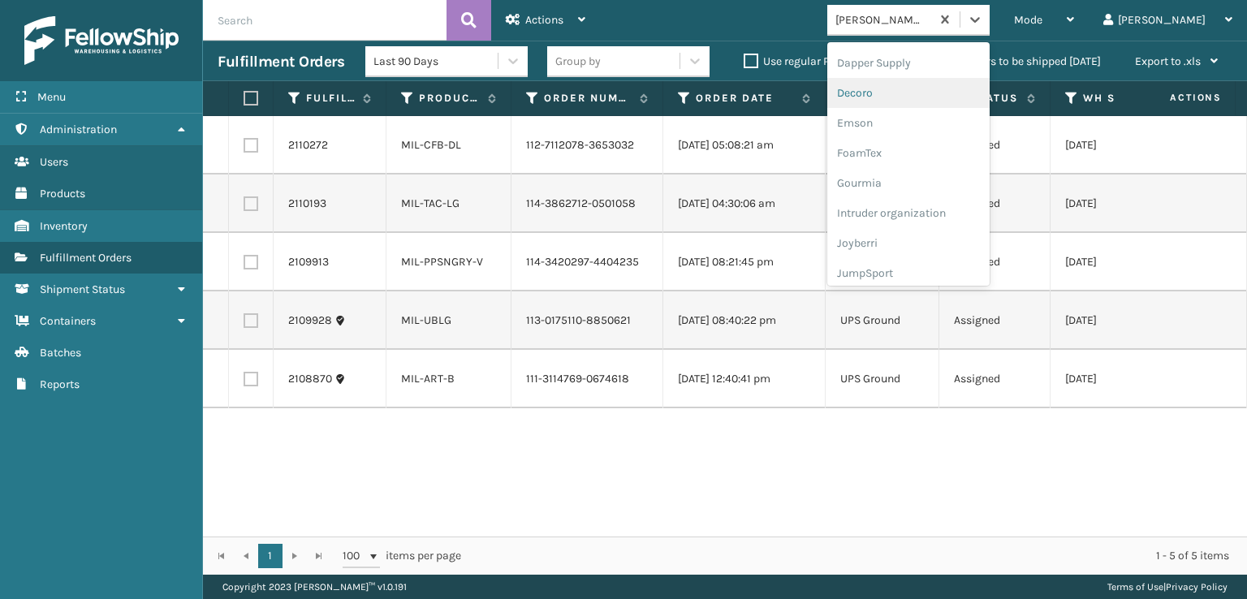
scroll to position [325, 0]
click at [926, 122] on div "FoamTex" at bounding box center [909, 126] width 162 height 30
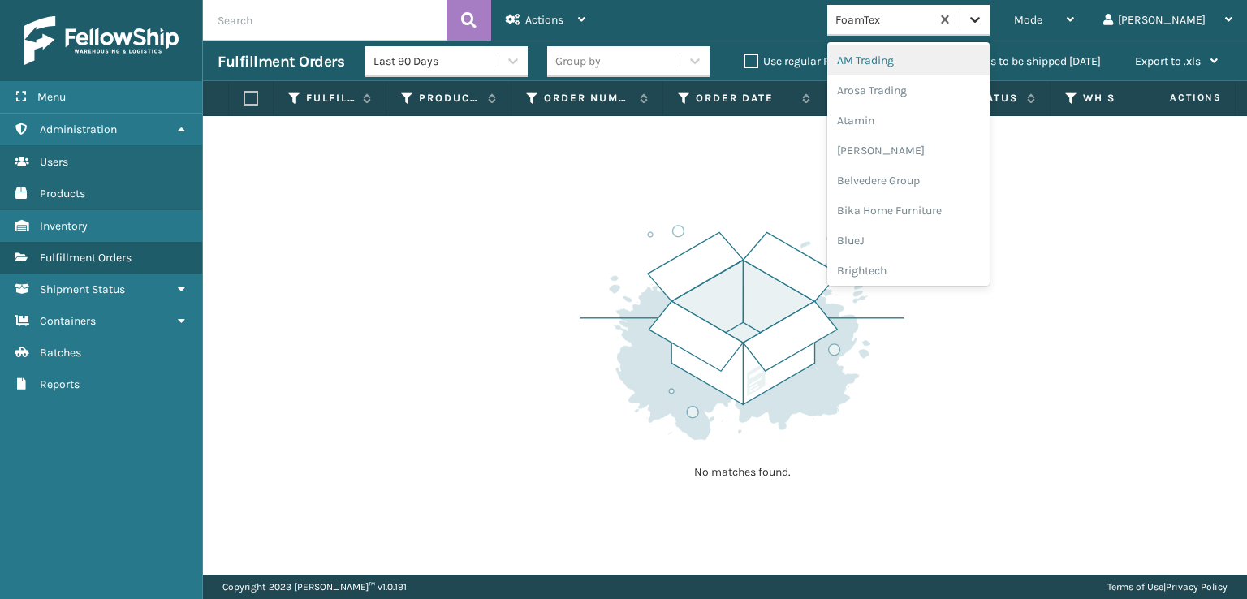
click at [980, 21] on icon at bounding box center [975, 20] width 10 height 6
click at [930, 180] on div "SBYL [GEOGRAPHIC_DATA]" at bounding box center [909, 181] width 162 height 30
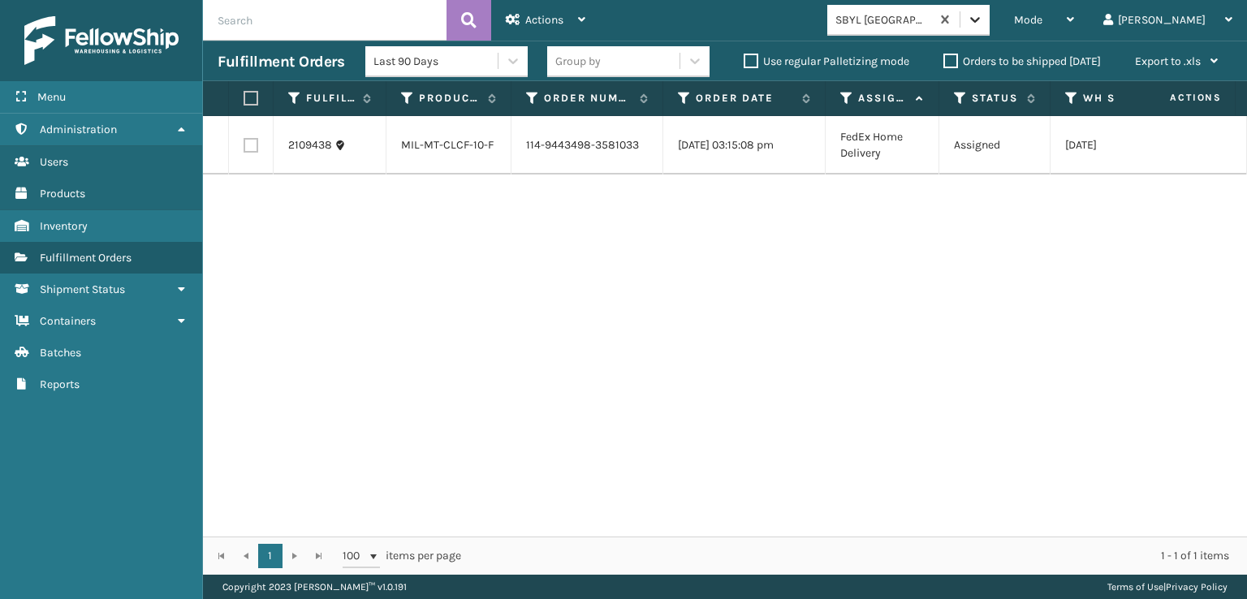
click at [983, 26] on icon at bounding box center [975, 19] width 16 height 16
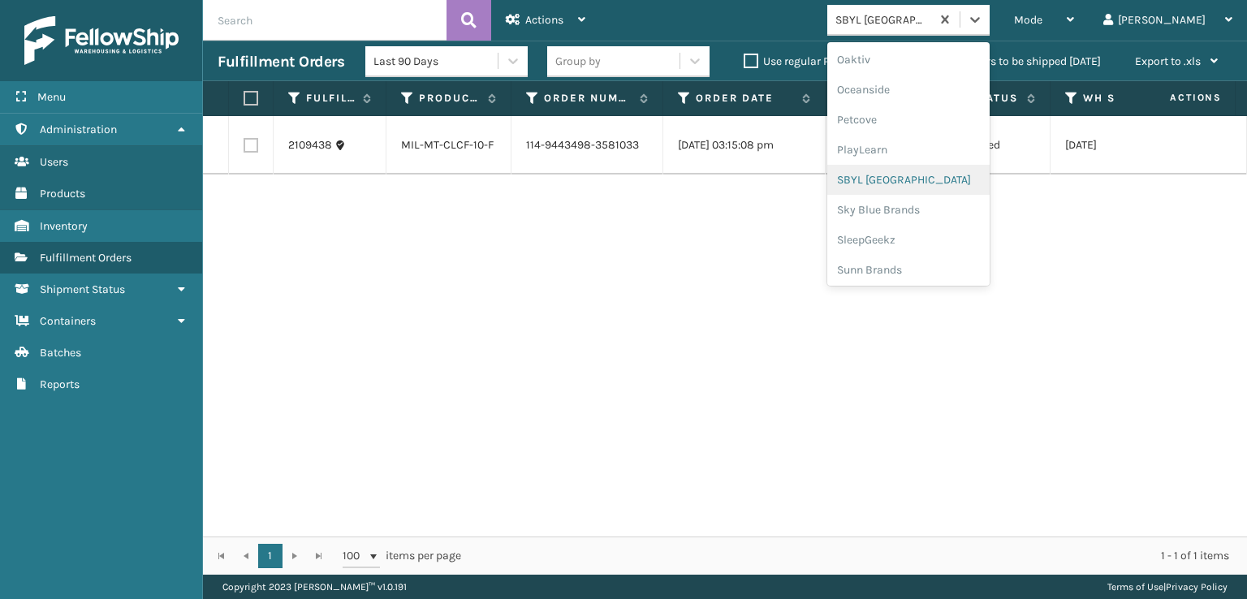
scroll to position [815, 0]
click at [923, 237] on div "SleepGeekz" at bounding box center [909, 238] width 162 height 30
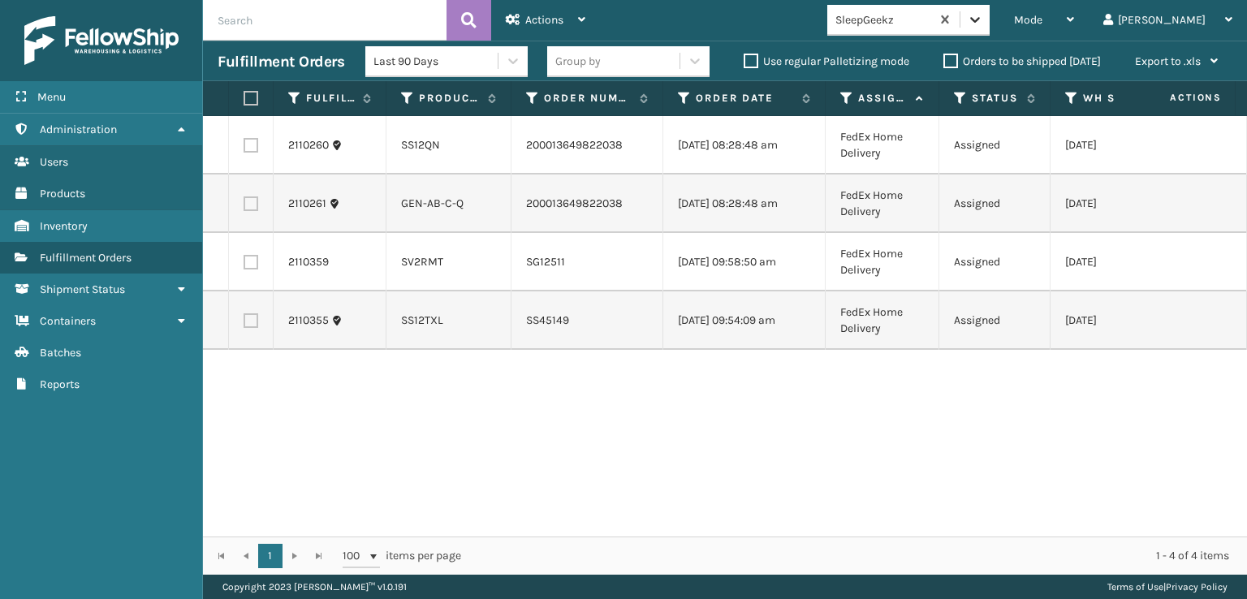
click at [983, 15] on icon at bounding box center [975, 19] width 16 height 16
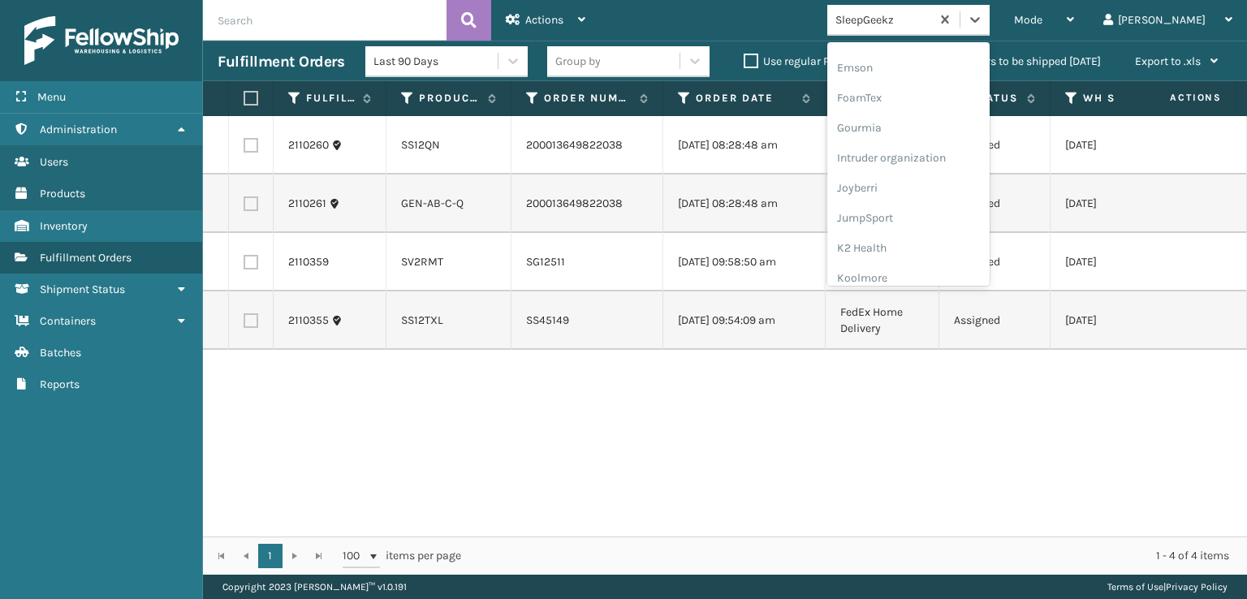
scroll to position [351, 0]
click at [914, 102] on div "FoamTex" at bounding box center [909, 100] width 162 height 30
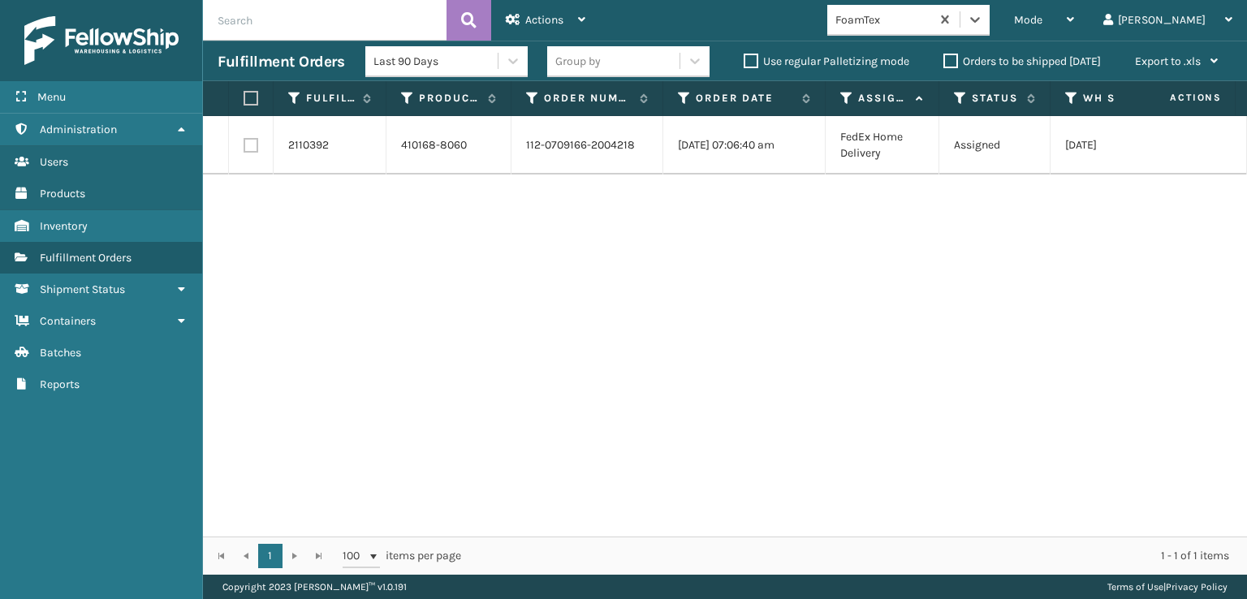
click at [253, 144] on label at bounding box center [251, 145] width 15 height 15
click at [244, 144] on input "checkbox" at bounding box center [244, 143] width 1 height 11
checkbox input "true"
click at [536, 13] on span "Actions" at bounding box center [544, 20] width 38 height 14
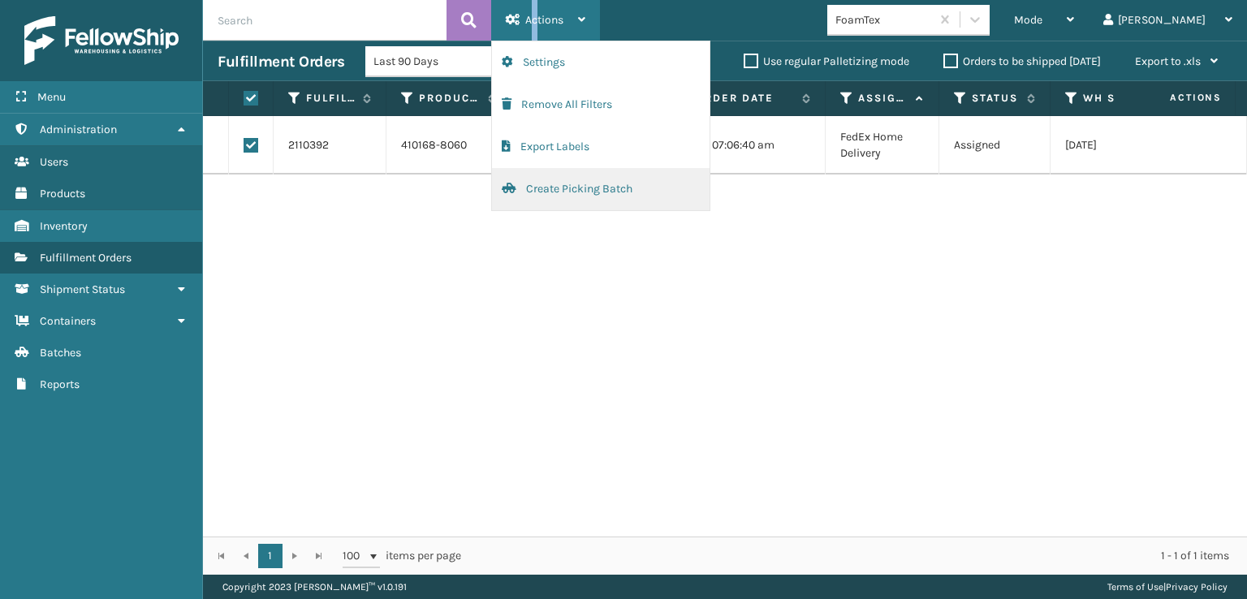
click at [601, 183] on button "Create Picking Batch" at bounding box center [601, 189] width 218 height 42
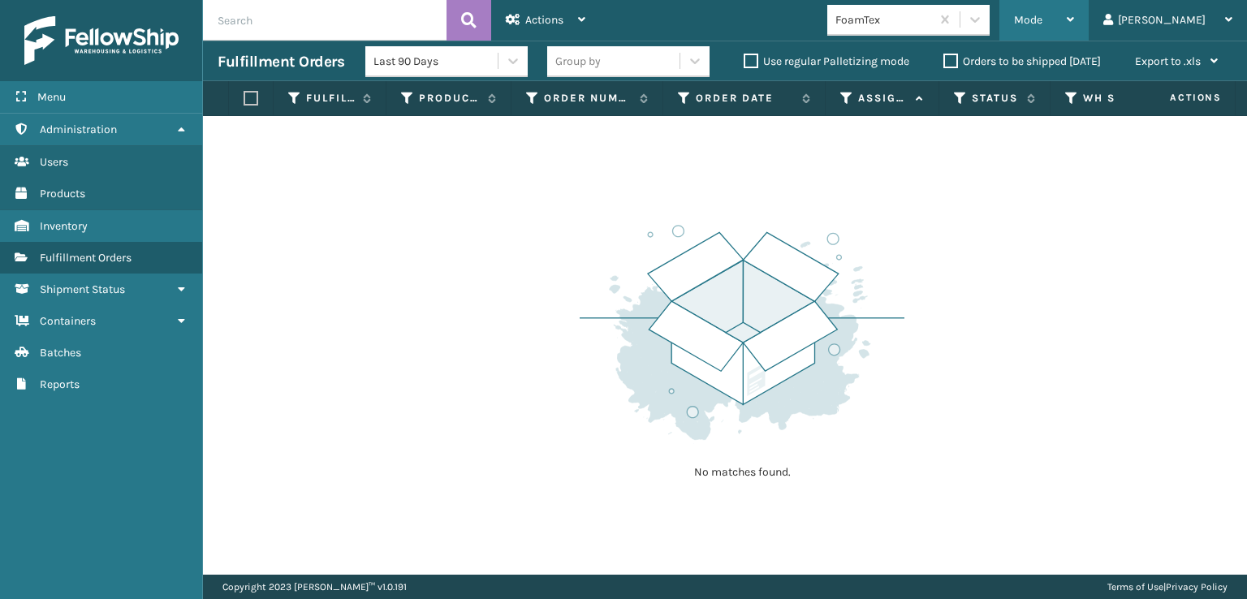
click at [1043, 22] on span "Mode" at bounding box center [1028, 20] width 28 height 14
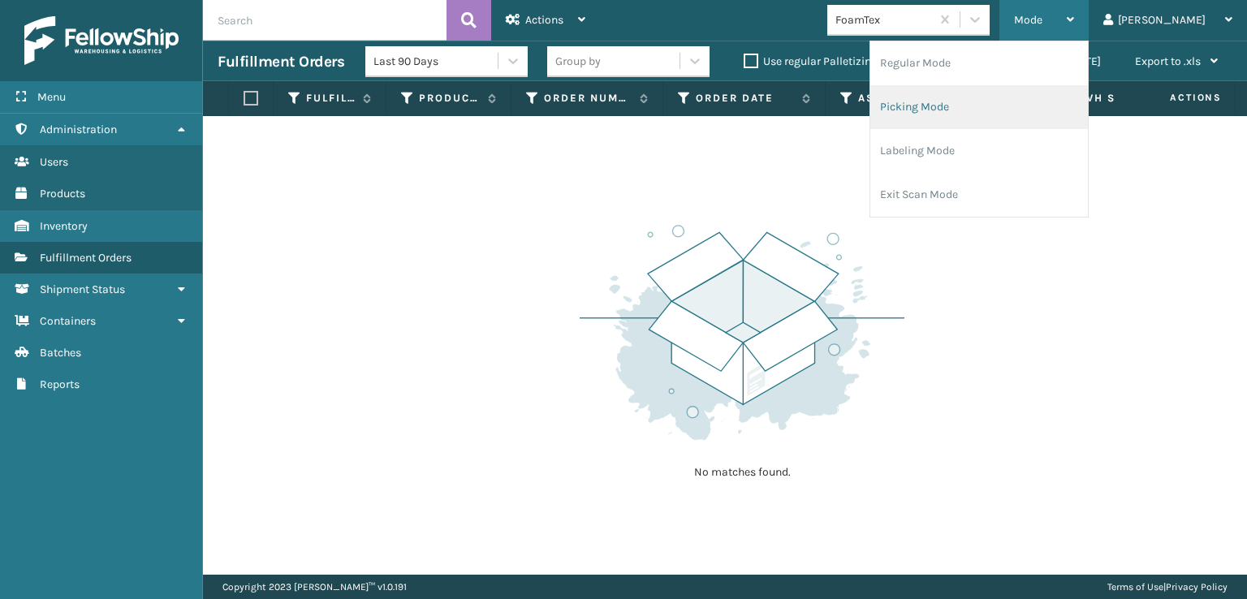
click at [966, 107] on li "Picking Mode" at bounding box center [980, 107] width 218 height 44
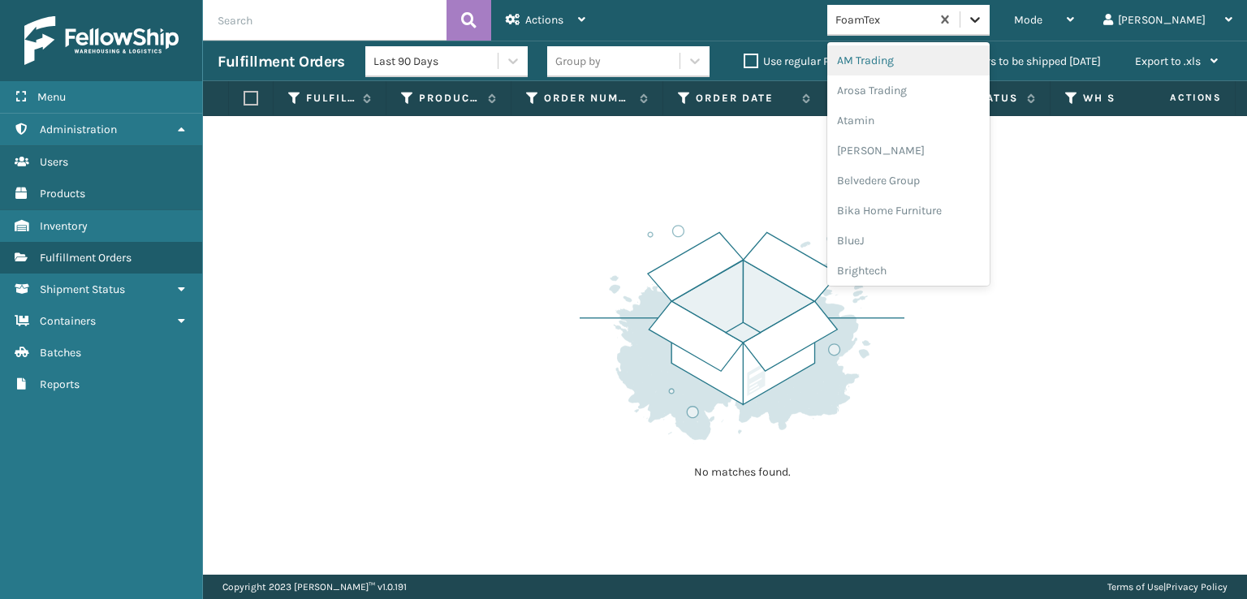
click at [983, 24] on icon at bounding box center [975, 19] width 16 height 16
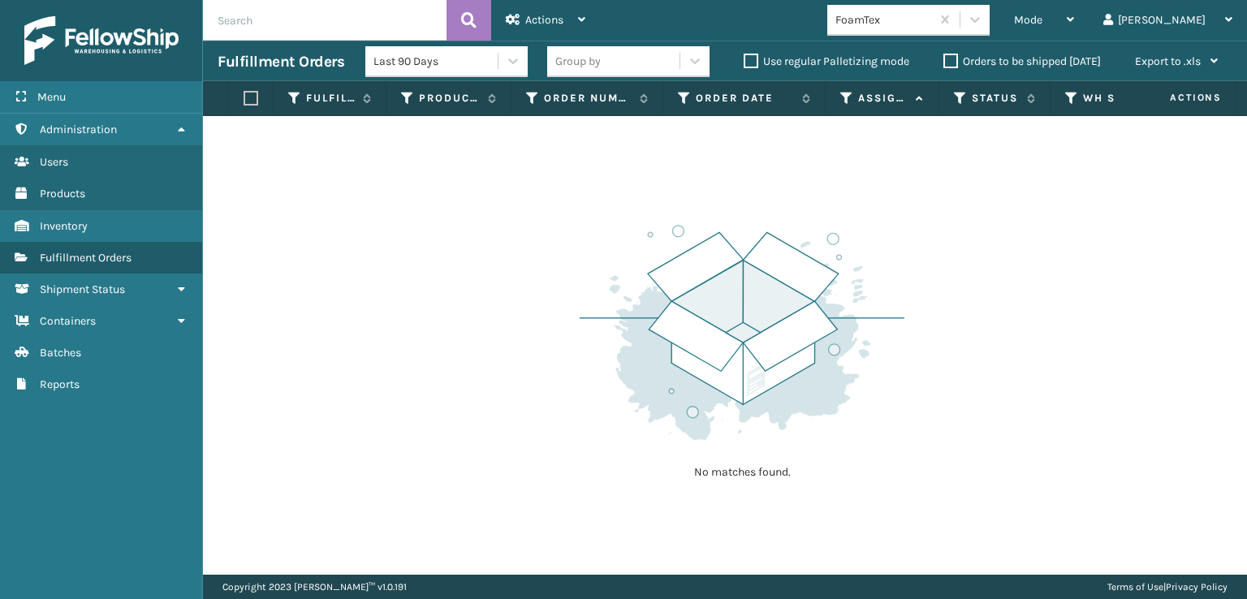
click at [552, 201] on div "No matches found." at bounding box center [725, 345] width 1044 height 459
click at [1074, 12] on div "Mode" at bounding box center [1044, 20] width 60 height 41
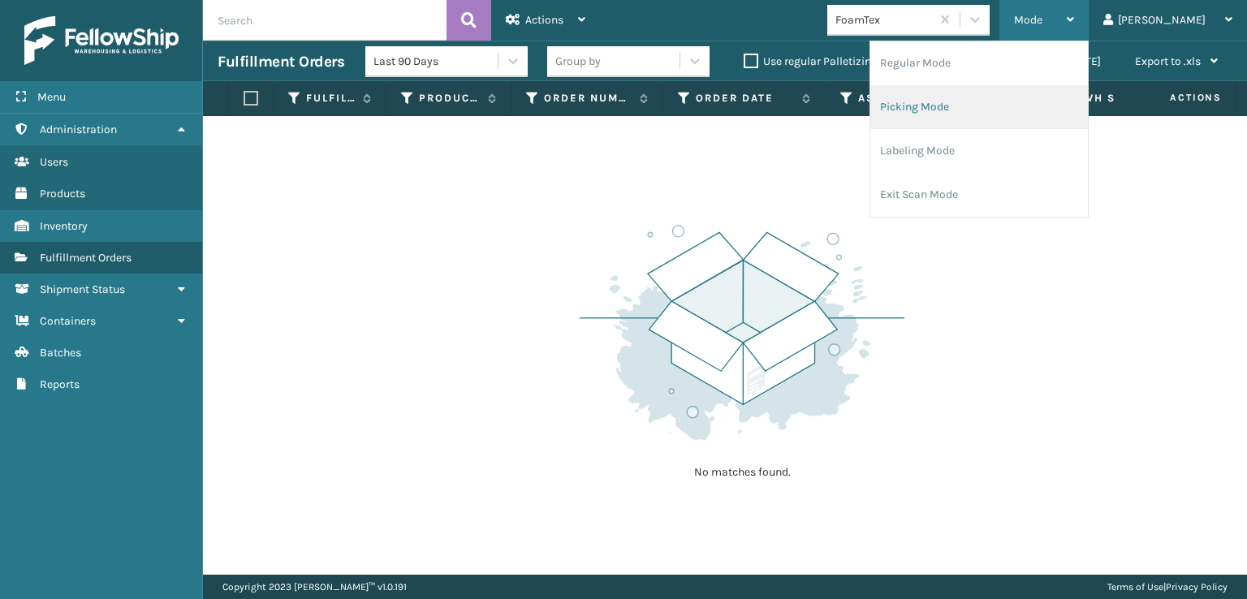
click at [966, 99] on li "Picking Mode" at bounding box center [980, 107] width 218 height 44
